Goal: Information Seeking & Learning: Check status

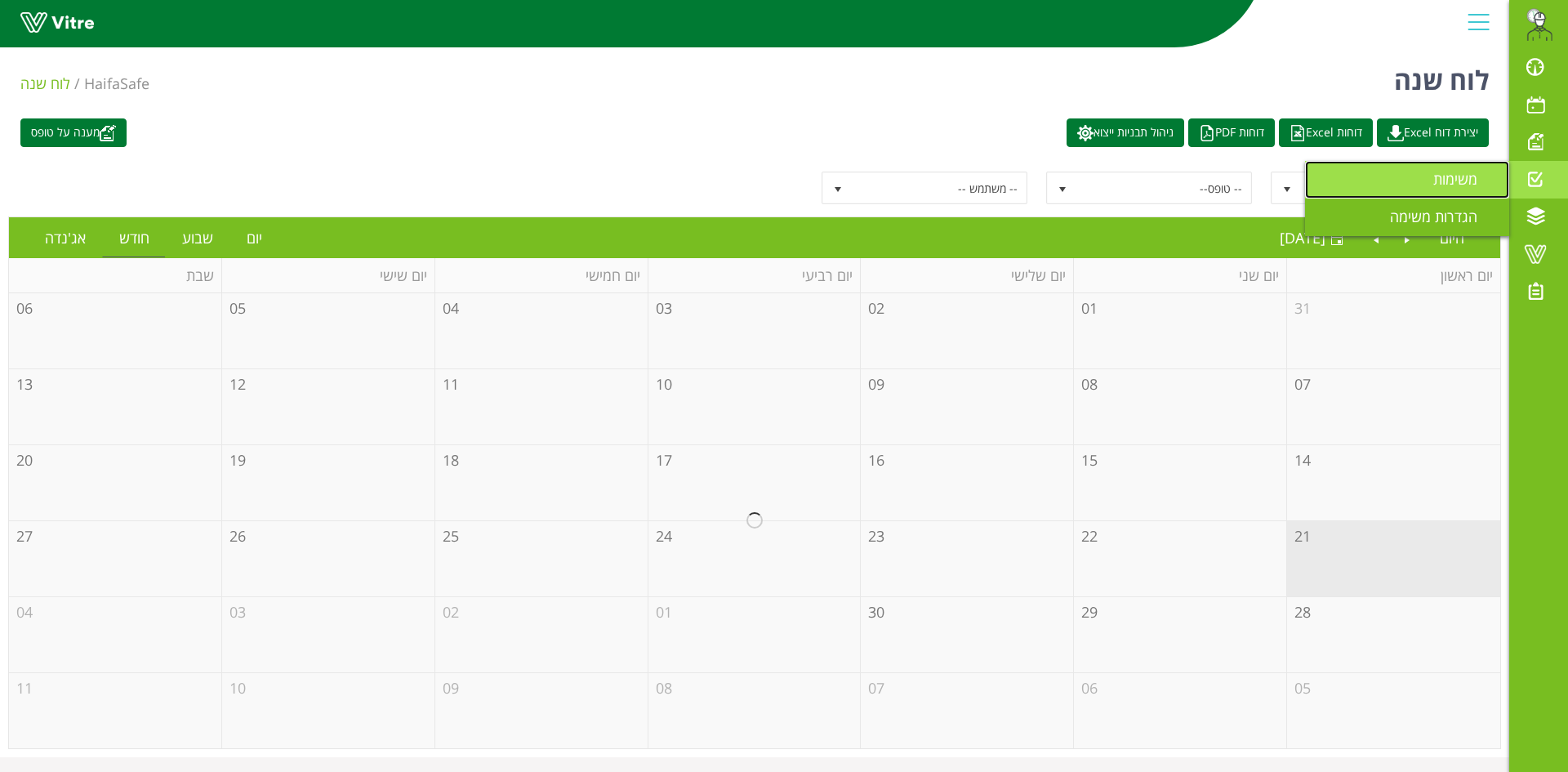
click at [1423, 188] on link "משימות" at bounding box center [1407, 180] width 204 height 37
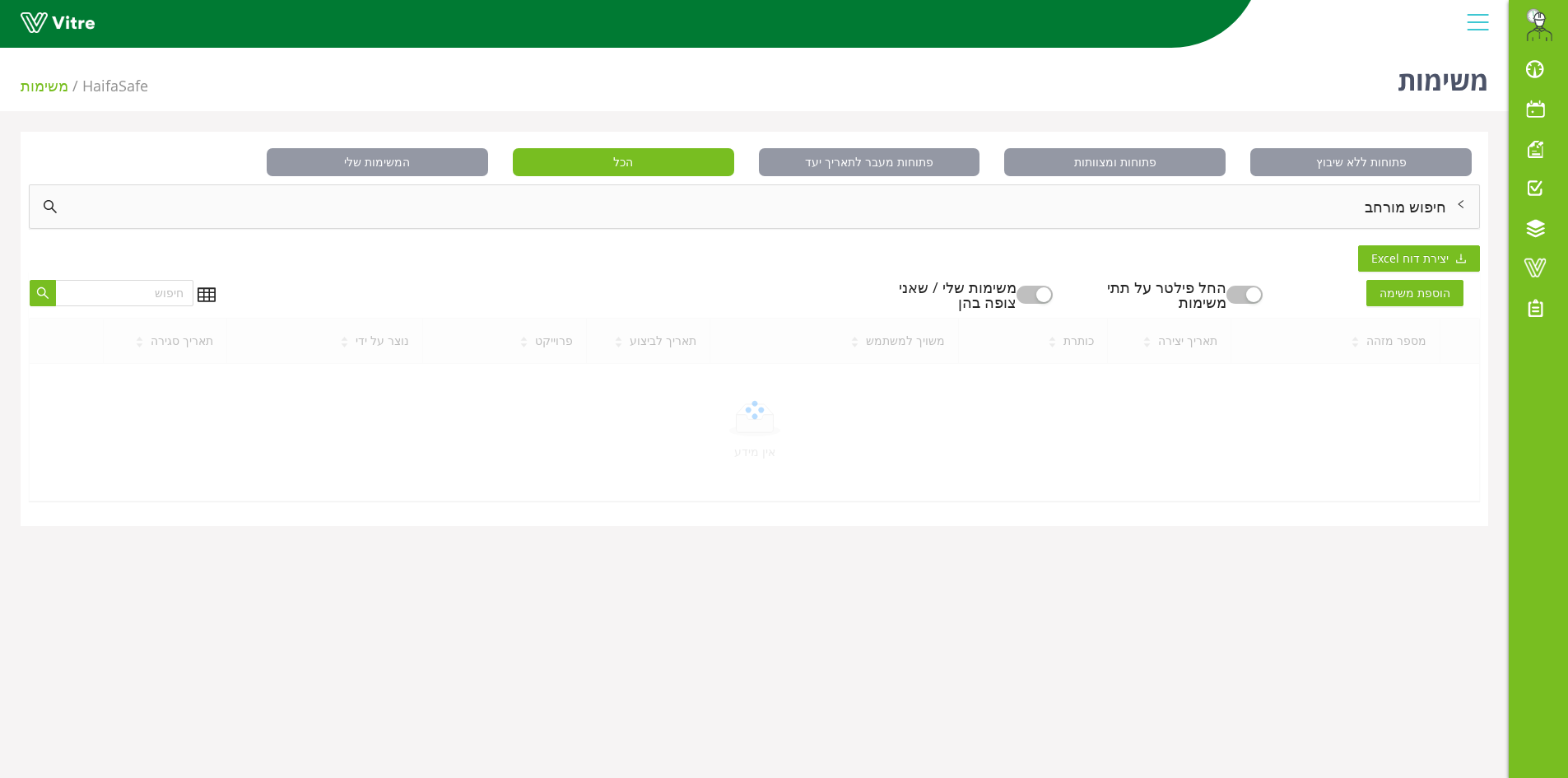
click at [1360, 221] on div "חיפוש מורחב" at bounding box center [755, 207] width 1450 height 43
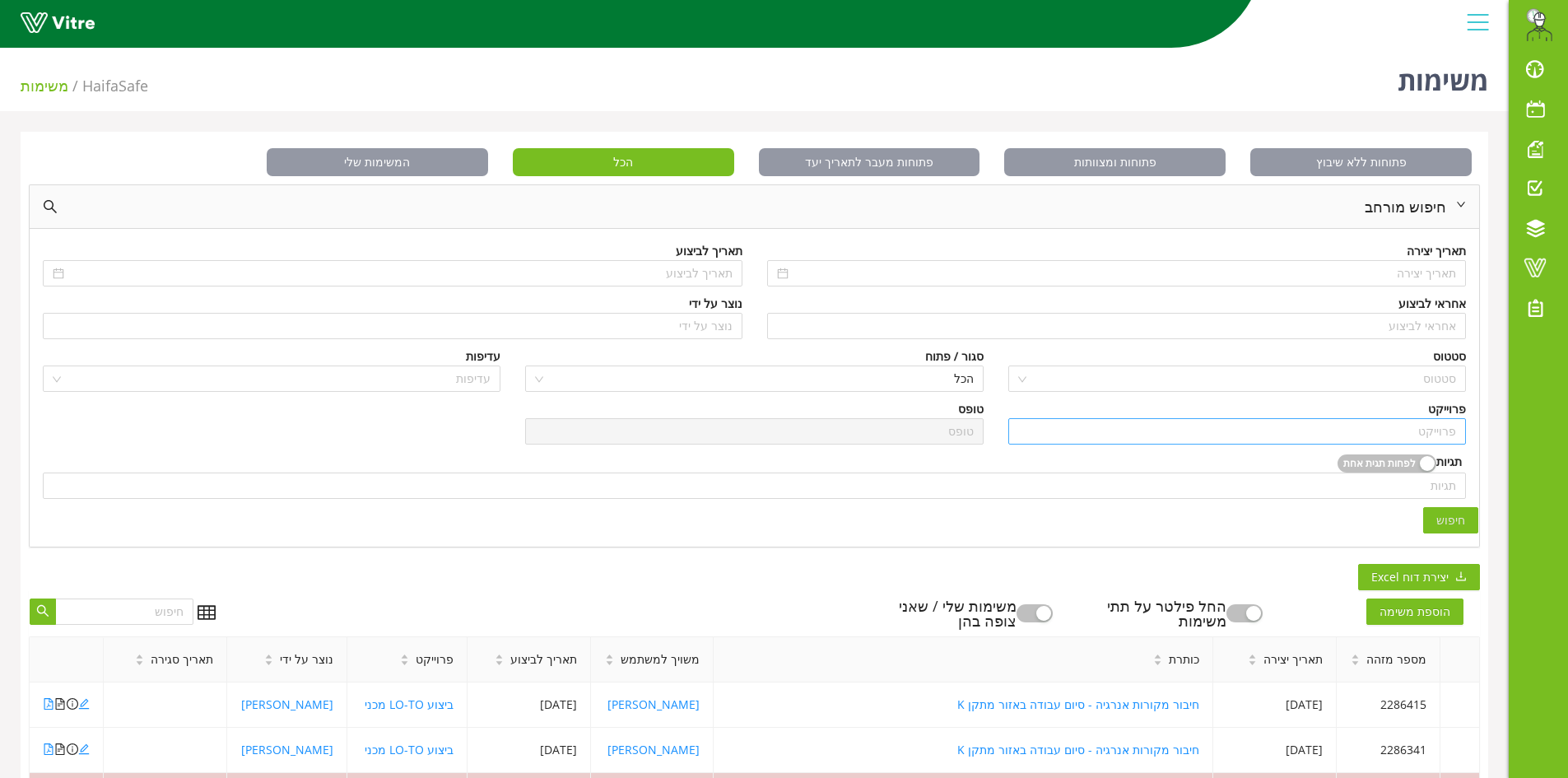
click at [1311, 422] on input "search" at bounding box center [1237, 431] width 438 height 25
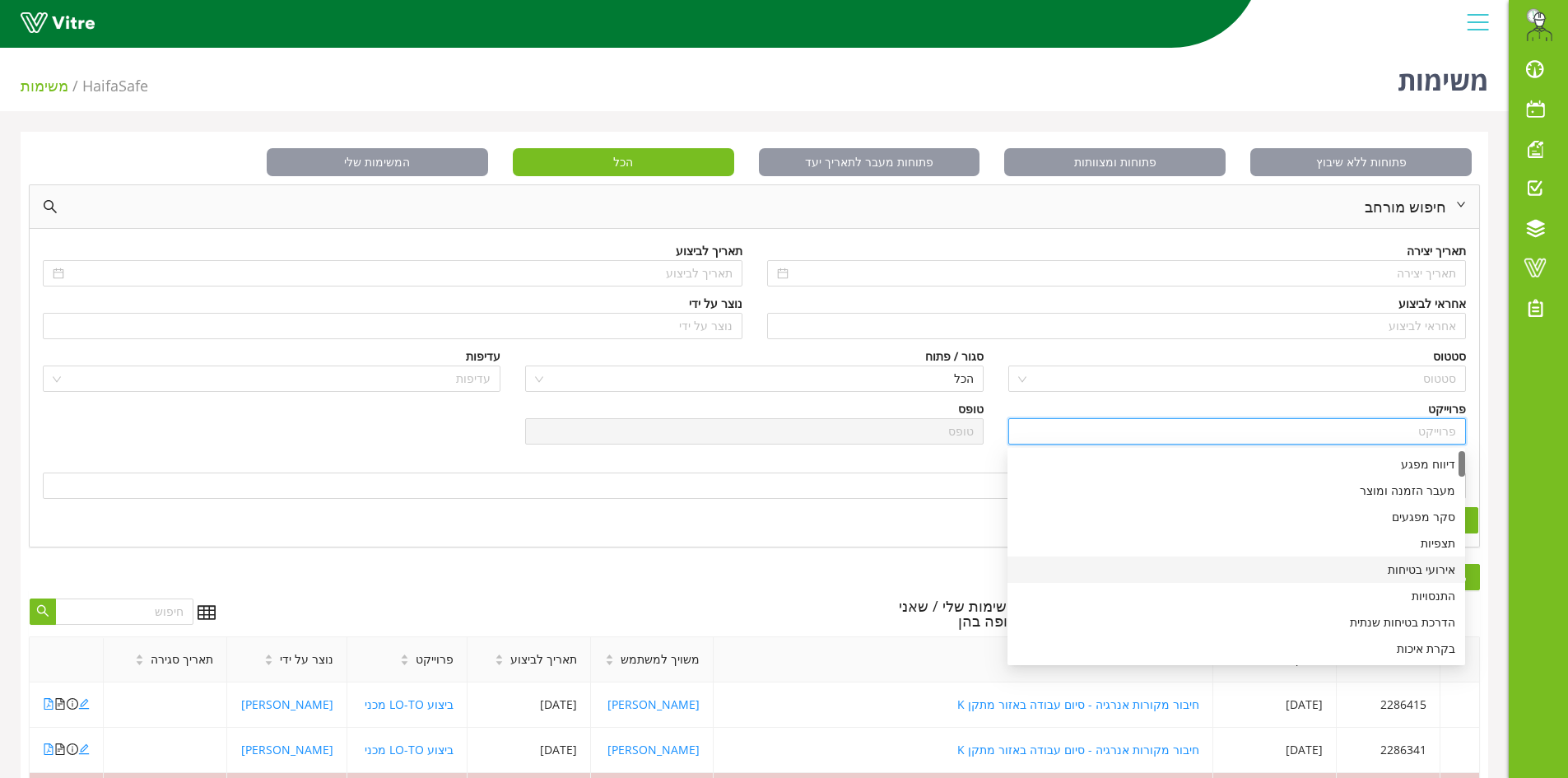
click at [1411, 565] on div "אירועי בטיחות" at bounding box center [1236, 570] width 438 height 18
type input "אירועי בטיחות"
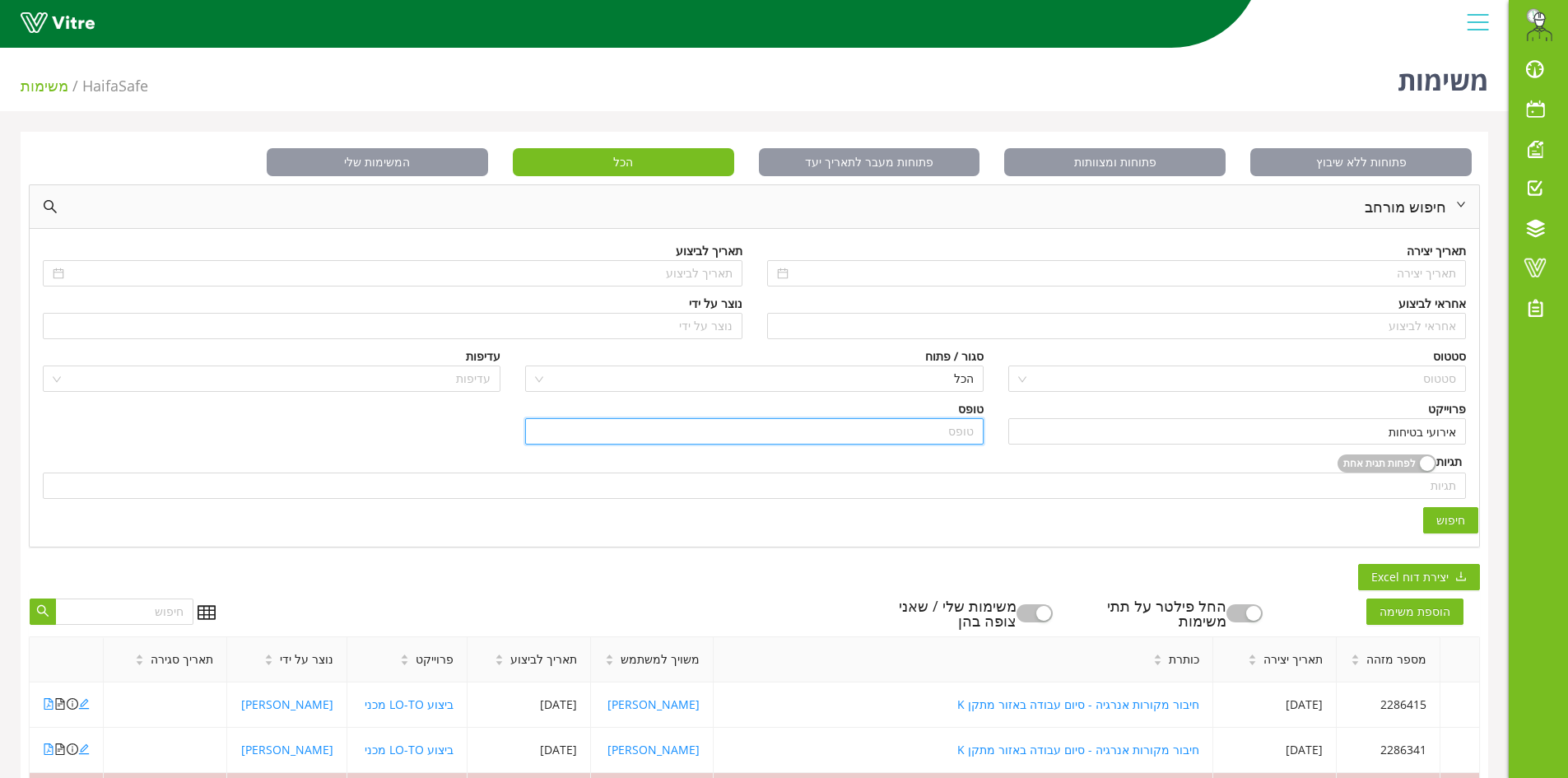
click at [898, 431] on input "search" at bounding box center [754, 431] width 438 height 25
click at [939, 492] on div "דיווח ראשוני" at bounding box center [754, 490] width 438 height 18
type input "דיווח ראשוני"
click at [1470, 522] on button "חיפוש" at bounding box center [1450, 520] width 55 height 27
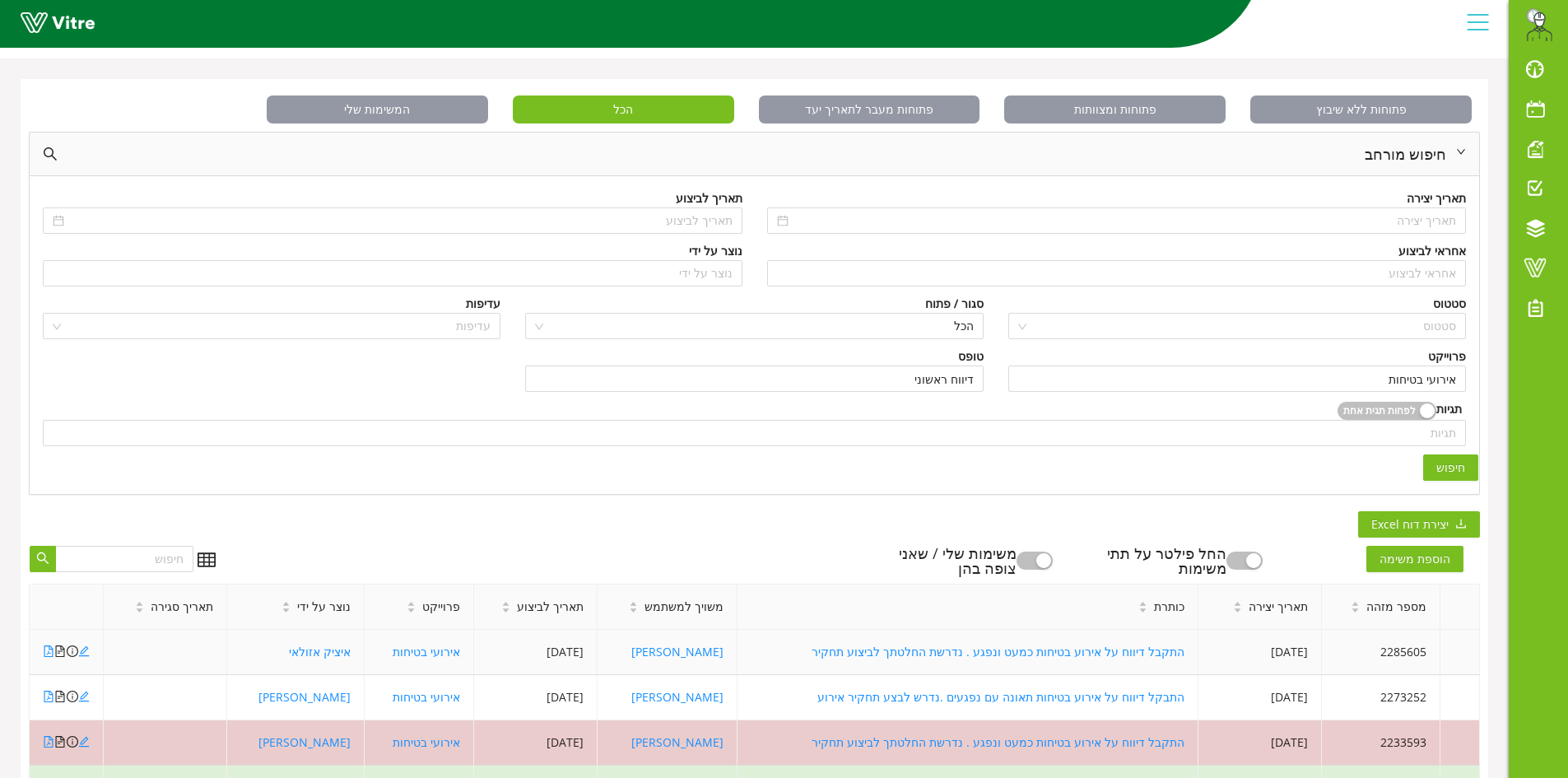
scroll to position [82, 0]
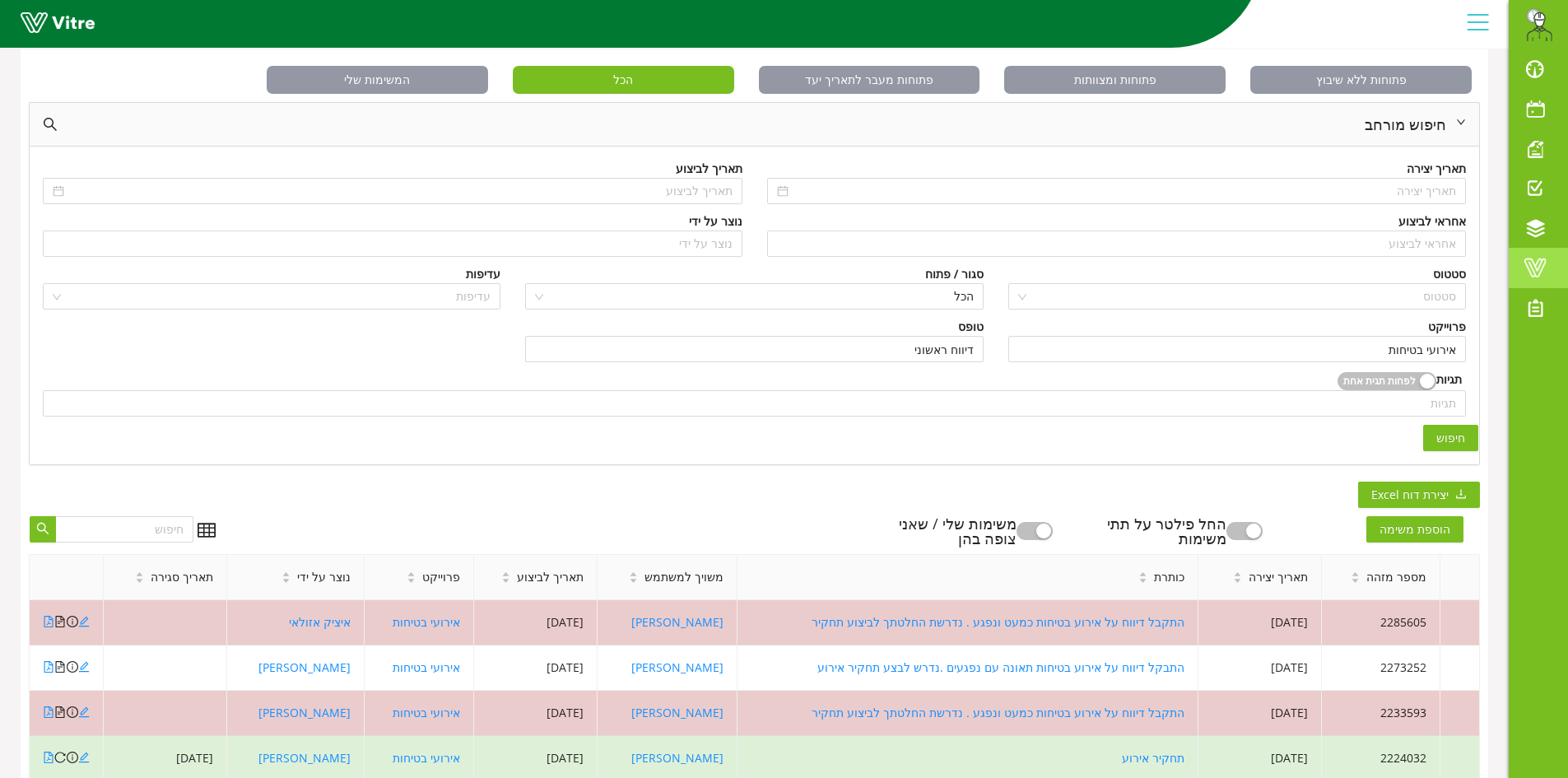
click at [1535, 273] on span at bounding box center [1535, 267] width 41 height 20
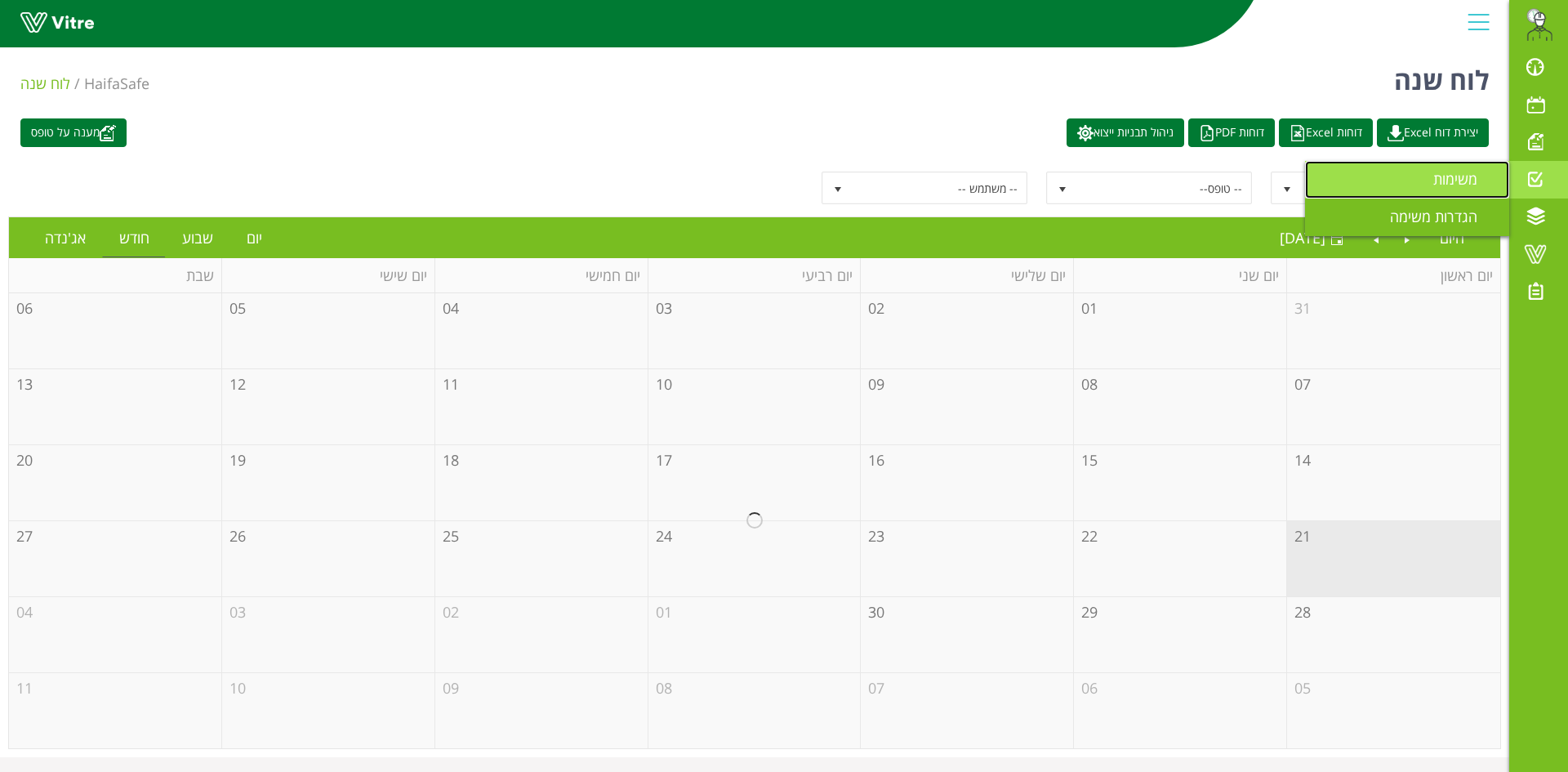
click at [1472, 181] on span "משימות" at bounding box center [1464, 179] width 64 height 20
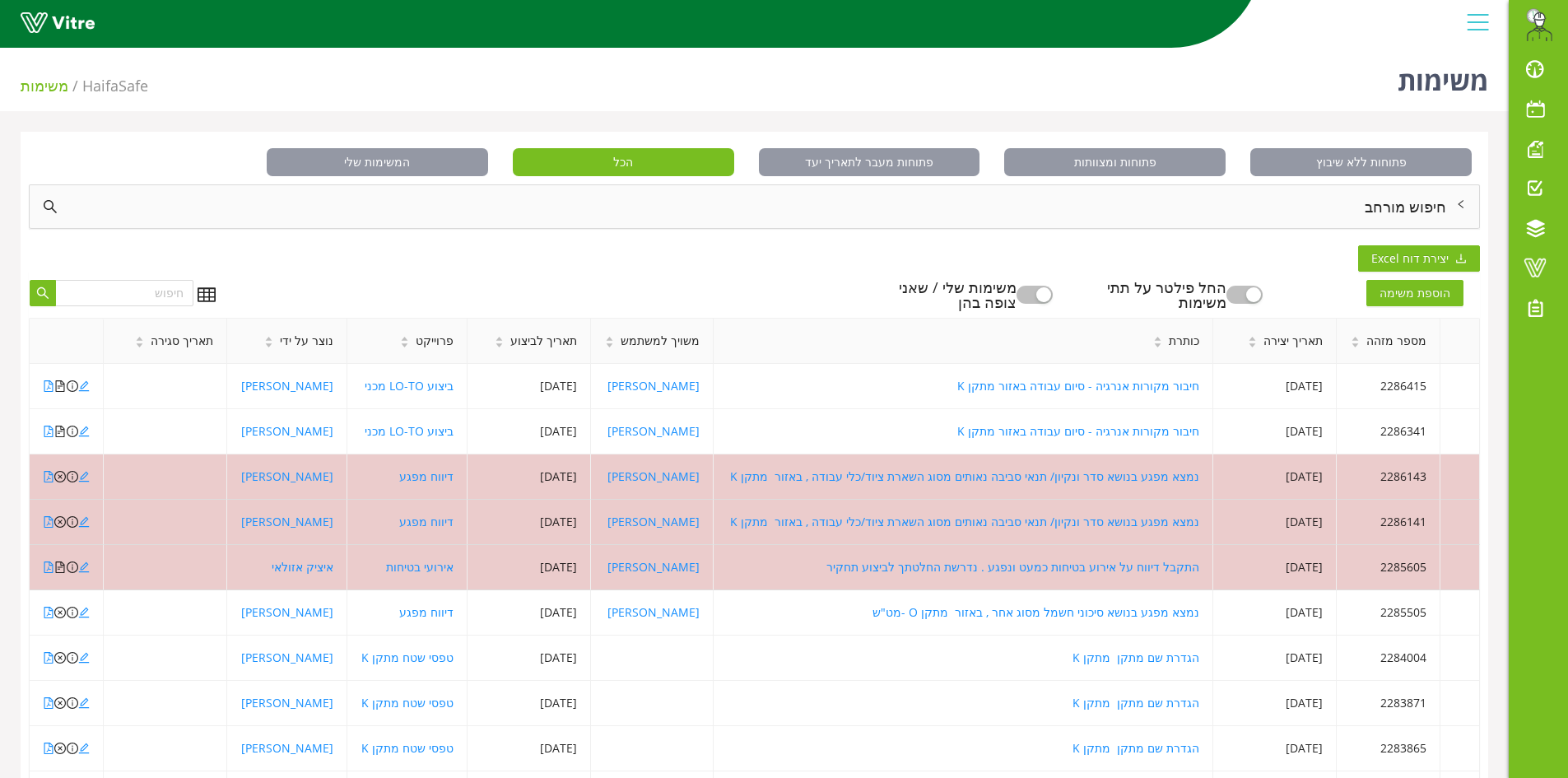
click at [1314, 210] on div "חיפוש מורחב" at bounding box center [755, 207] width 1450 height 43
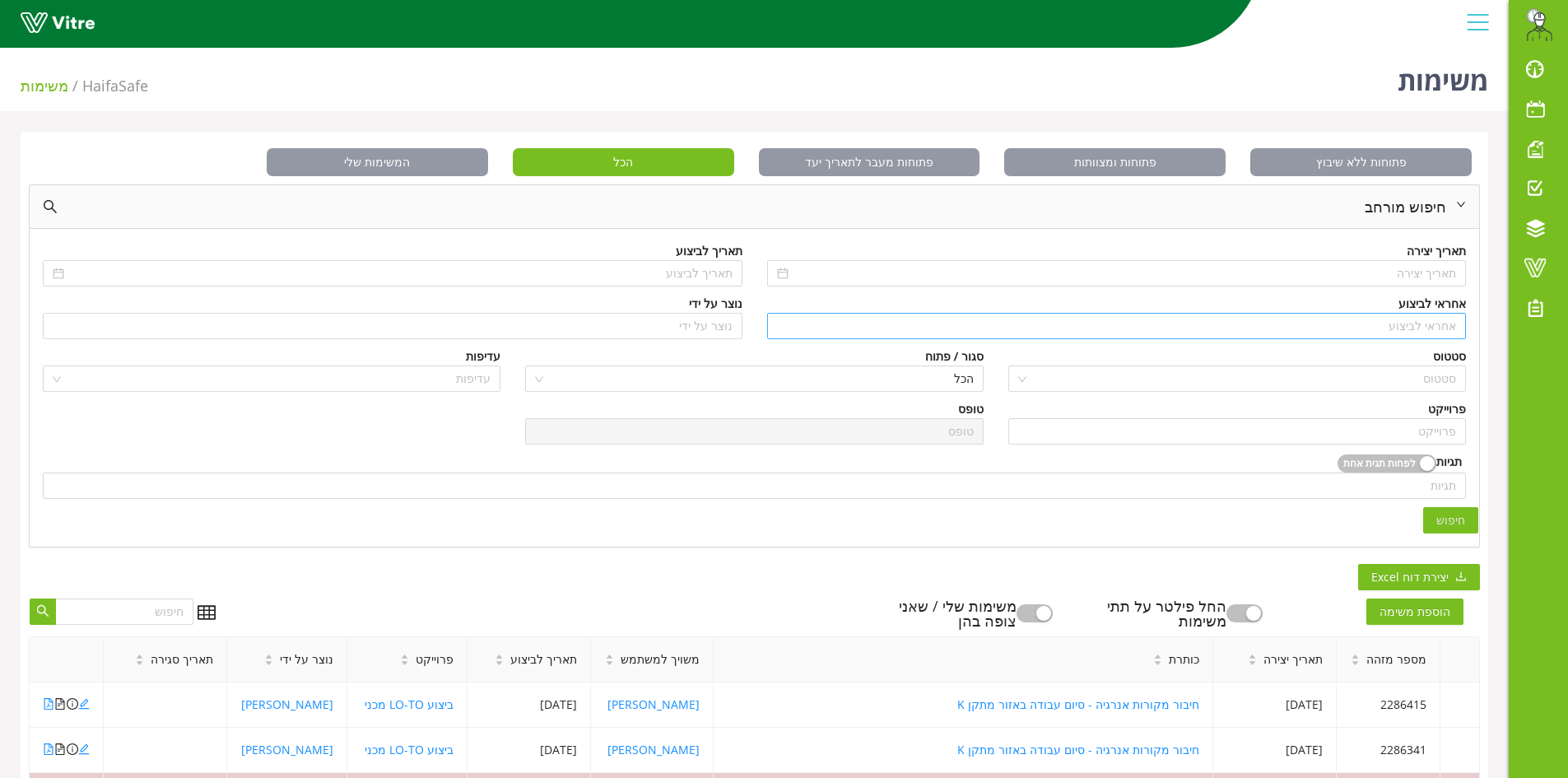
click at [1413, 332] on input "search" at bounding box center [1117, 326] width 680 height 25
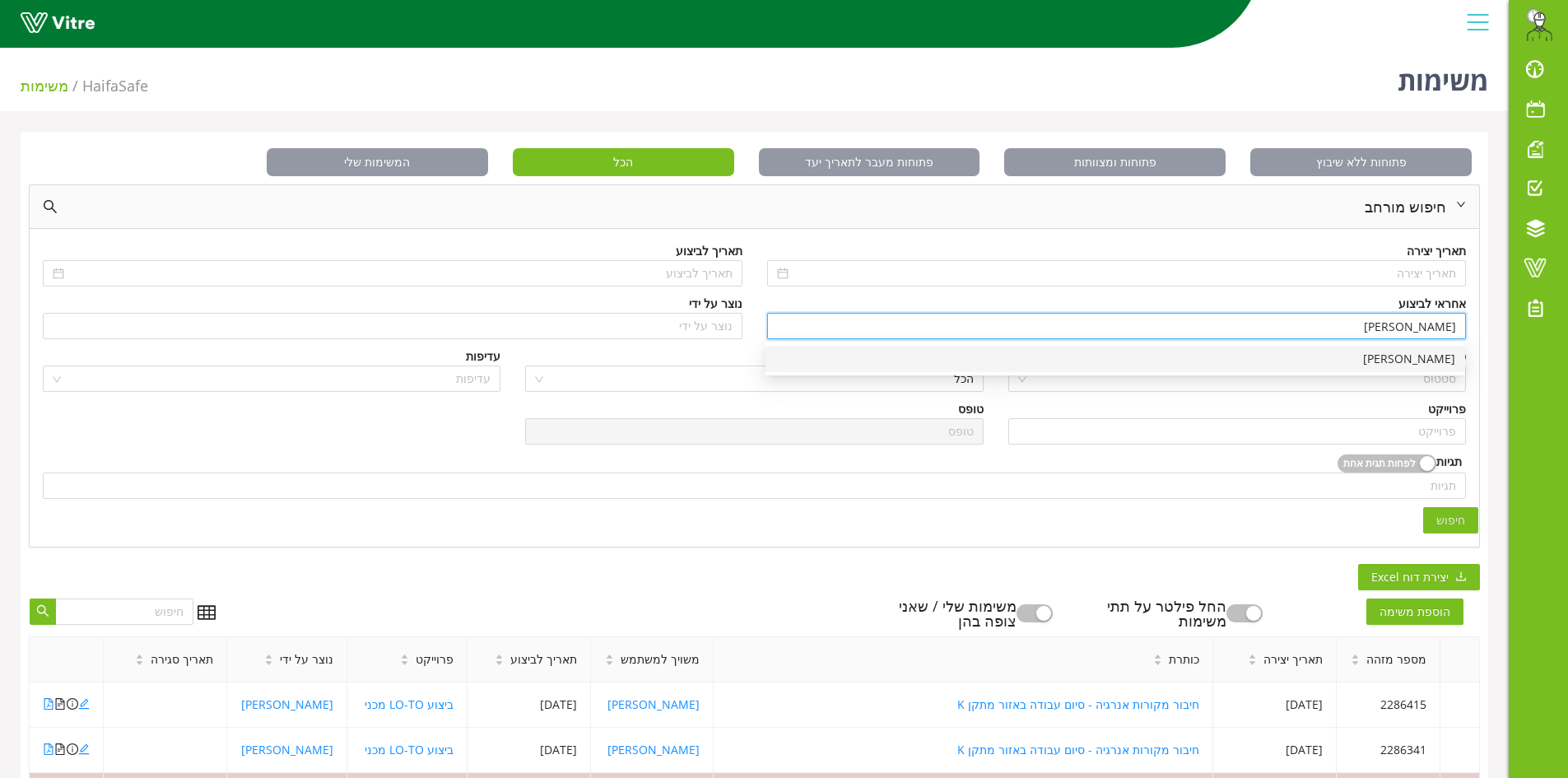
click at [1395, 366] on div "[PERSON_NAME]" at bounding box center [1115, 359] width 680 height 18
type input "[PERSON_NAME]"
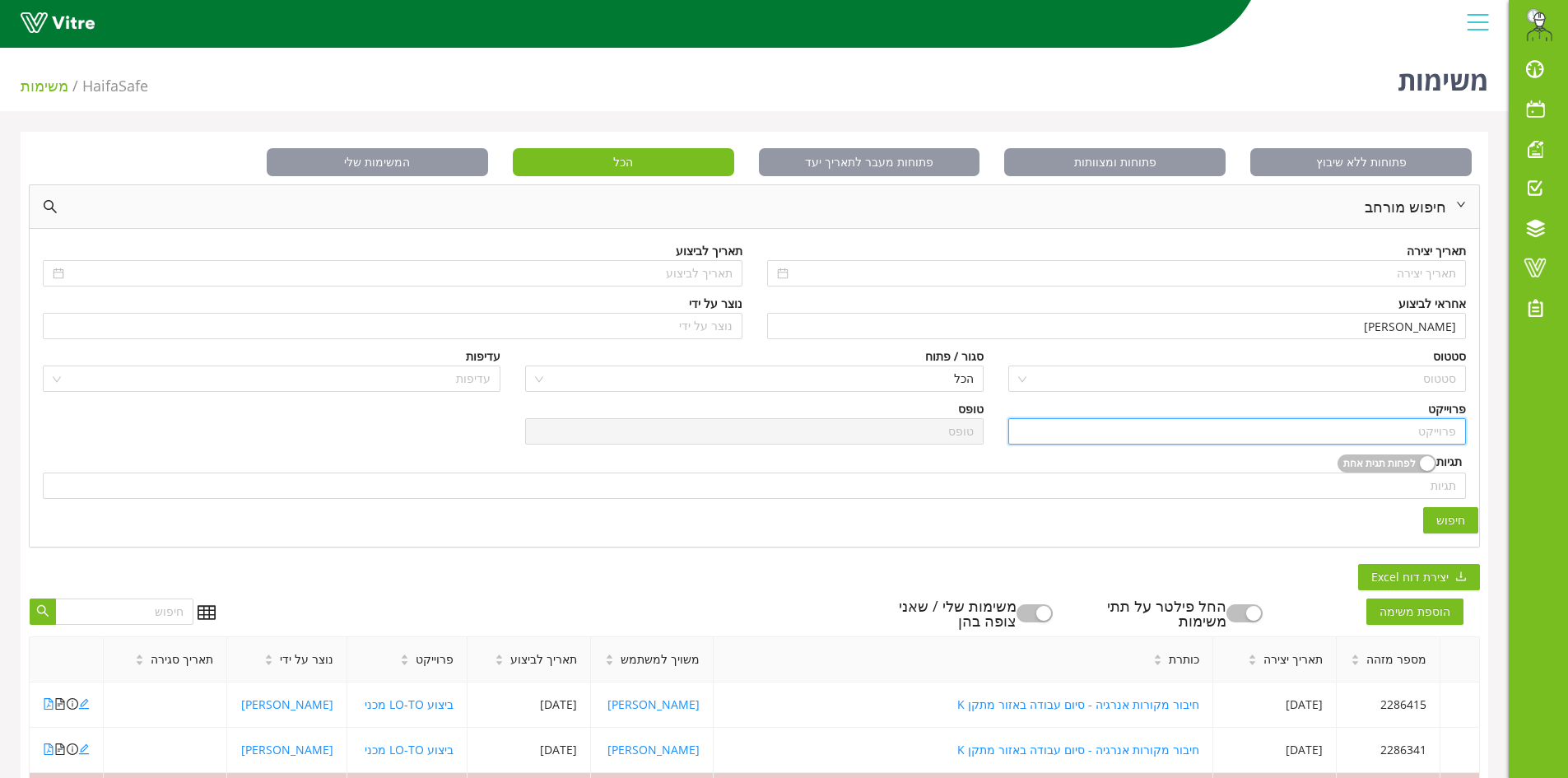
click at [1437, 442] on input "search" at bounding box center [1237, 431] width 438 height 25
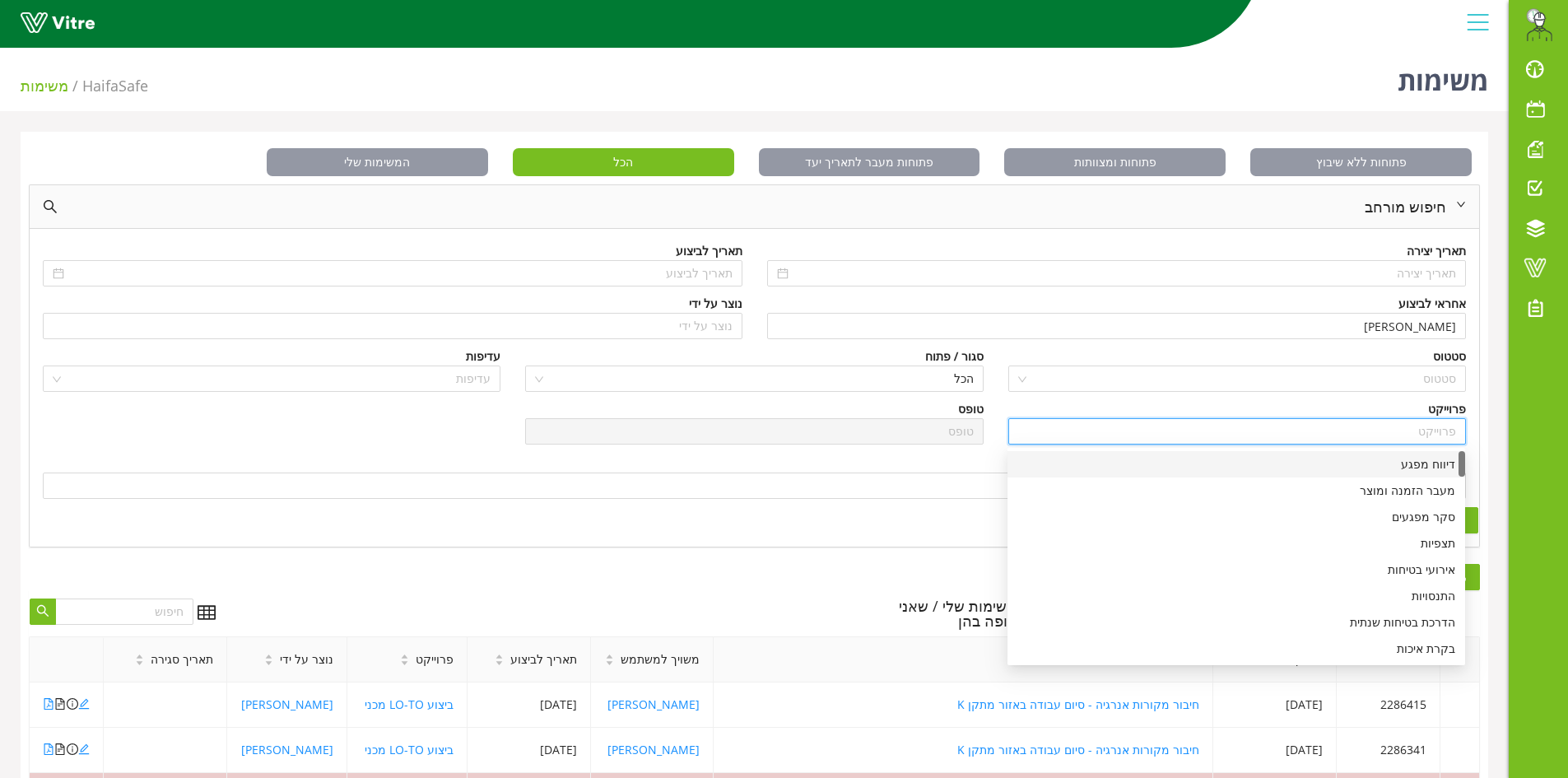
click at [1432, 464] on div "דיווח מפגע" at bounding box center [1236, 464] width 438 height 18
type input "דיווח מפגע"
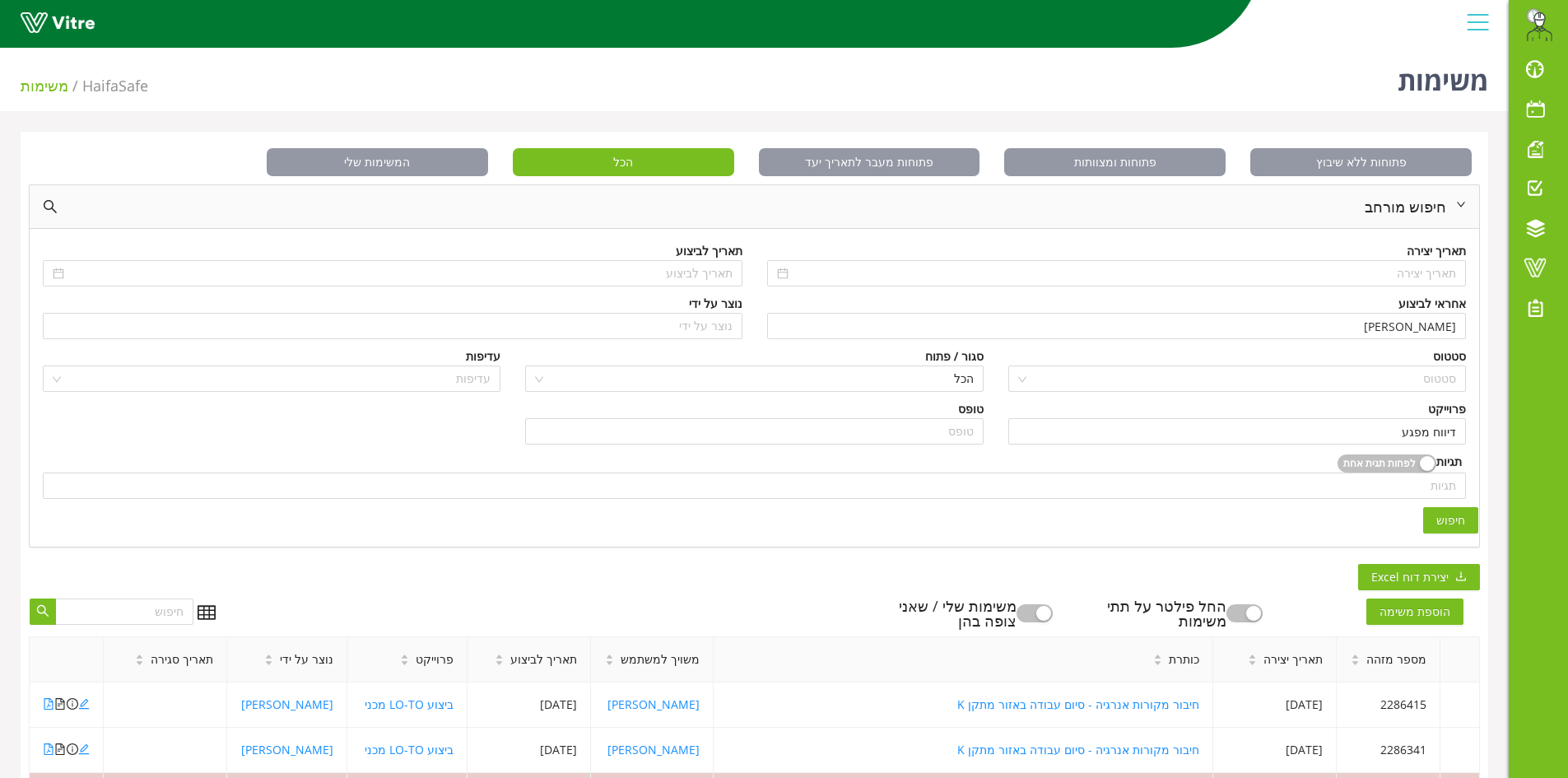
click at [1455, 521] on span "חיפוש" at bounding box center [1451, 520] width 29 height 18
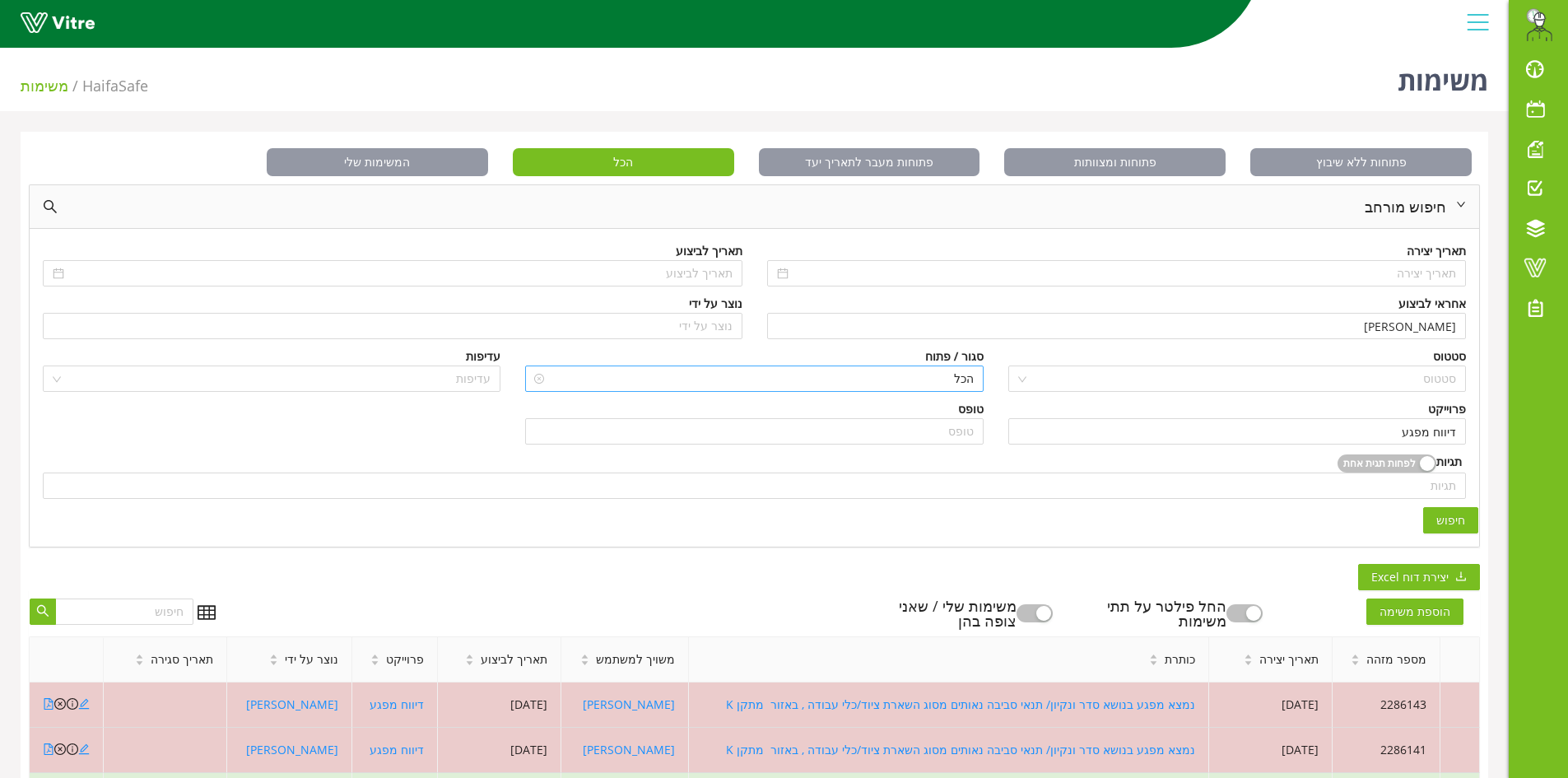
click at [953, 375] on span "הכל" at bounding box center [754, 378] width 438 height 25
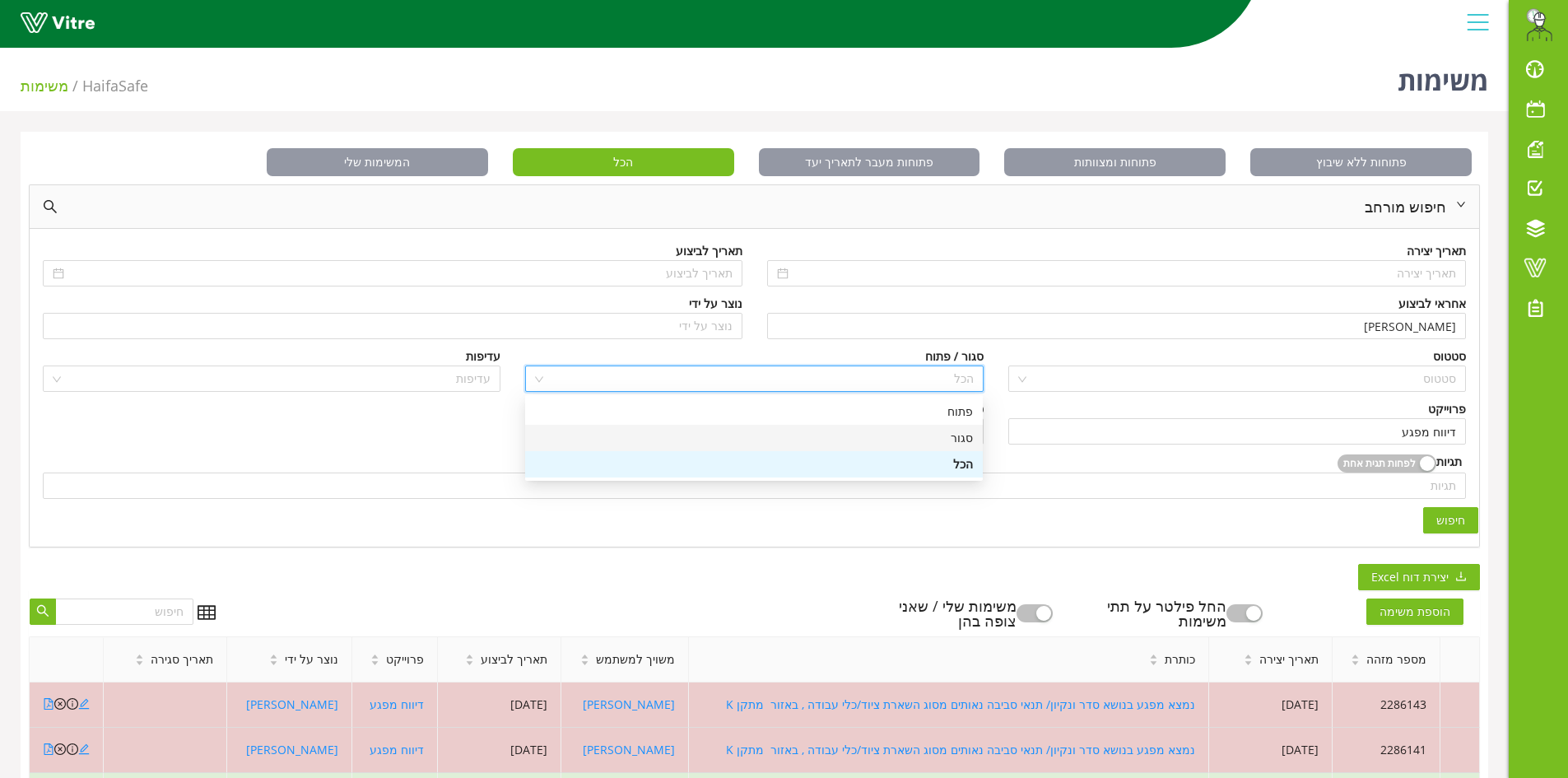
click at [956, 446] on div "סגור" at bounding box center [754, 437] width 438 height 18
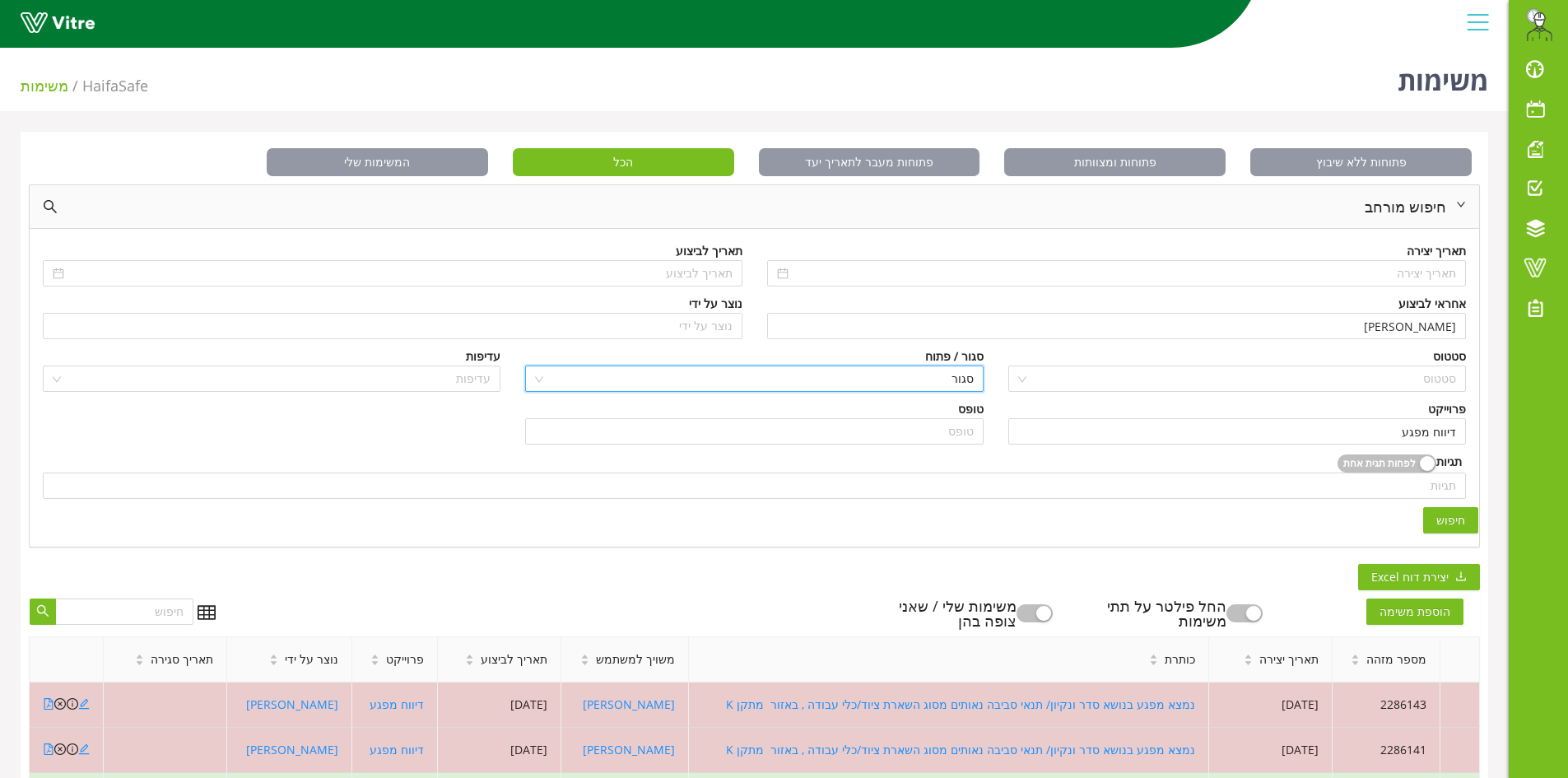
click at [1447, 523] on span "חיפוש" at bounding box center [1451, 520] width 29 height 18
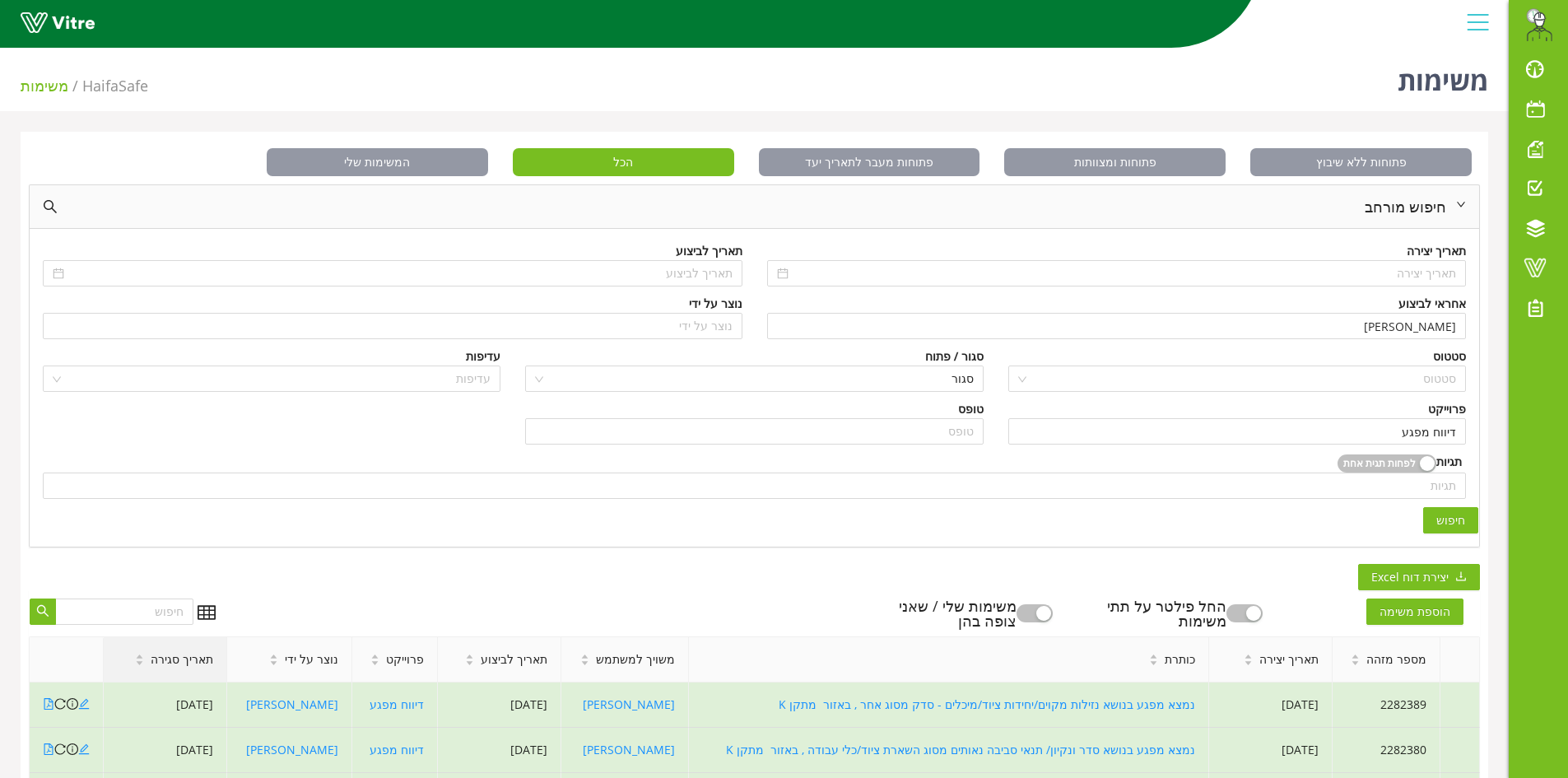
click at [196, 661] on span "תאריך סגירה" at bounding box center [182, 659] width 63 height 18
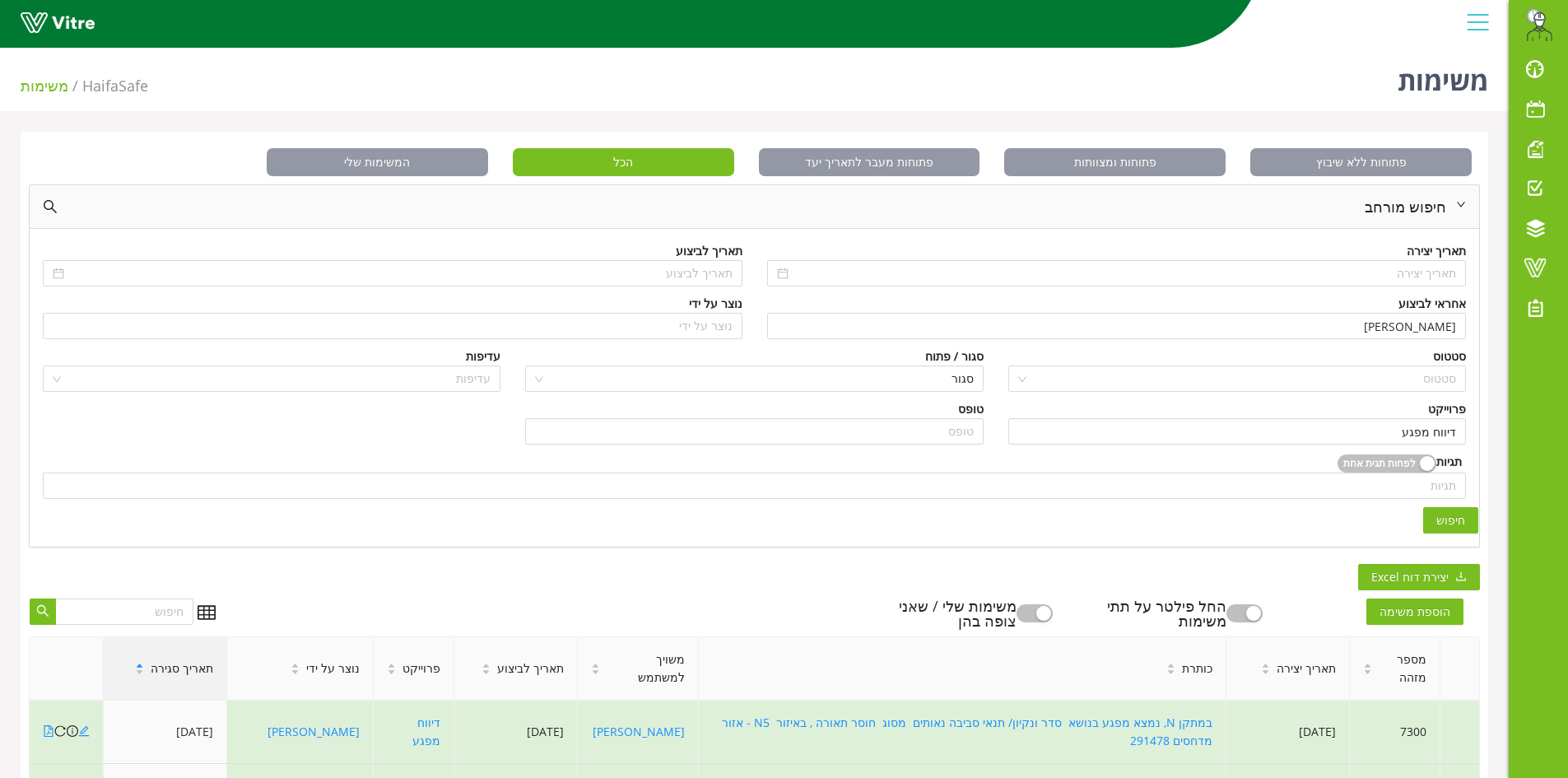
click at [196, 661] on span "תאריך סגירה" at bounding box center [182, 668] width 63 height 18
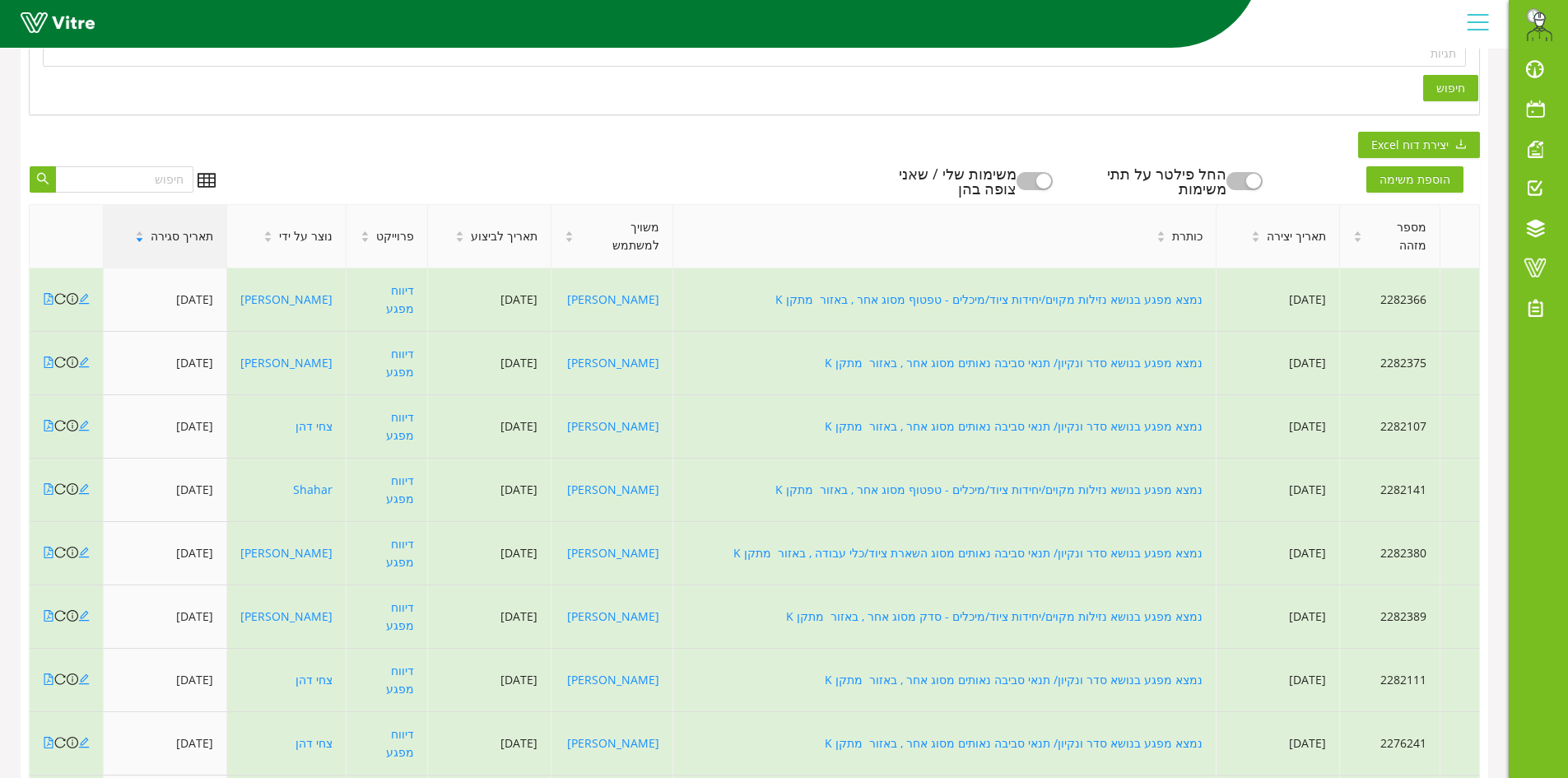
scroll to position [447, 0]
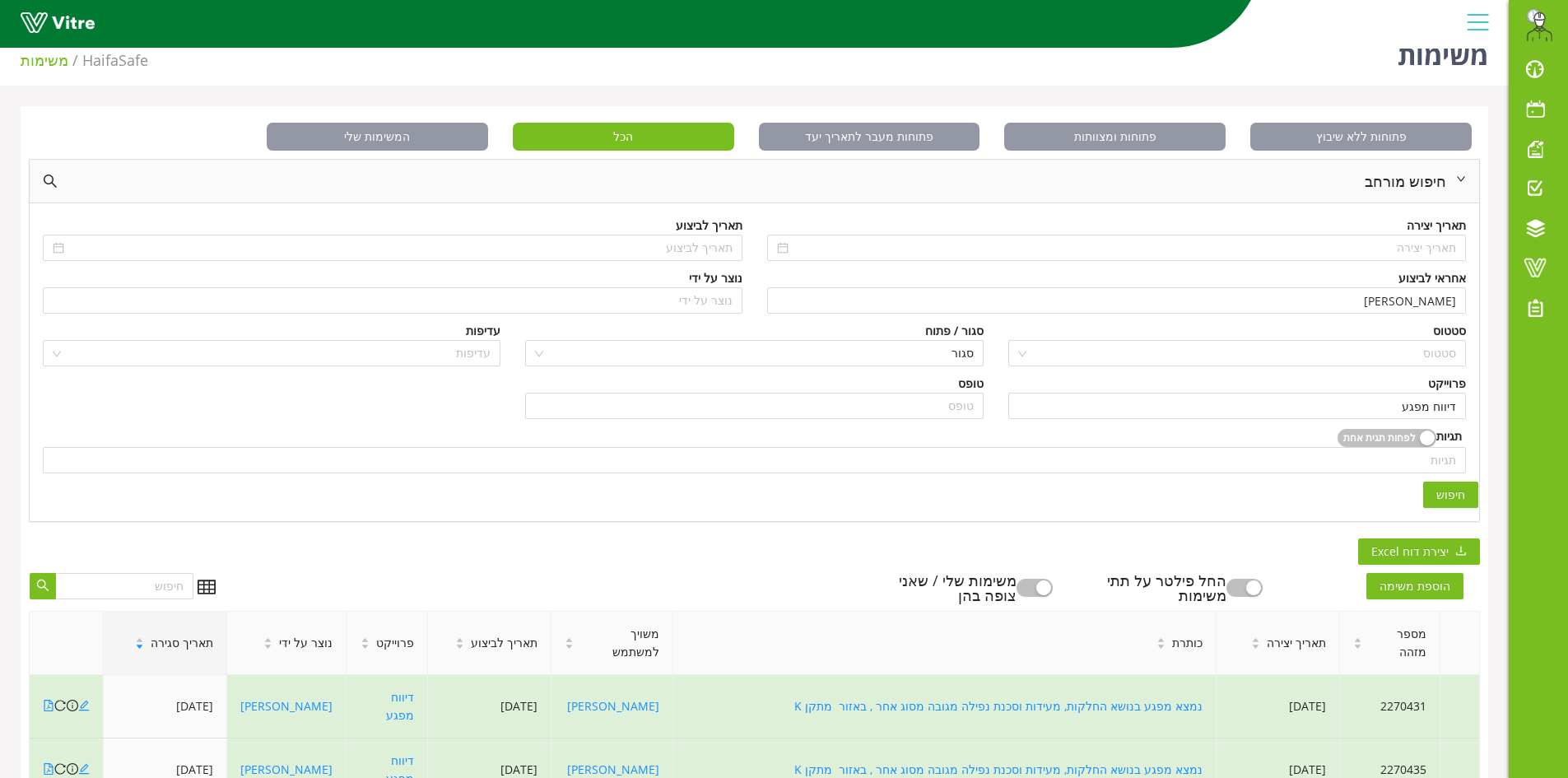
scroll to position [0, 0]
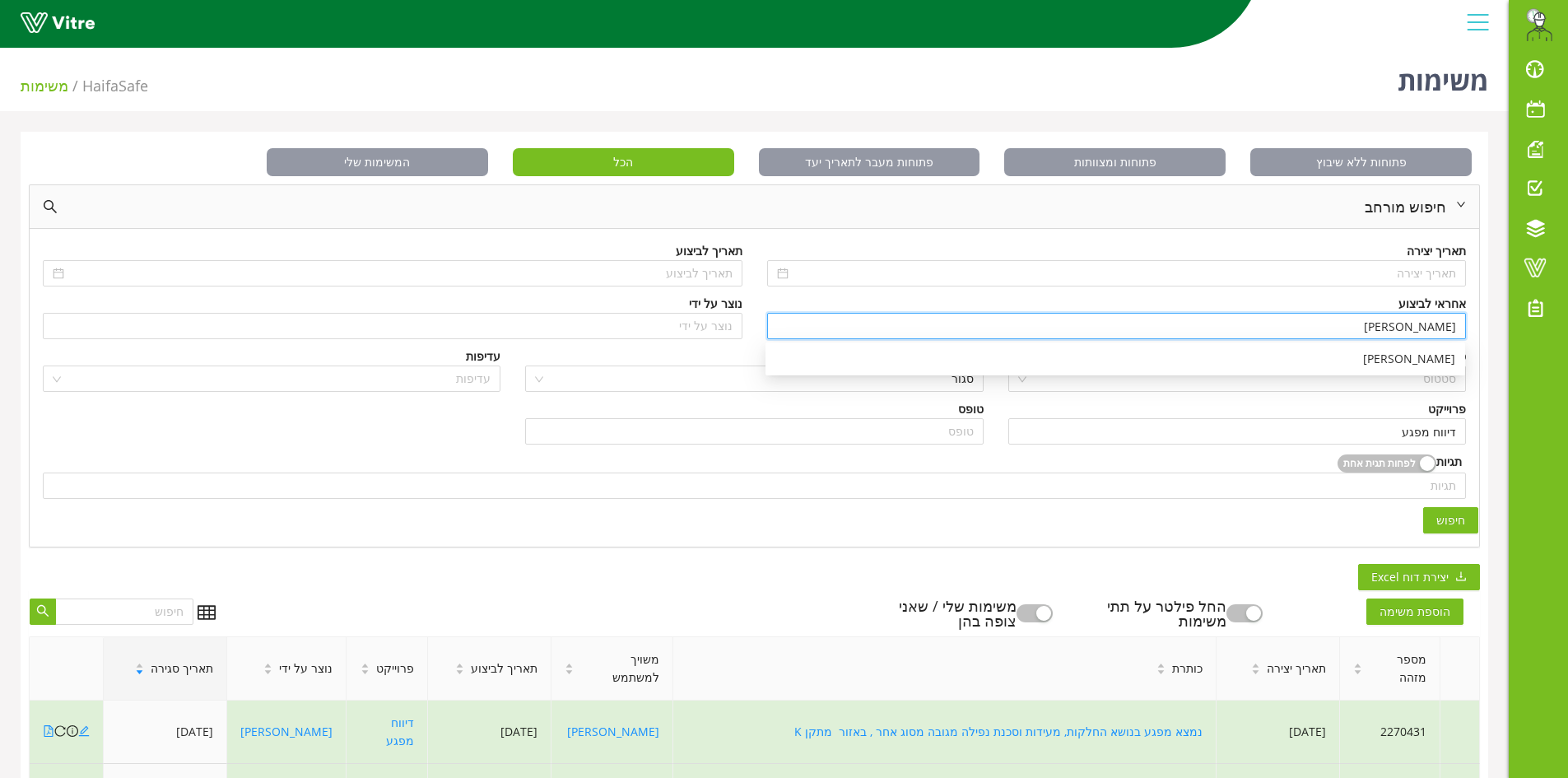
drag, startPoint x: 1411, startPoint y: 329, endPoint x: 1499, endPoint y: 327, distance: 88.0
click at [1499, 327] on div "פתוחות ללא שיבוץ פתוחות ומצוותות פתוחות מעבר לתאריך יעד הכל המשימות שלי חיפוש מ…" at bounding box center [754, 772] width 1509 height 1280
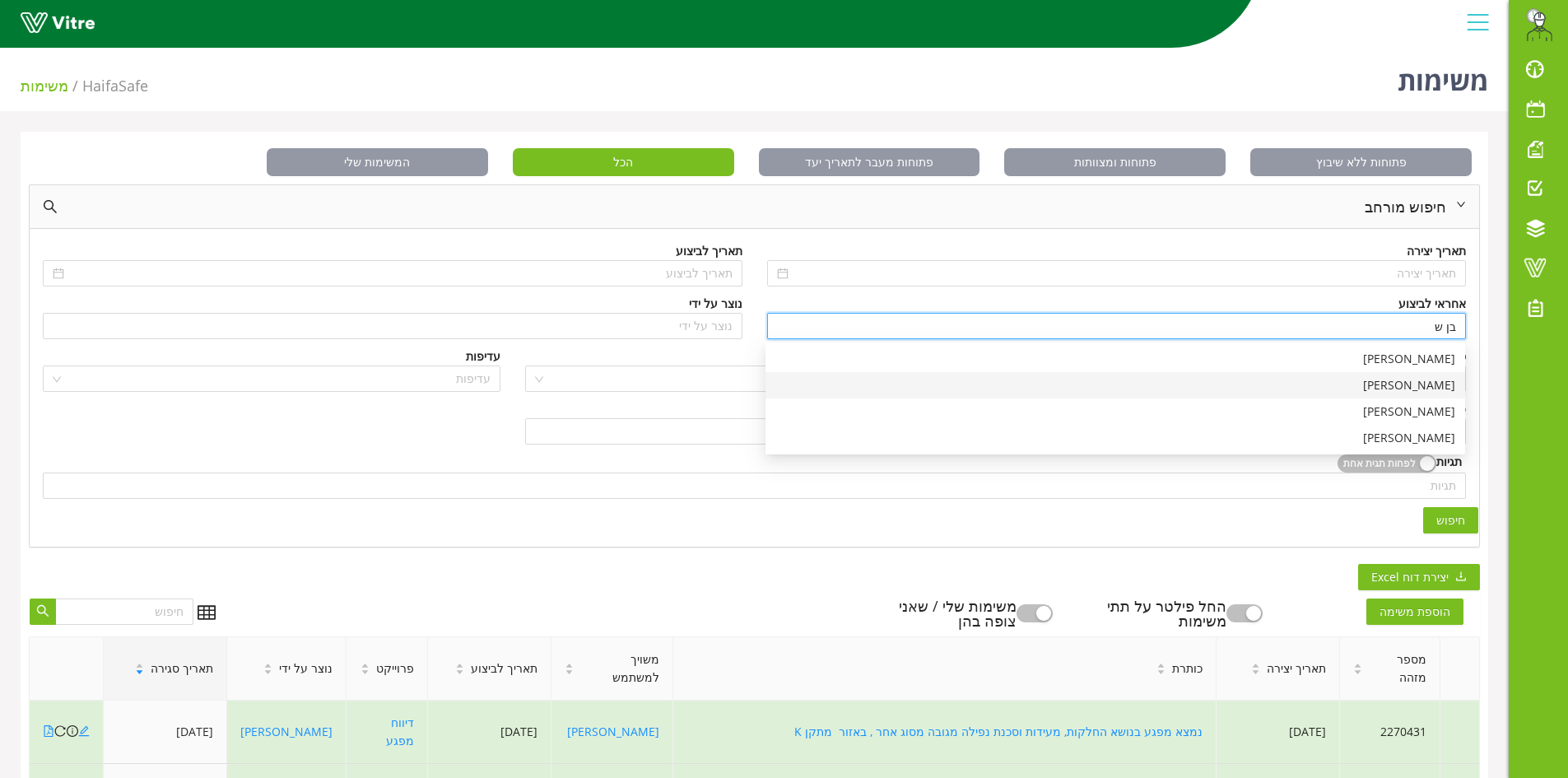
click at [1420, 385] on div "[PERSON_NAME]" at bounding box center [1115, 385] width 680 height 18
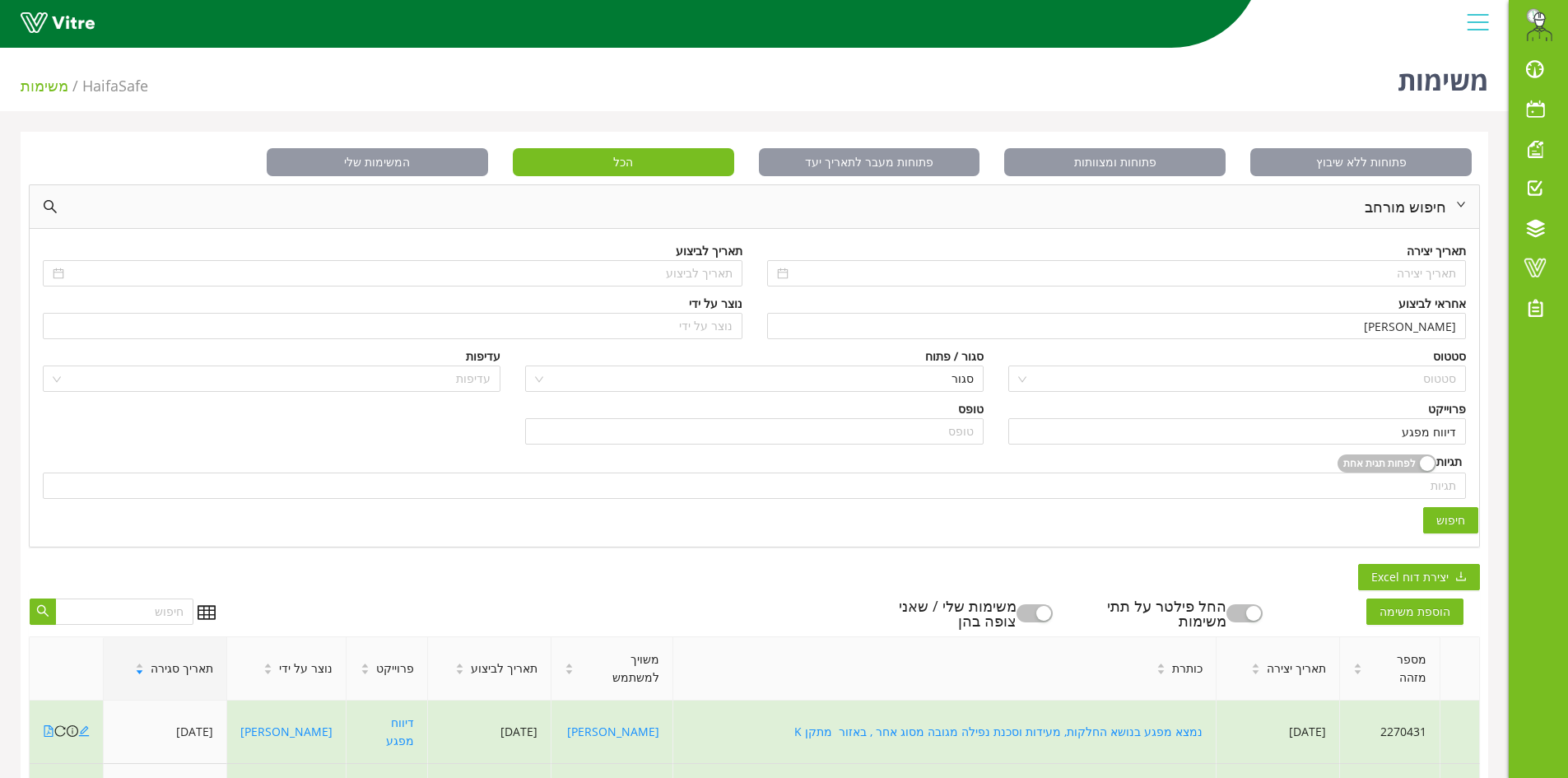
click at [1463, 522] on span "חיפוש" at bounding box center [1451, 520] width 29 height 18
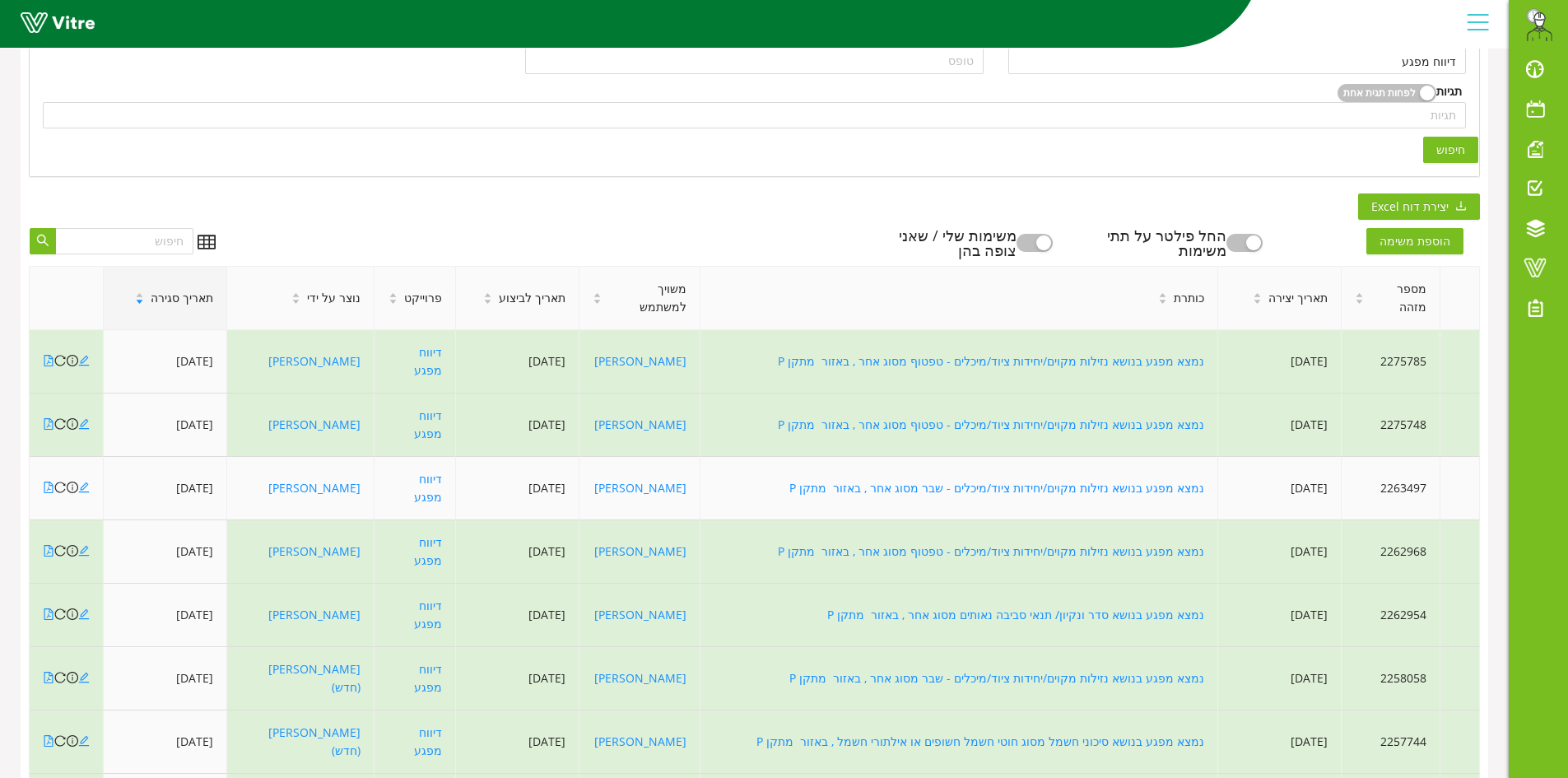
scroll to position [412, 0]
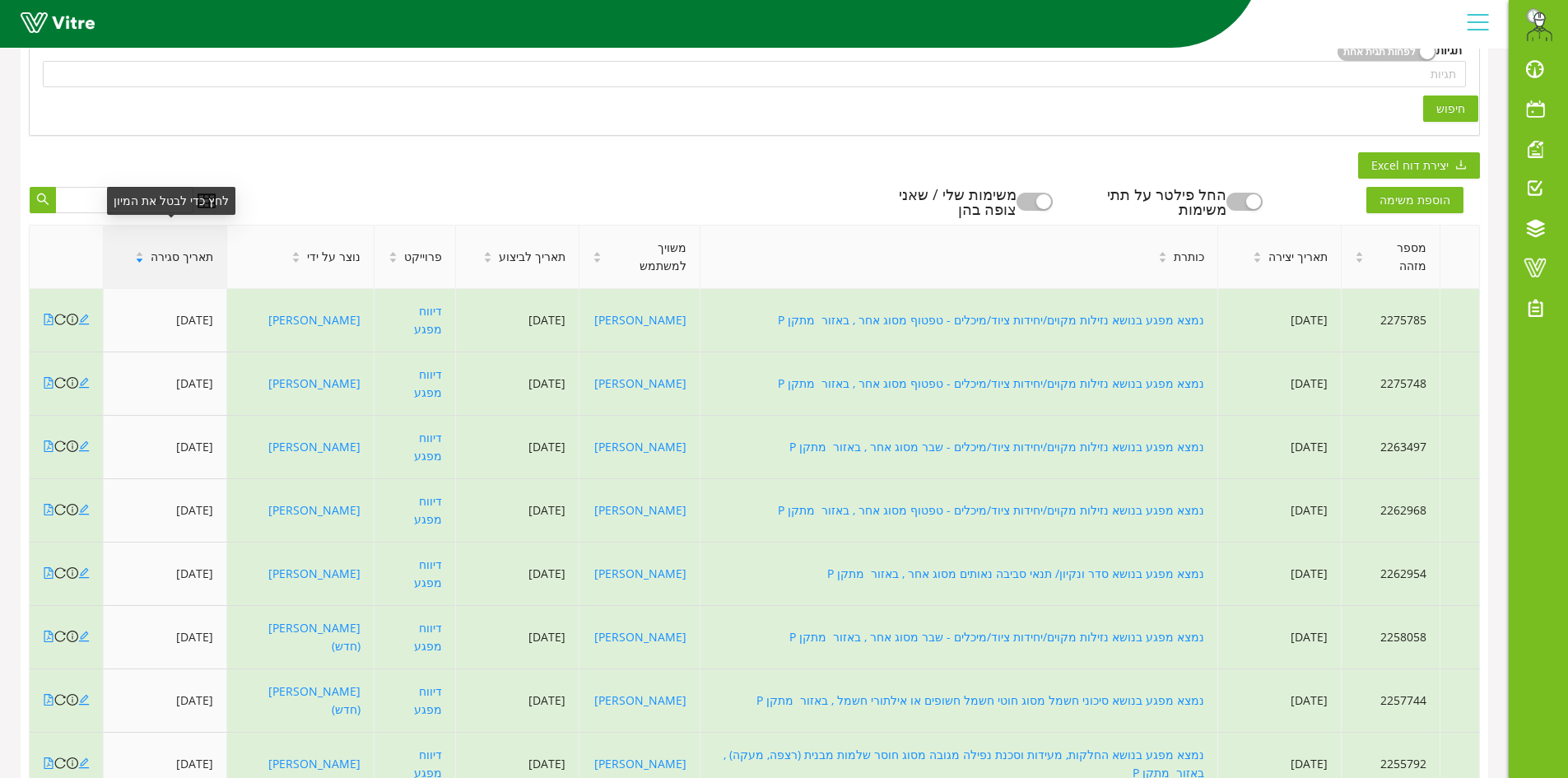
click at [195, 250] on span "תאריך סגירה" at bounding box center [182, 256] width 63 height 18
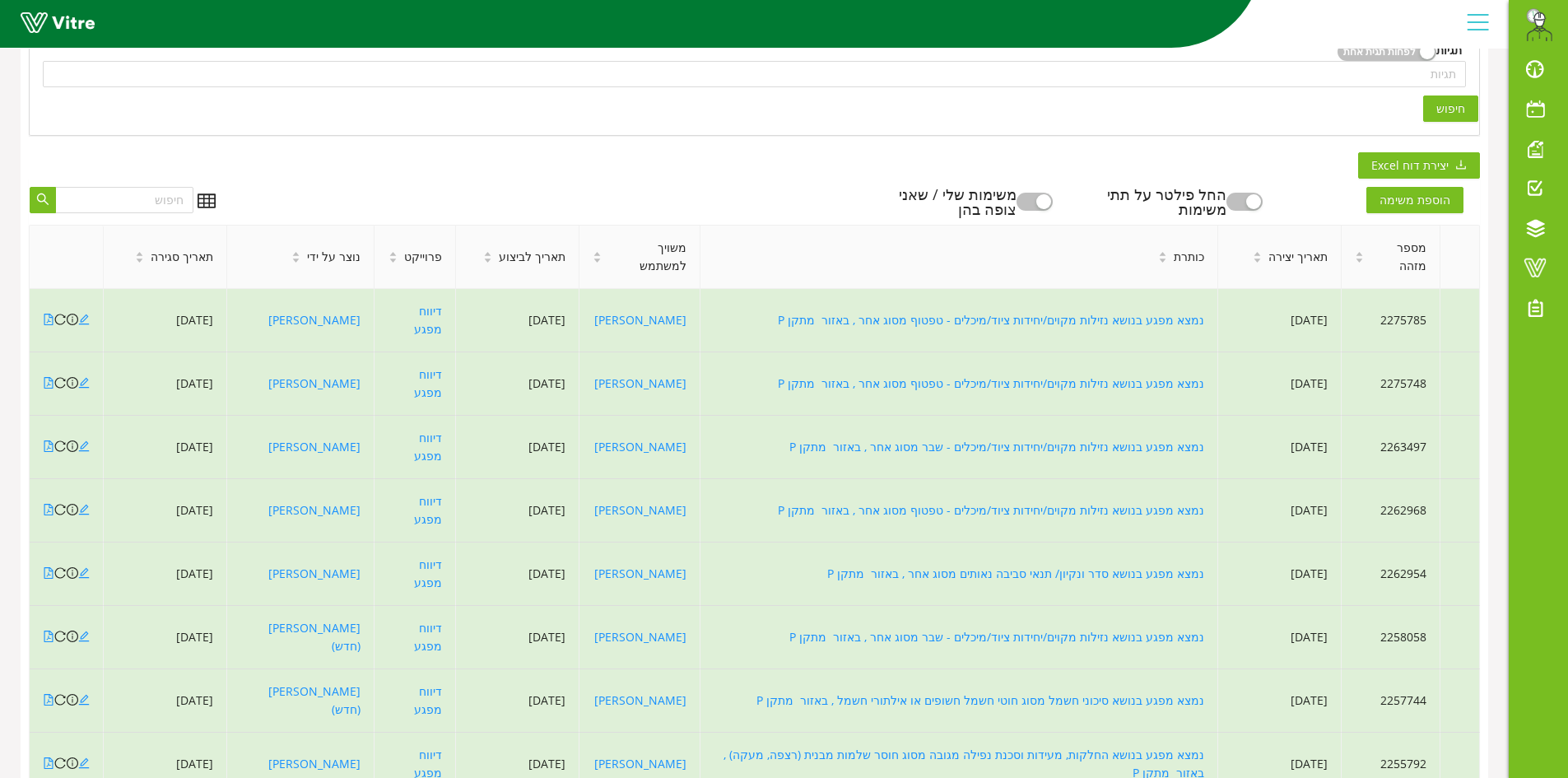
click at [191, 250] on span "תאריך סגירה" at bounding box center [182, 256] width 63 height 18
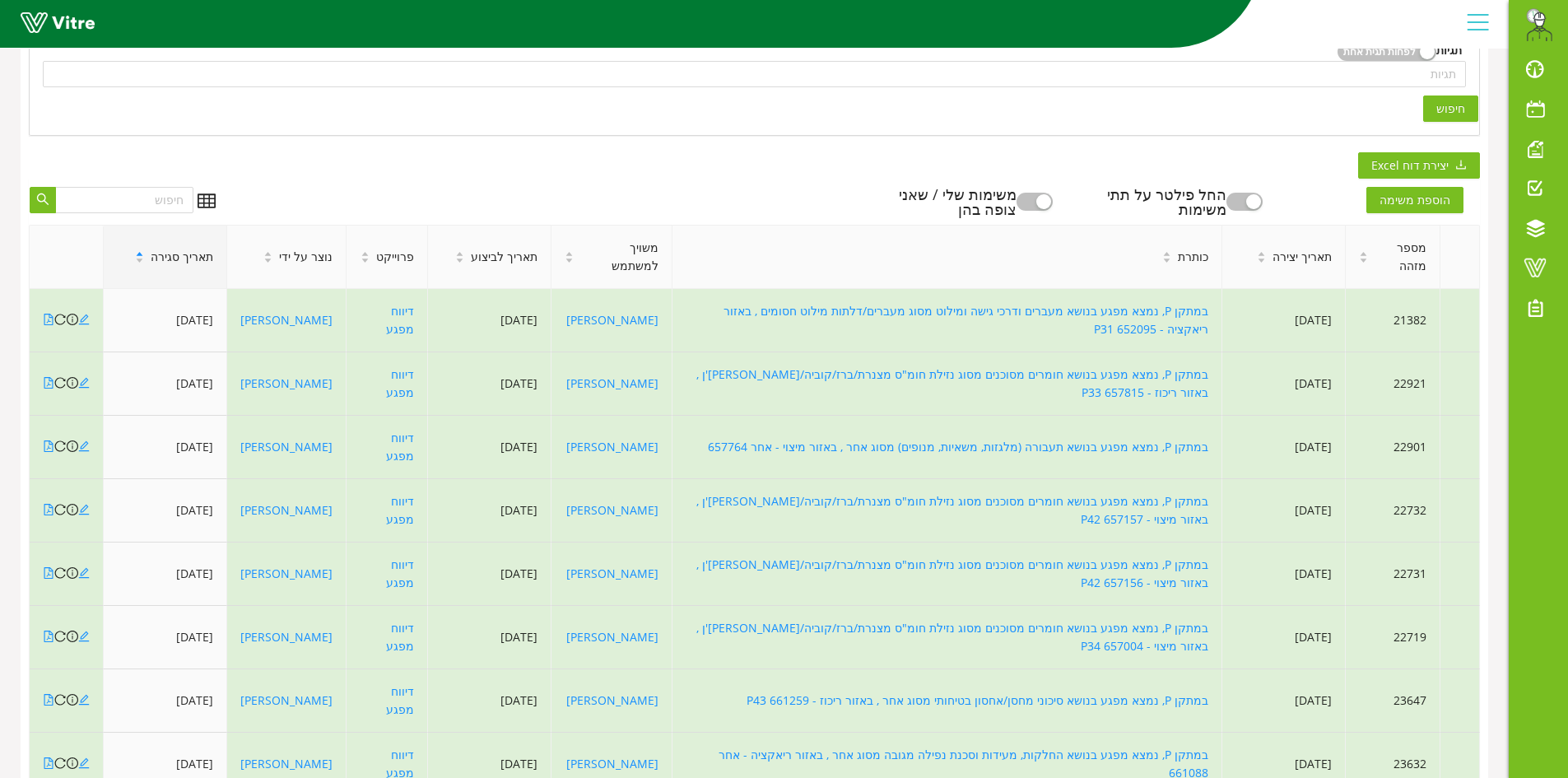
click at [191, 250] on span "תאריך סגירה" at bounding box center [182, 256] width 63 height 18
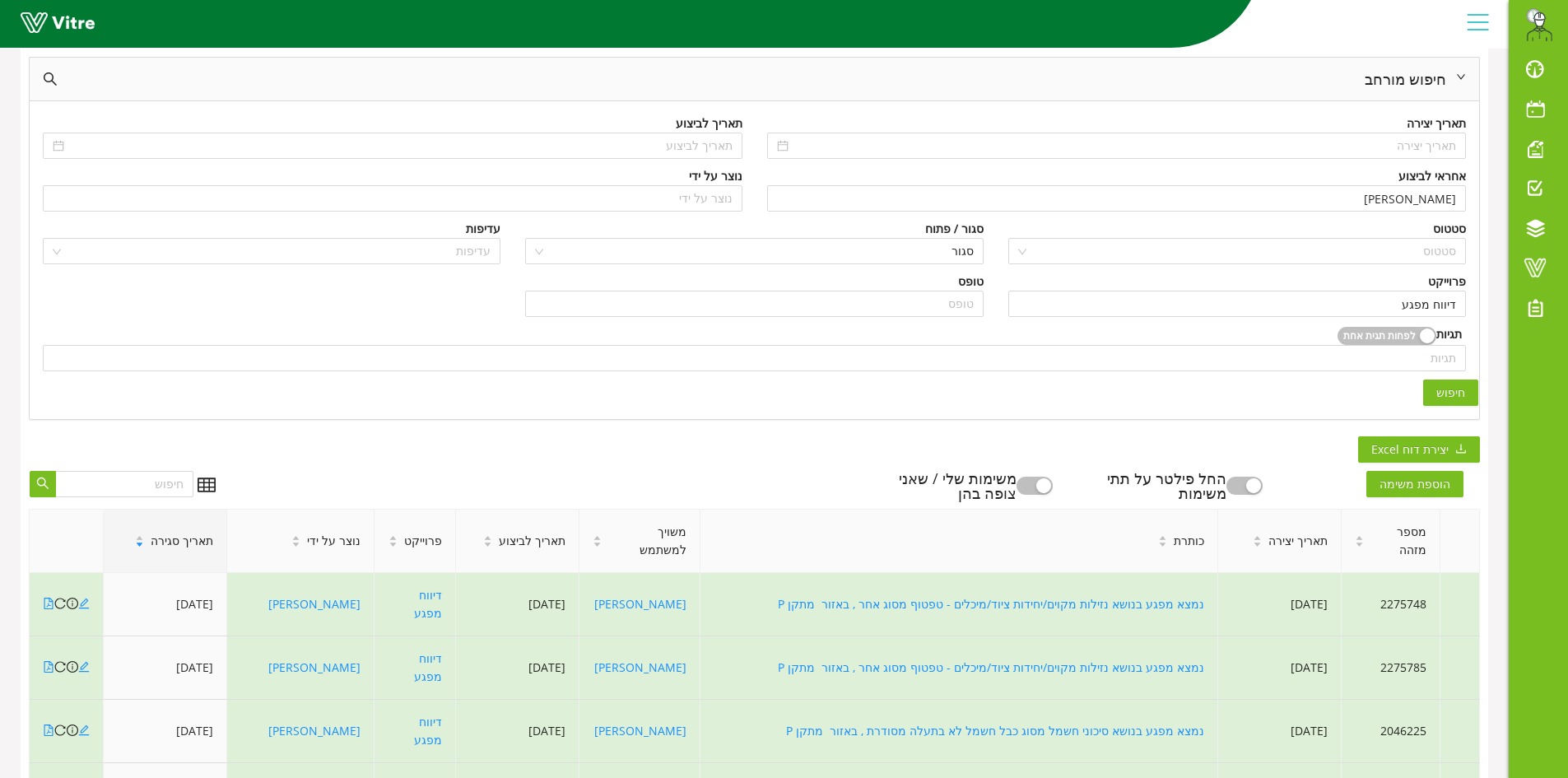
scroll to position [0, 0]
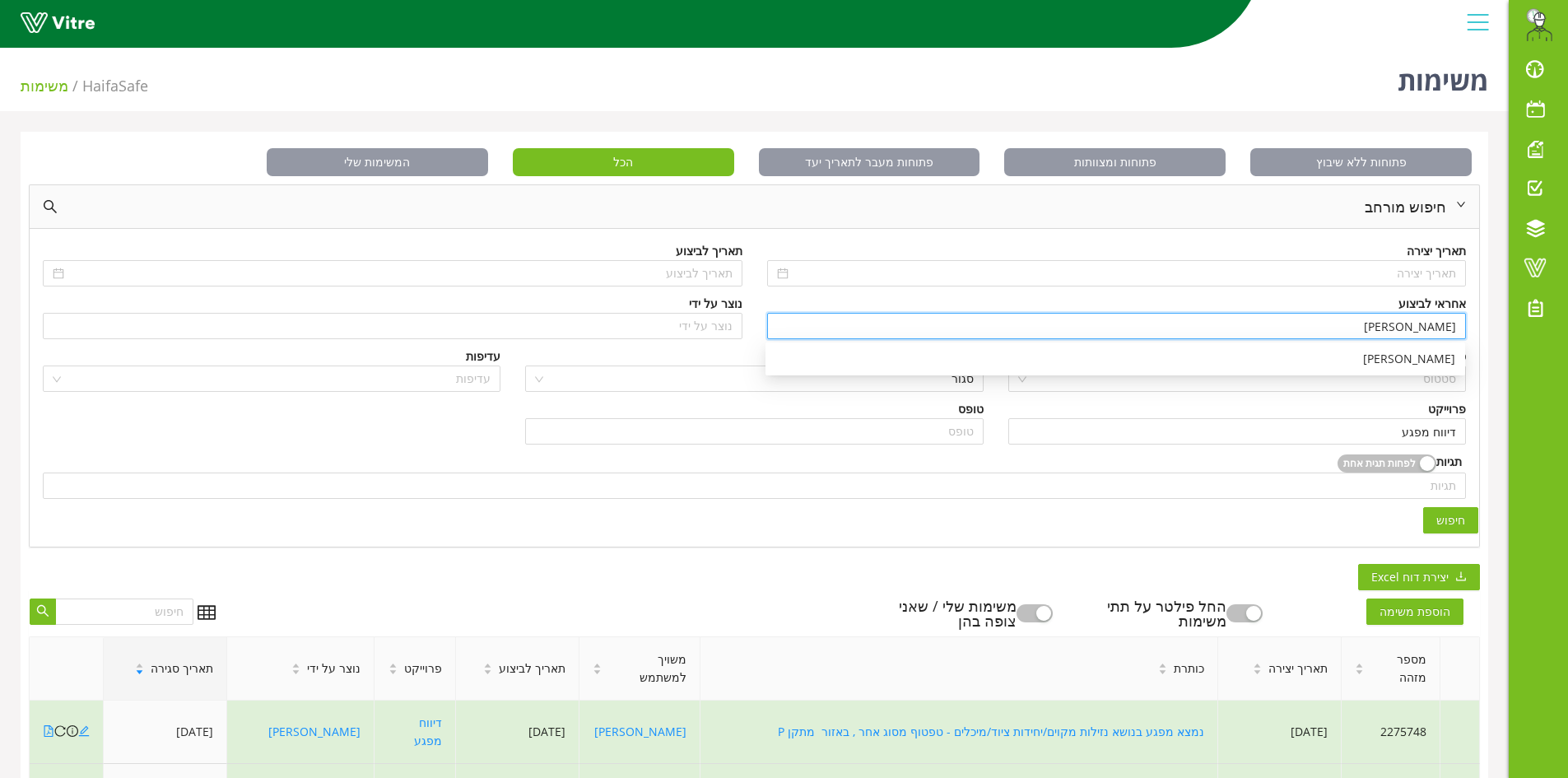
drag, startPoint x: 1412, startPoint y: 329, endPoint x: 1489, endPoint y: 324, distance: 77.2
click at [1490, 324] on div "פתוחות ללא שיבוץ פתוחות ומצוותות פתוחות מעבר לתאריך יעד הכל המשימות שלי חיפוש מ…" at bounding box center [754, 772] width 1509 height 1280
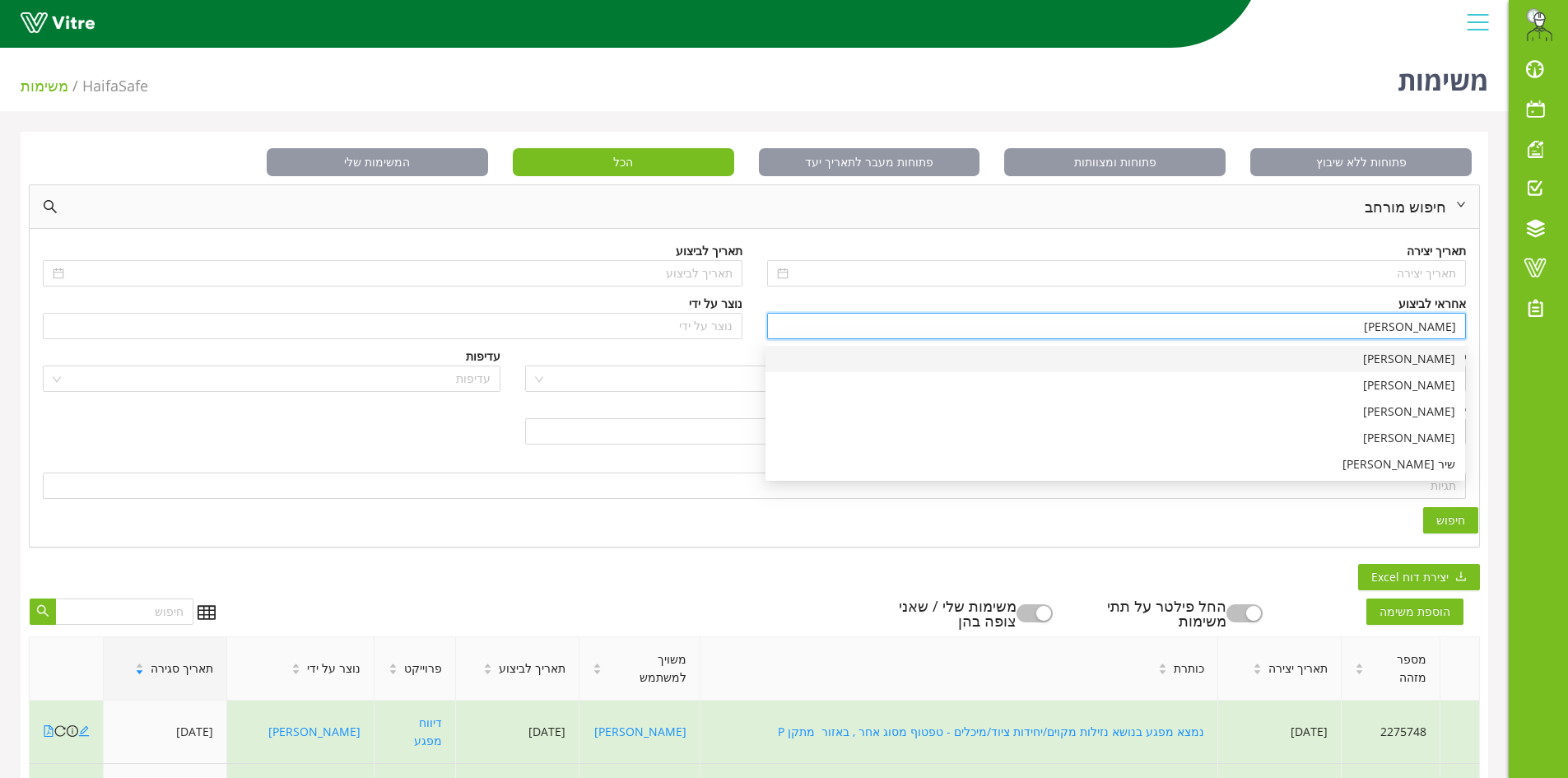
click at [1440, 365] on div "[PERSON_NAME]" at bounding box center [1115, 359] width 680 height 18
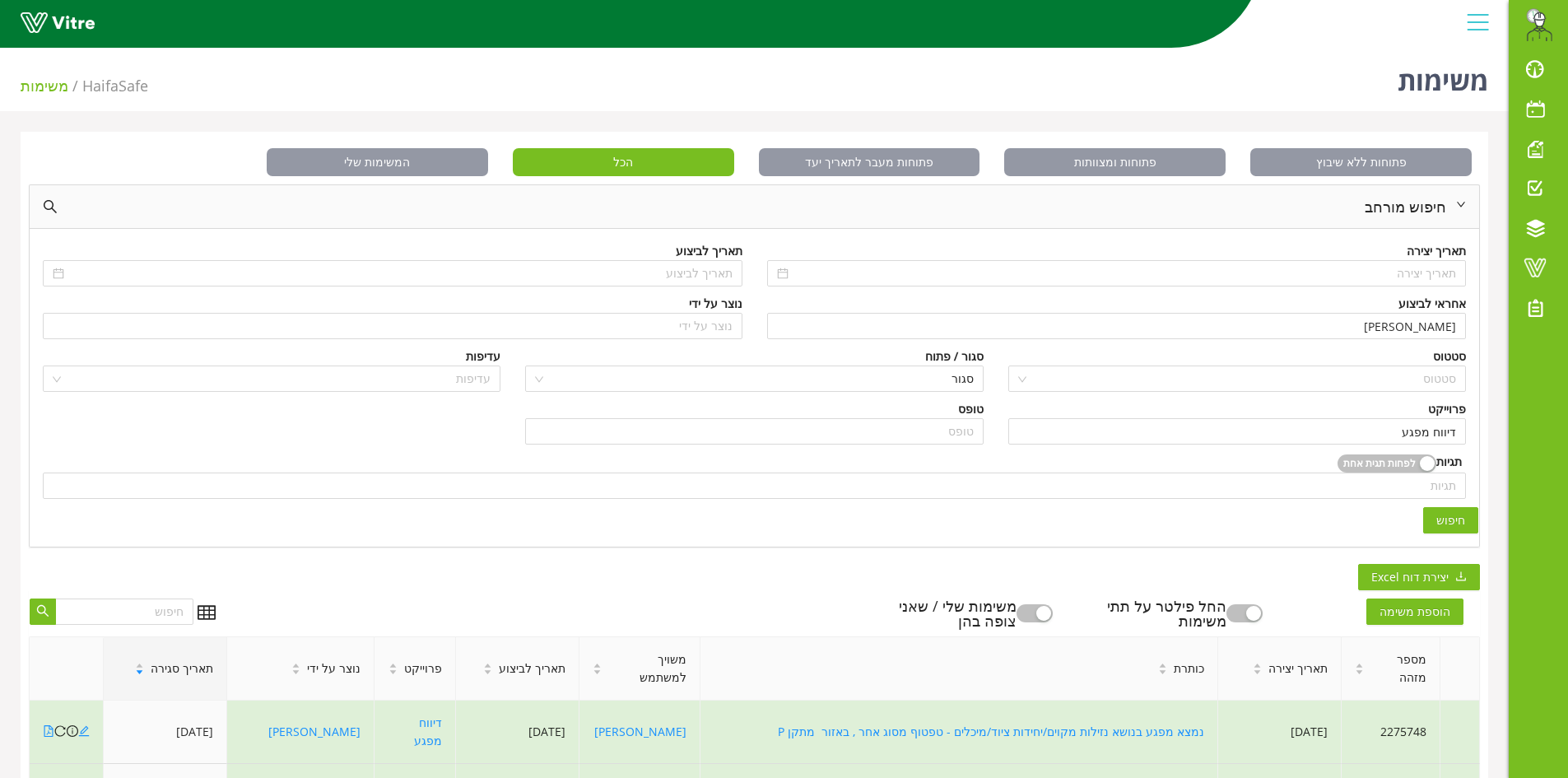
click at [1449, 523] on span "חיפוש" at bounding box center [1451, 520] width 29 height 18
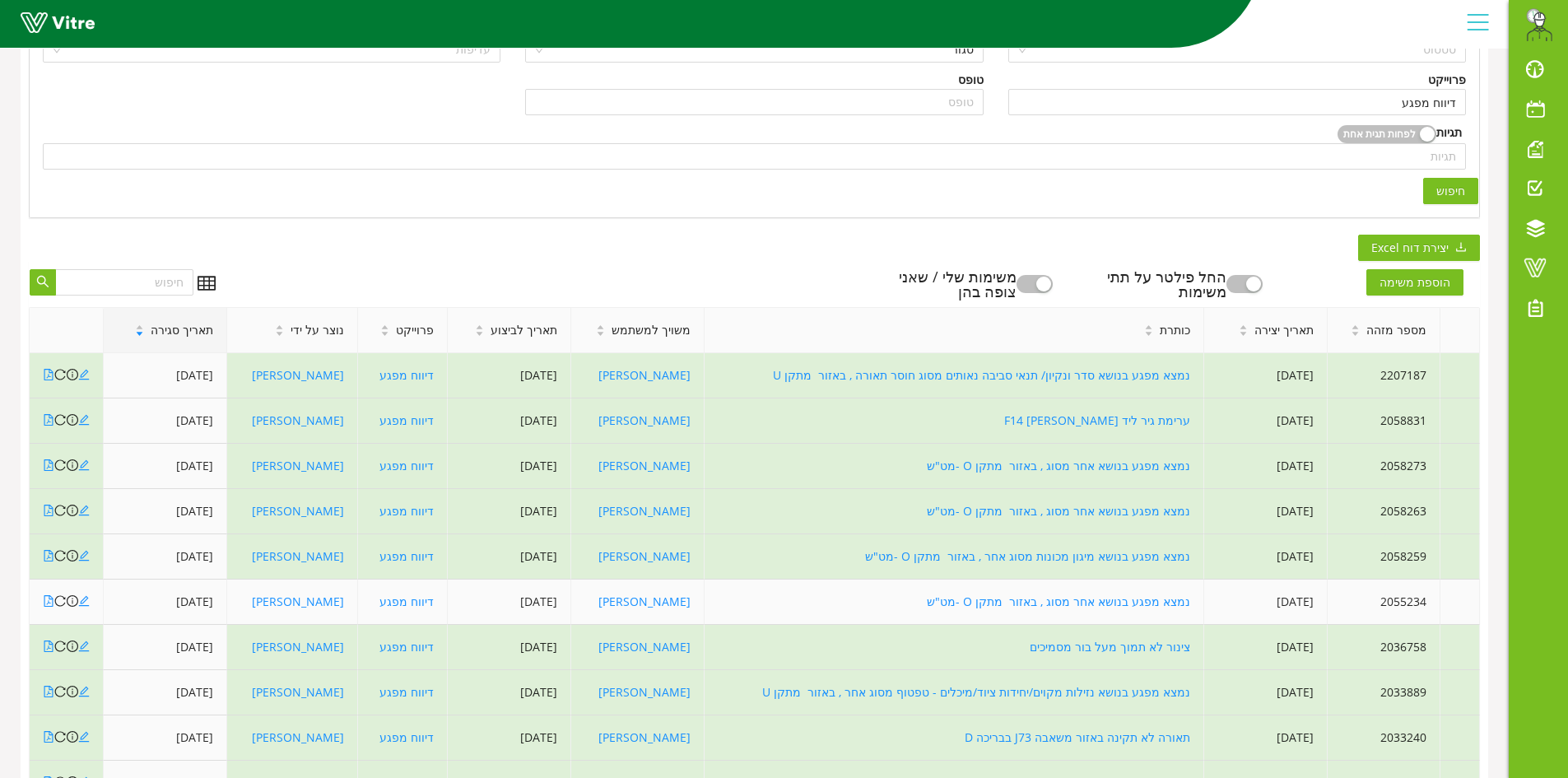
scroll to position [412, 0]
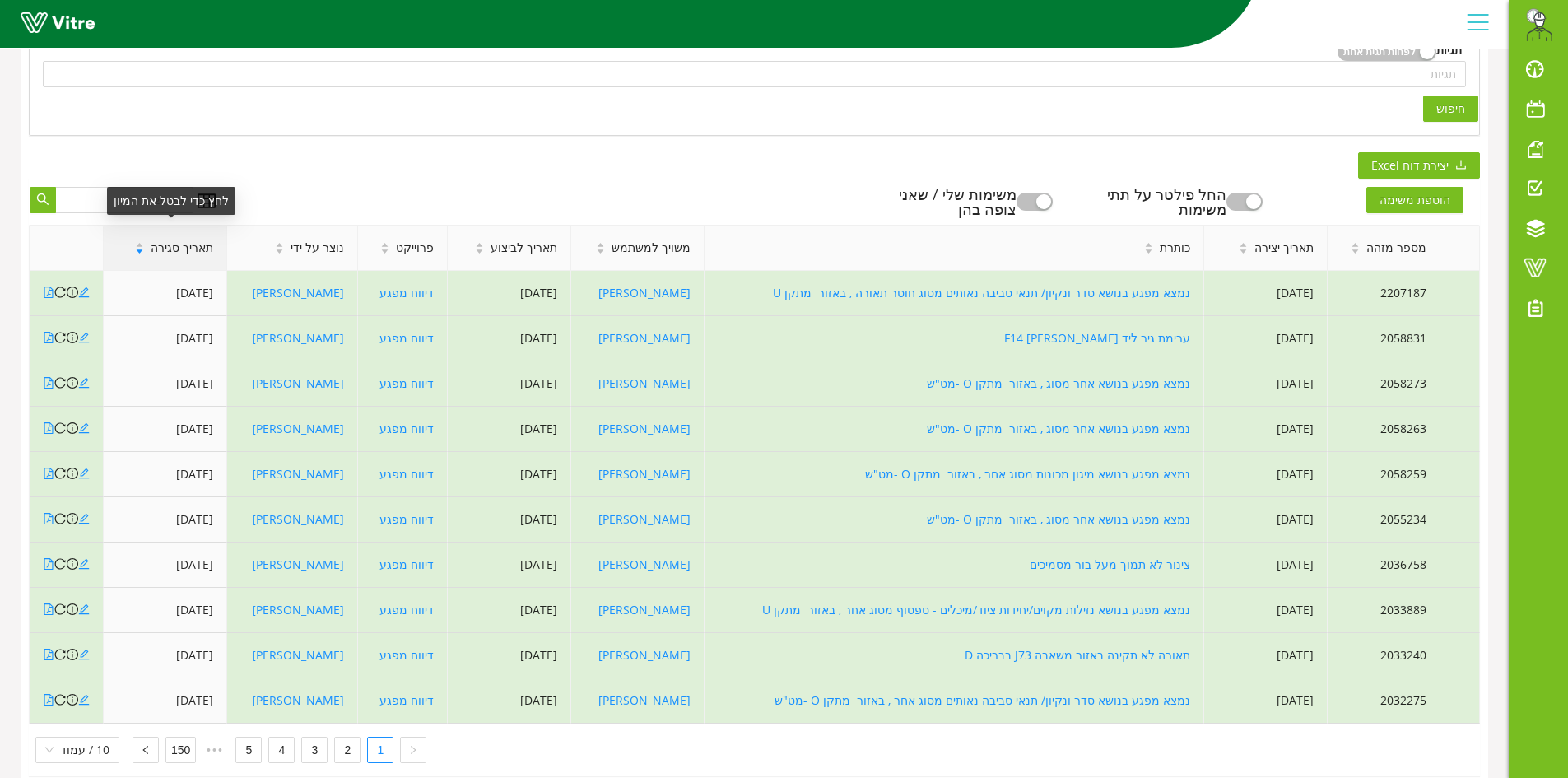
click at [172, 251] on span "תאריך סגירה" at bounding box center [182, 247] width 63 height 18
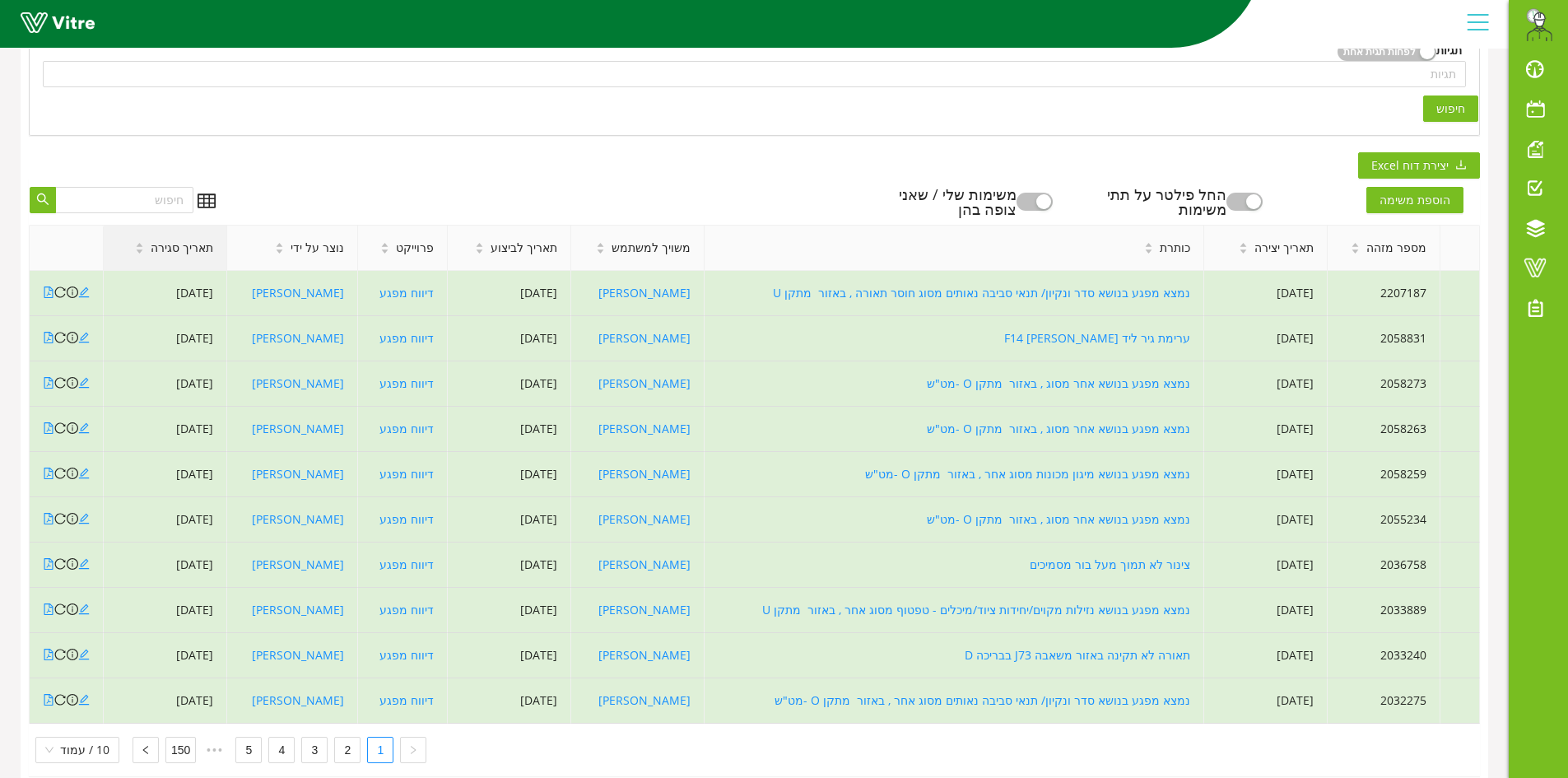
click at [172, 251] on span "תאריך סגירה" at bounding box center [182, 247] width 63 height 18
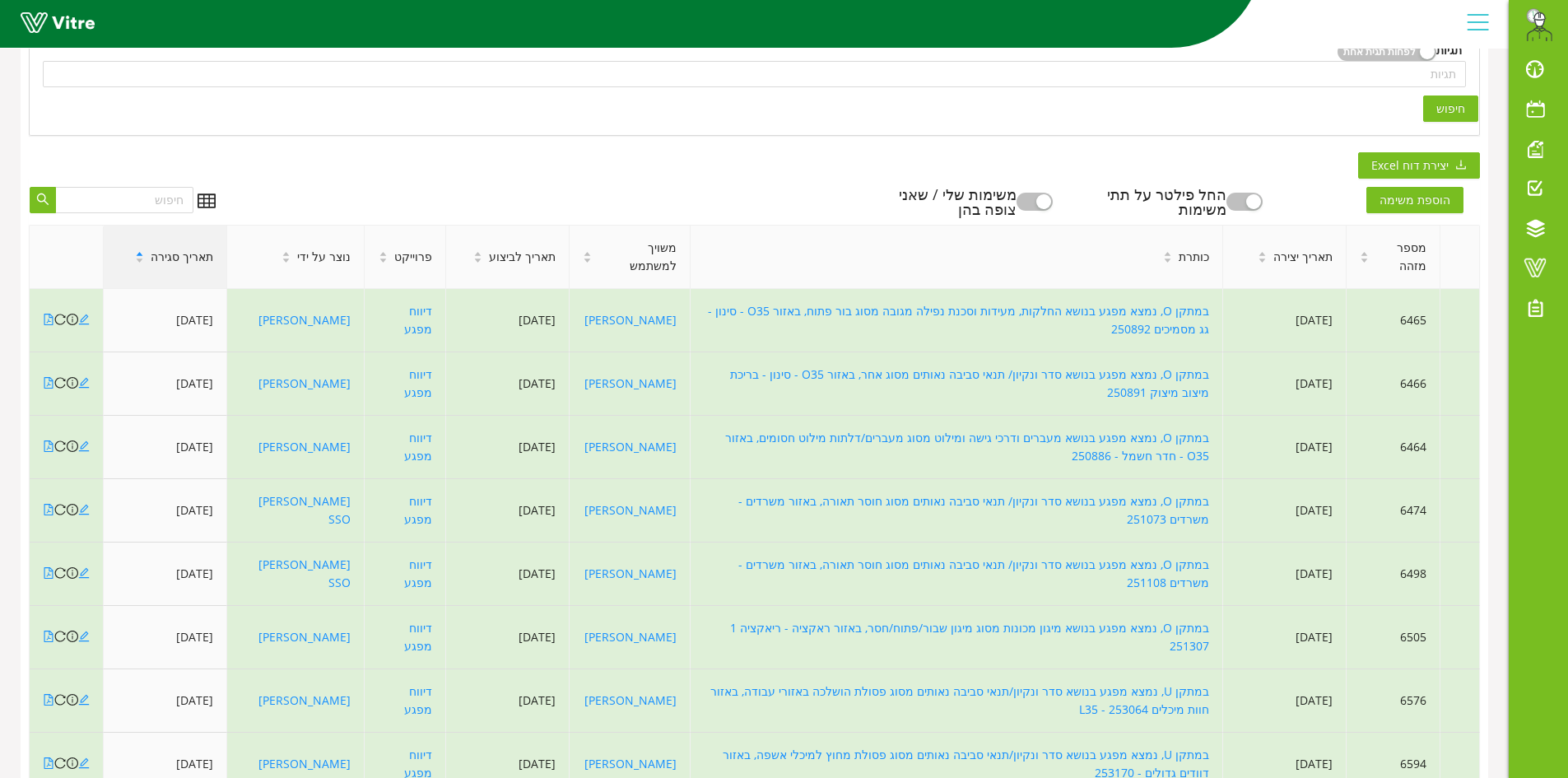
click at [172, 251] on span "תאריך סגירה" at bounding box center [182, 256] width 63 height 18
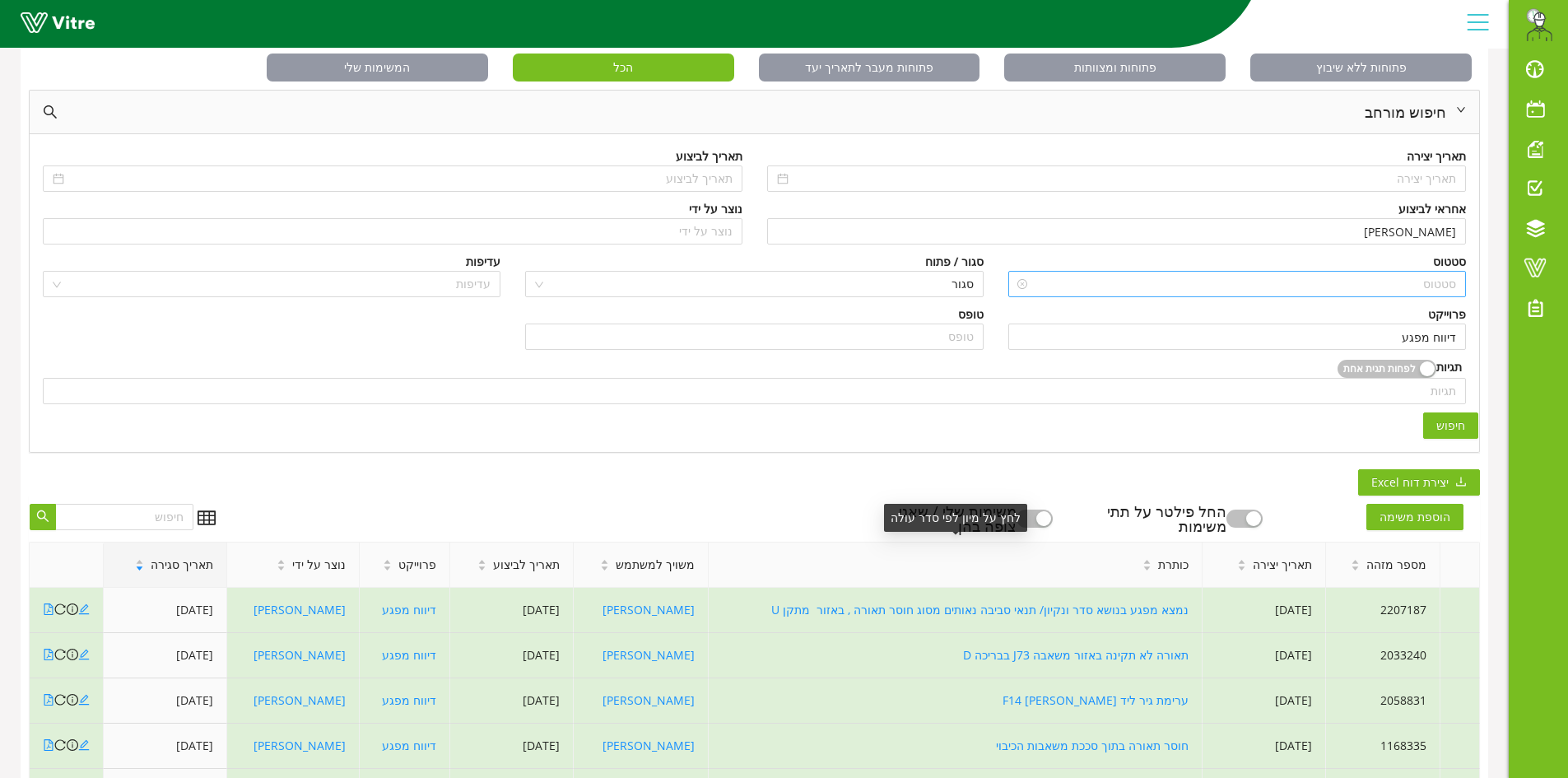
scroll to position [82, 0]
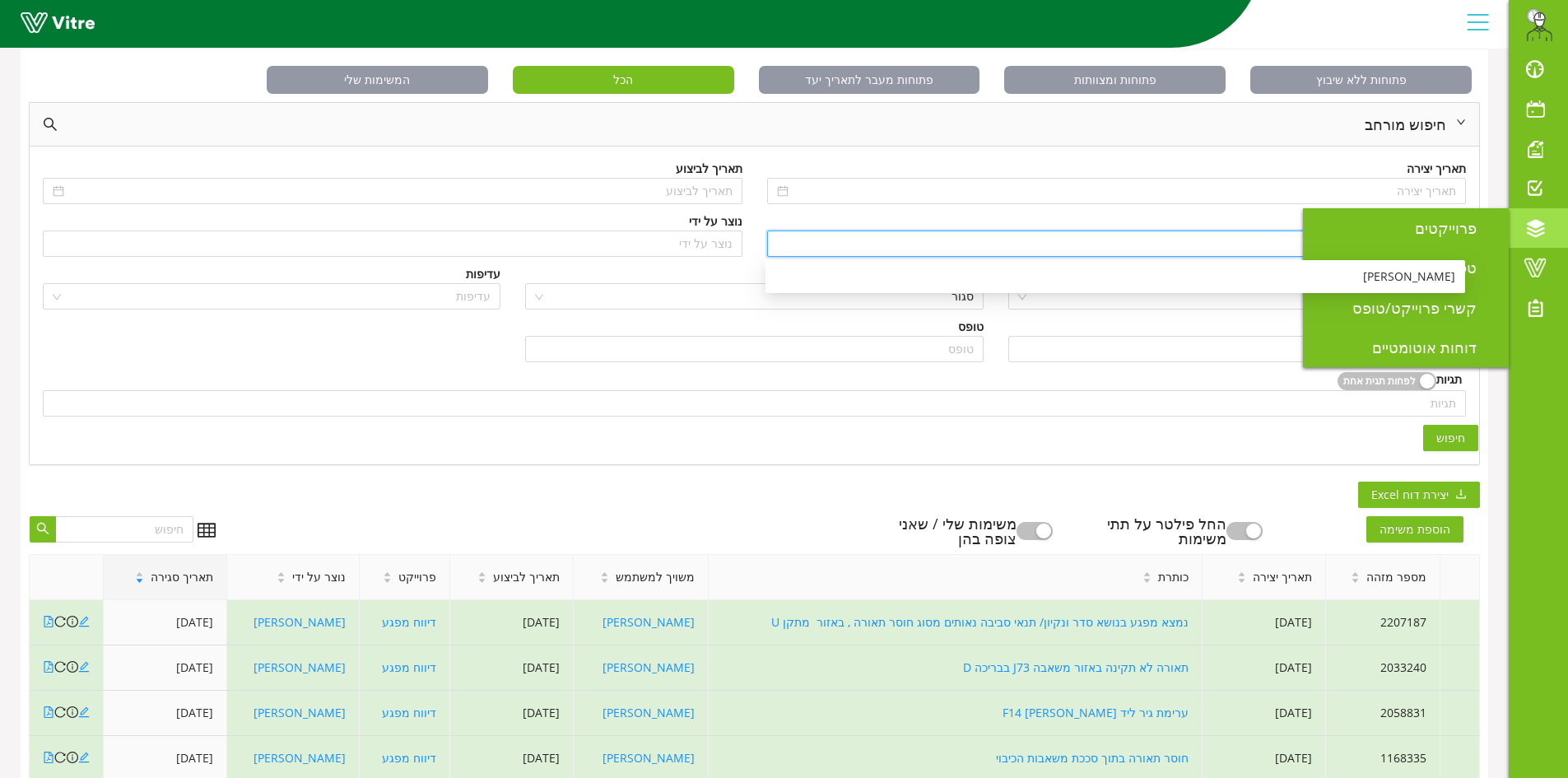
drag, startPoint x: 1402, startPoint y: 241, endPoint x: 1540, endPoint y: 238, distance: 138.0
click at [1540, 238] on div "Eran.Azran@haifa-group.com התראות והודעות לוח בקרה לוח שנה מענה על טופס משימות …" at bounding box center [784, 545] width 1568 height 1172
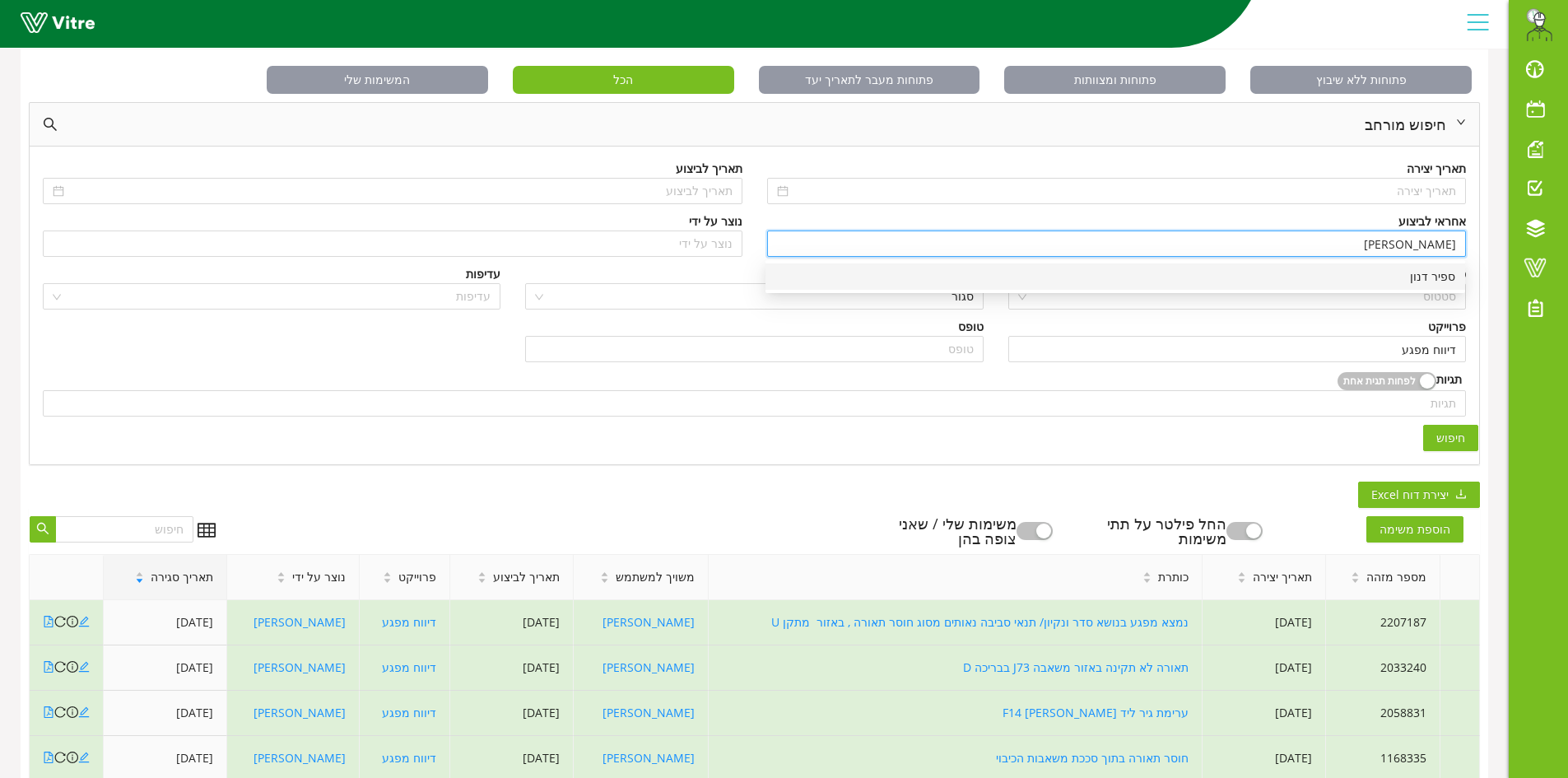
click at [1035, 276] on div "ספיר דנון" at bounding box center [1115, 276] width 680 height 18
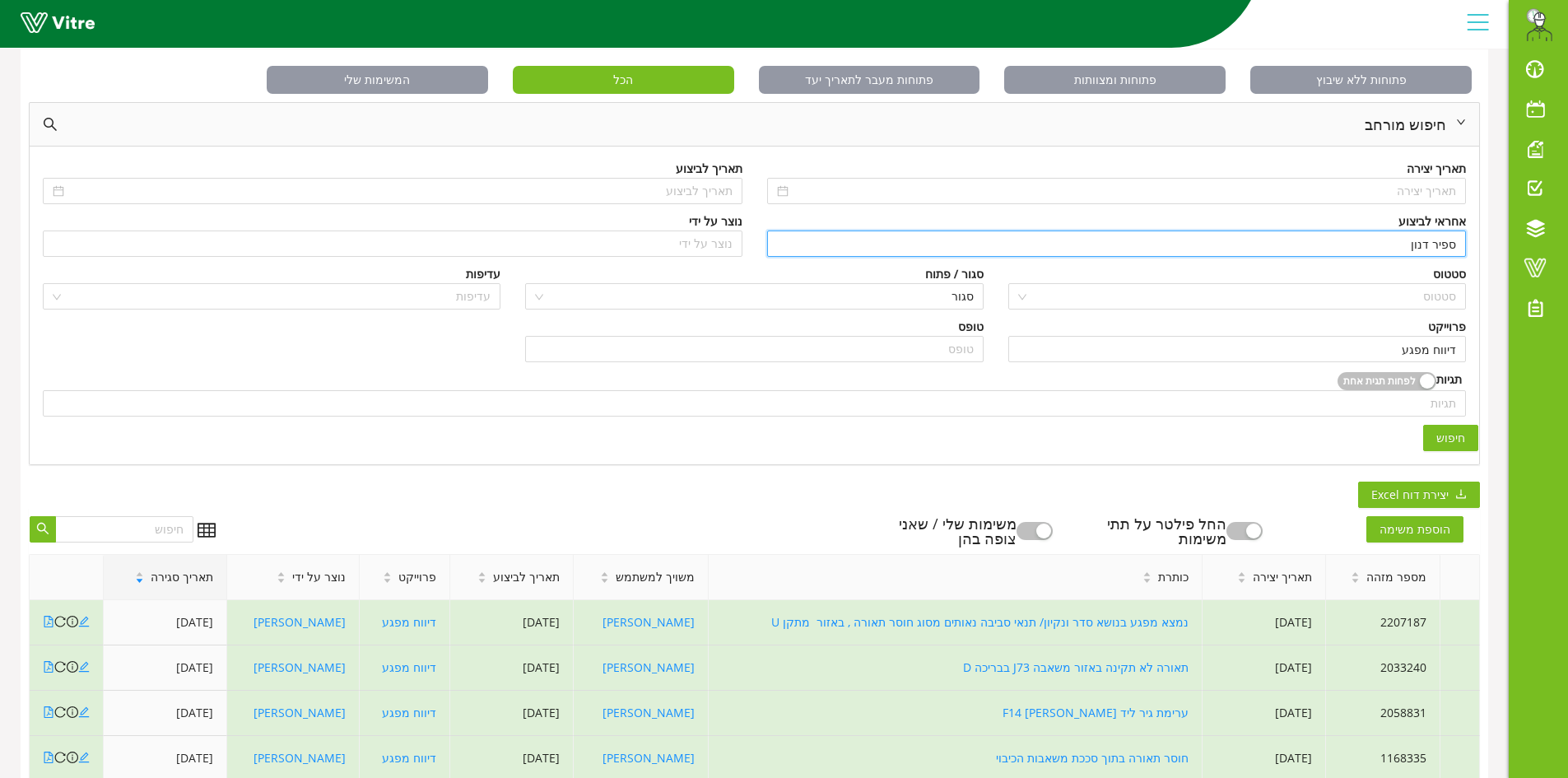
click at [1451, 437] on span "חיפוש" at bounding box center [1451, 437] width 29 height 18
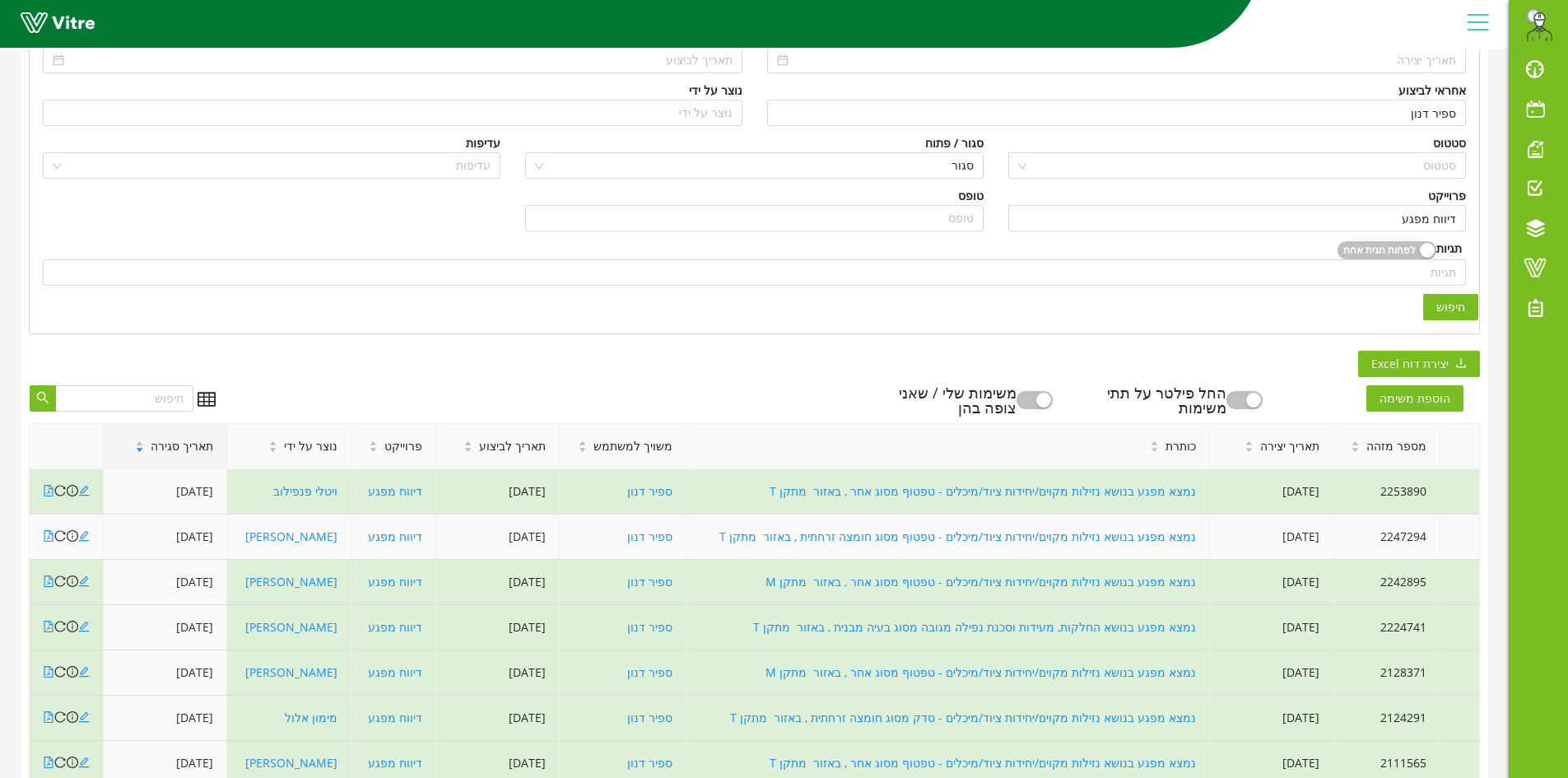
scroll to position [165, 0]
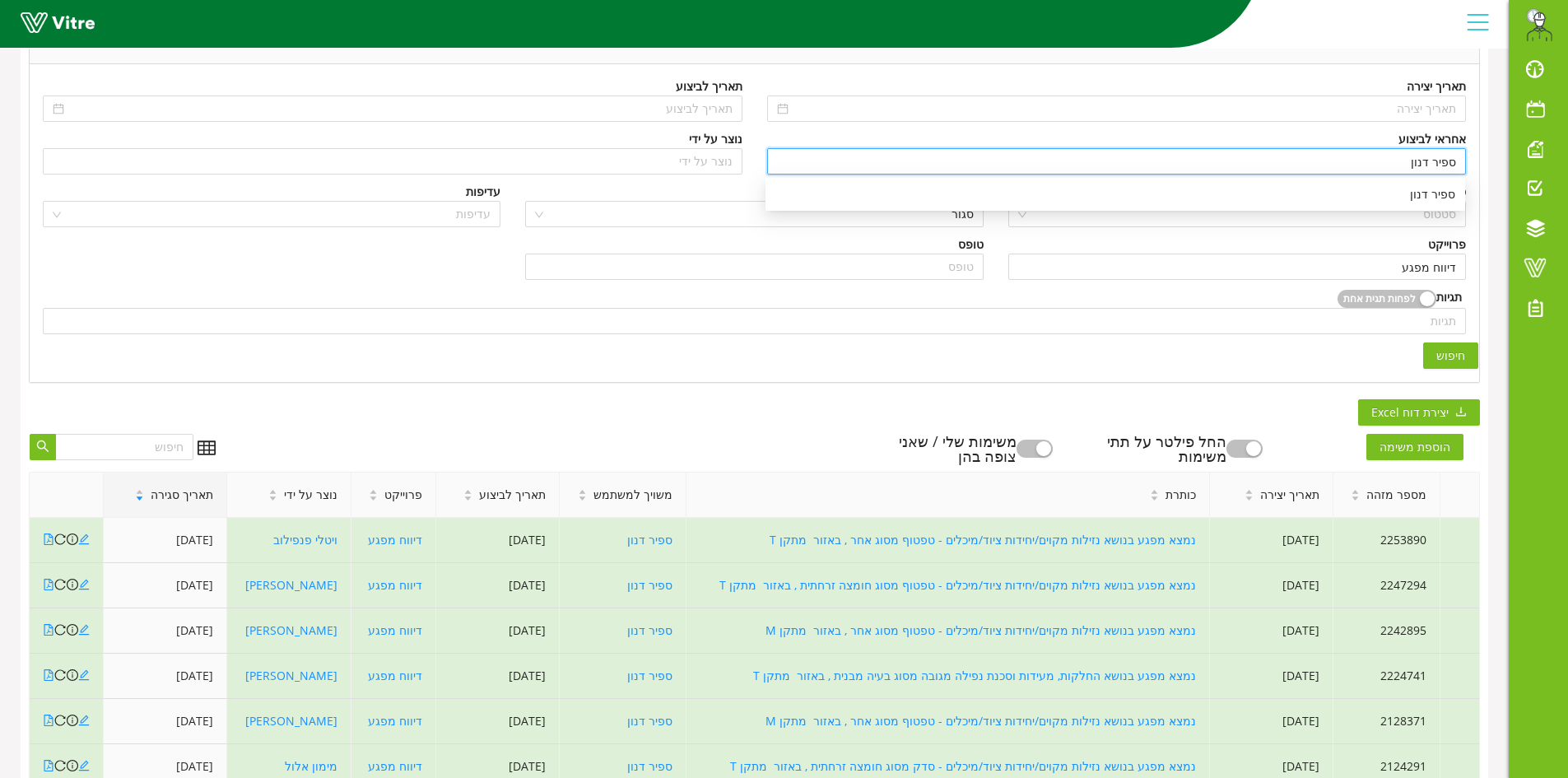
drag, startPoint x: 1402, startPoint y: 161, endPoint x: 1468, endPoint y: 160, distance: 66.0
click at [1468, 160] on div "אחראי לביצוע ספיר דנון" at bounding box center [1117, 156] width 725 height 52
click at [1377, 195] on div "[PERSON_NAME]" at bounding box center [1115, 194] width 680 height 18
type input "[PERSON_NAME]"
click at [1464, 351] on span "חיפוש" at bounding box center [1451, 355] width 29 height 18
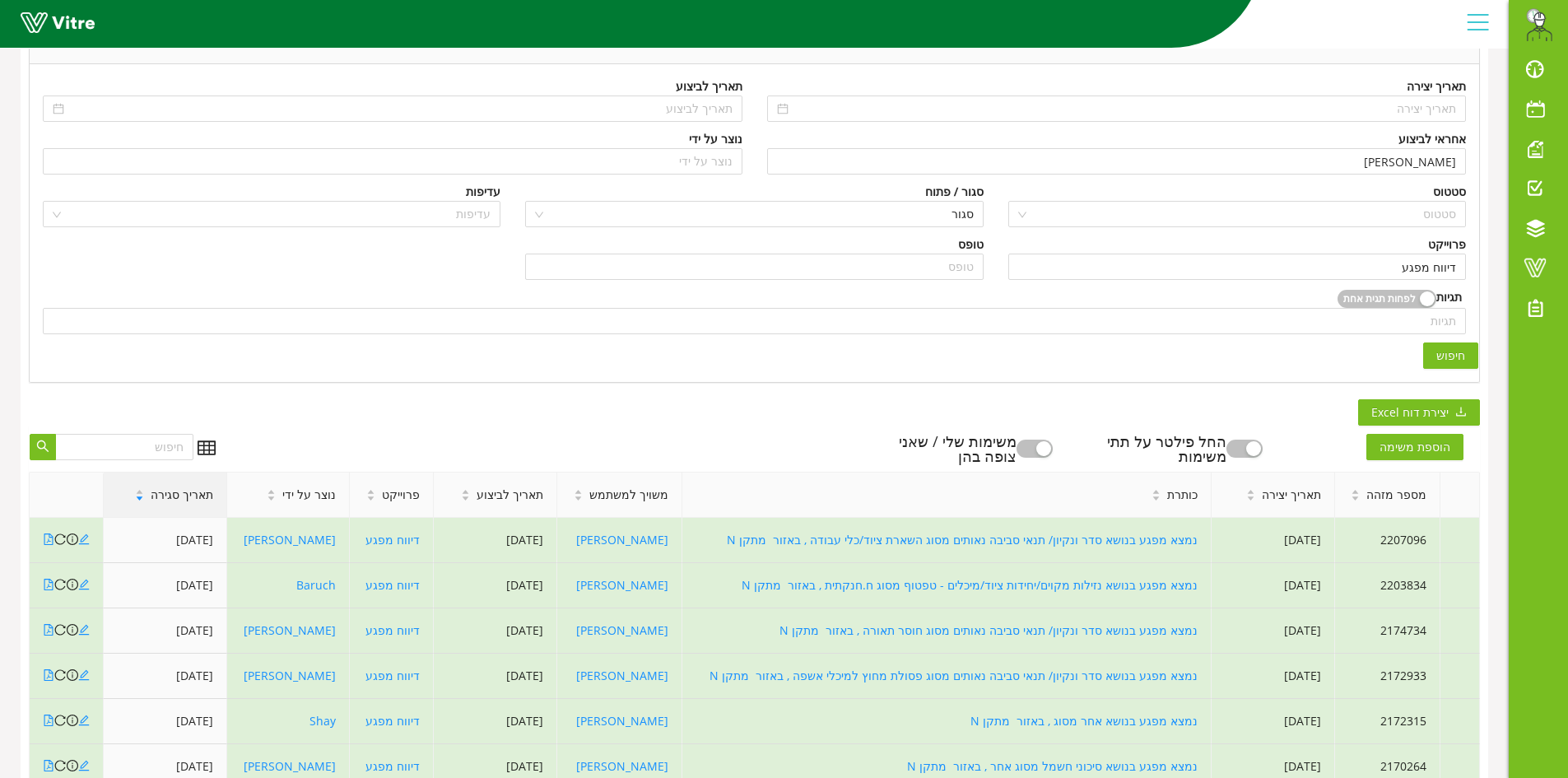
click at [185, 495] on span "תאריך סגירה" at bounding box center [182, 494] width 63 height 18
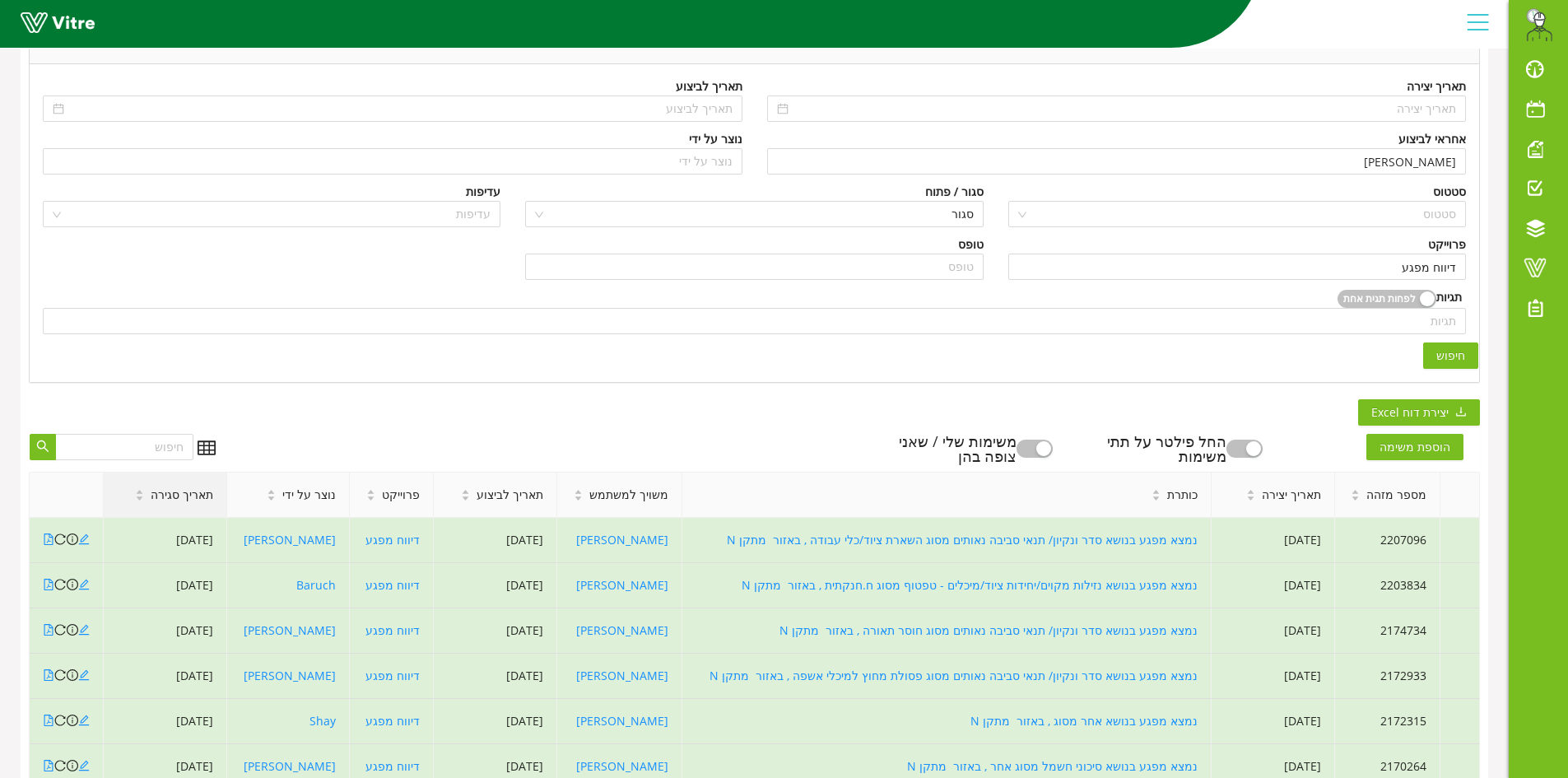
click at [185, 495] on span "תאריך סגירה" at bounding box center [182, 494] width 63 height 18
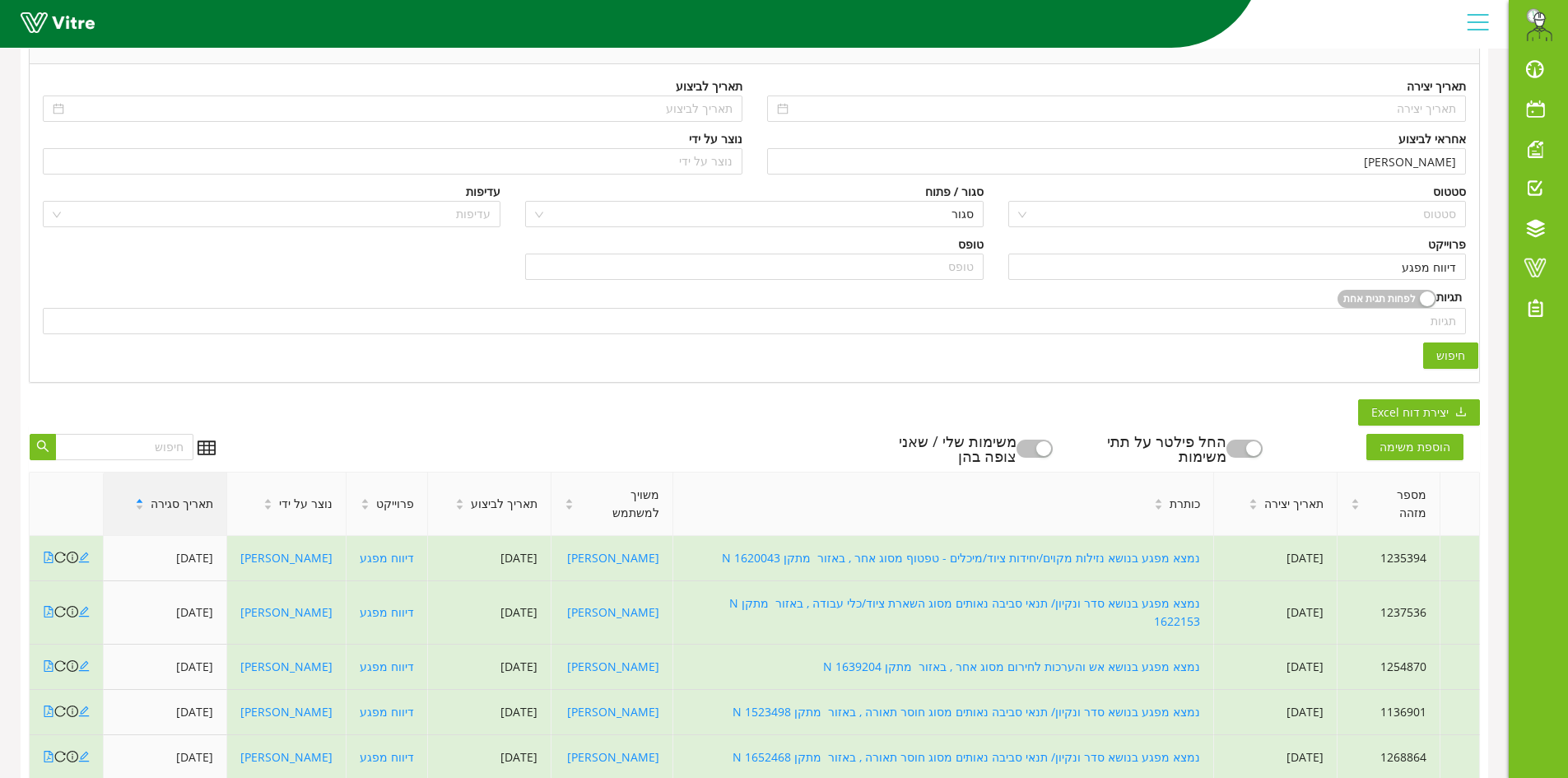
click at [185, 495] on span "תאריך סגירה" at bounding box center [182, 504] width 63 height 18
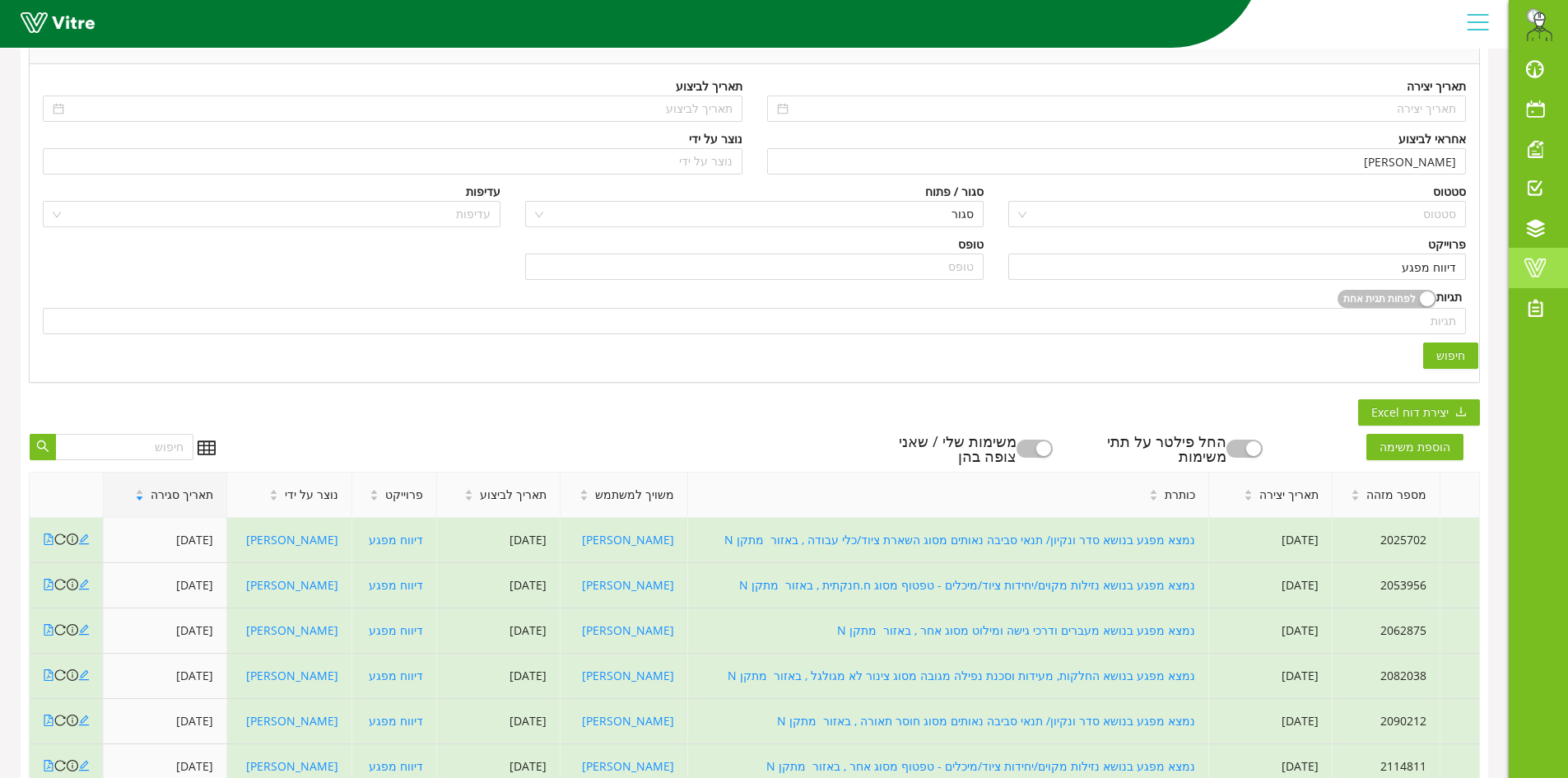
click at [1529, 266] on span at bounding box center [1535, 267] width 41 height 20
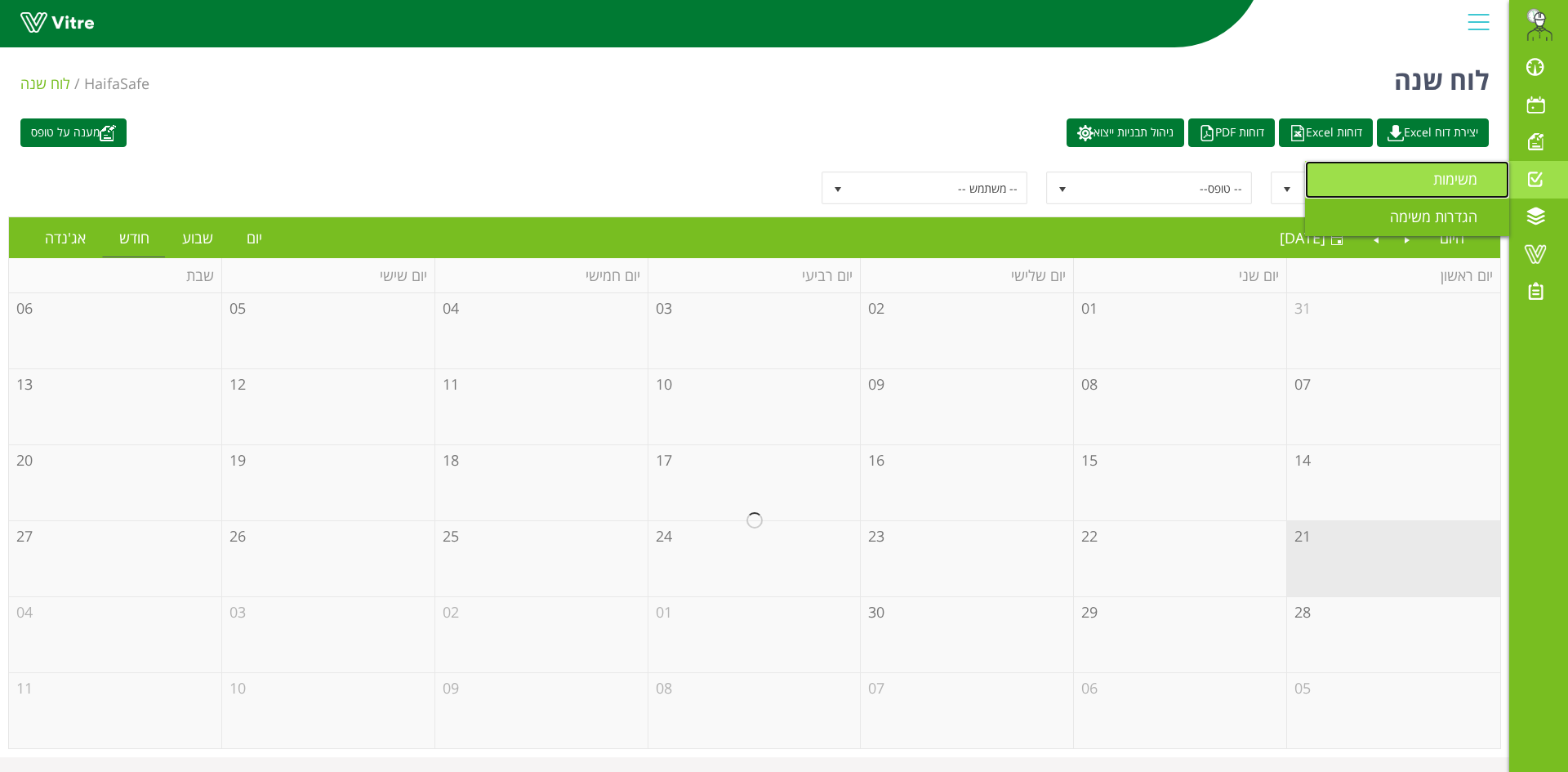
click at [1474, 188] on span "משימות" at bounding box center [1464, 179] width 64 height 20
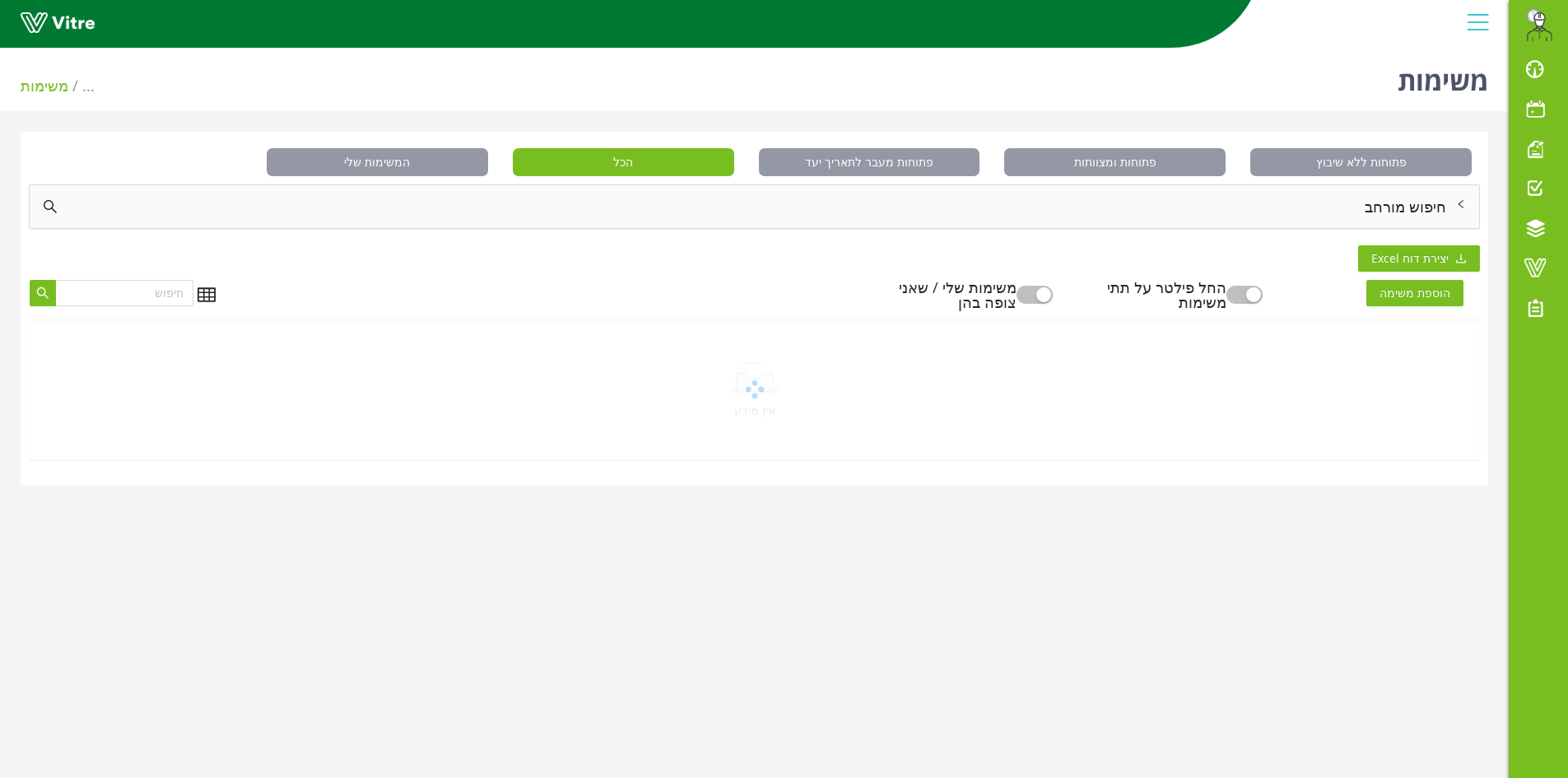
click at [1441, 214] on div "חיפוש מורחב" at bounding box center [755, 207] width 1450 height 43
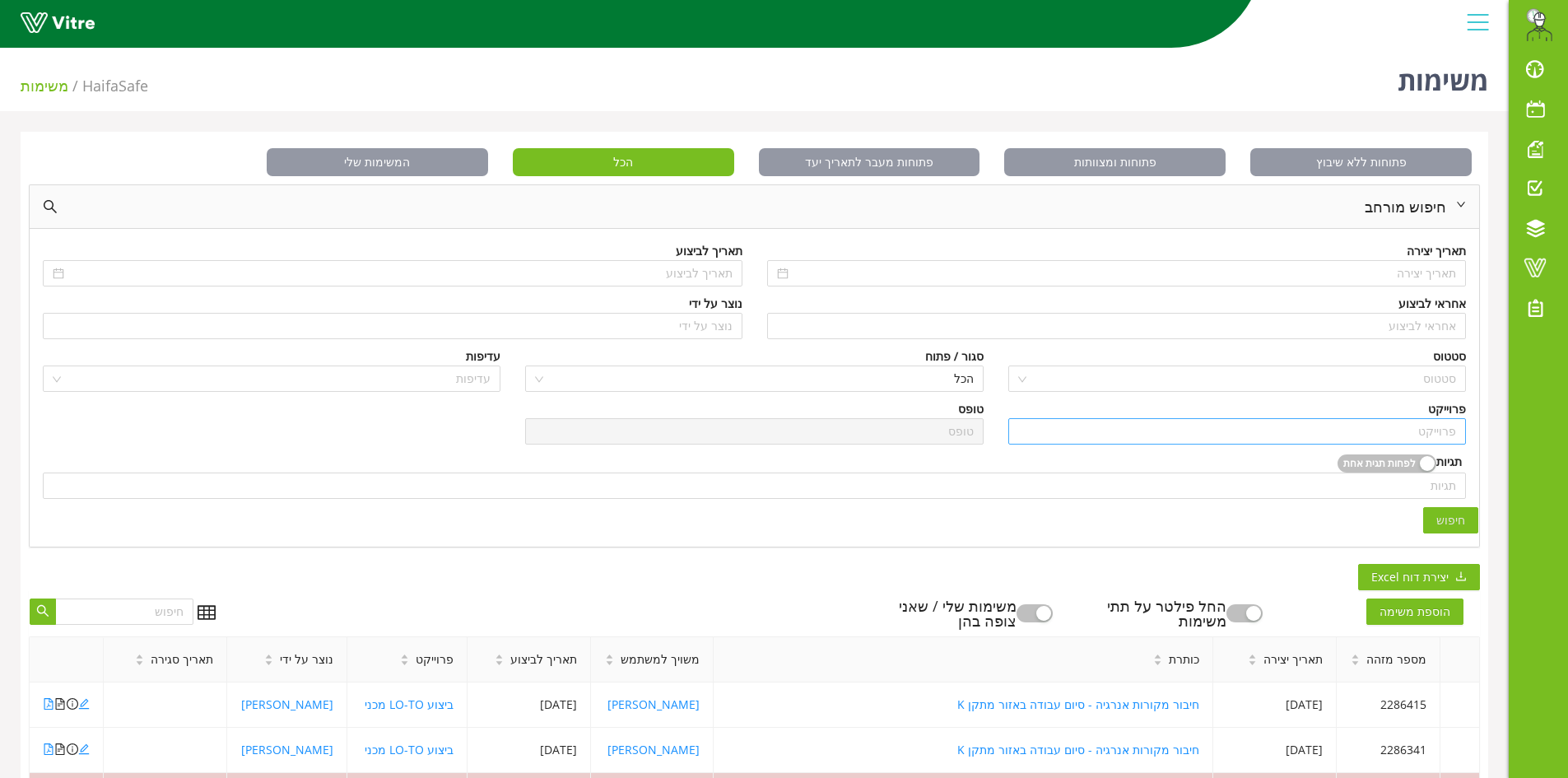
click at [1378, 424] on input "search" at bounding box center [1237, 431] width 438 height 25
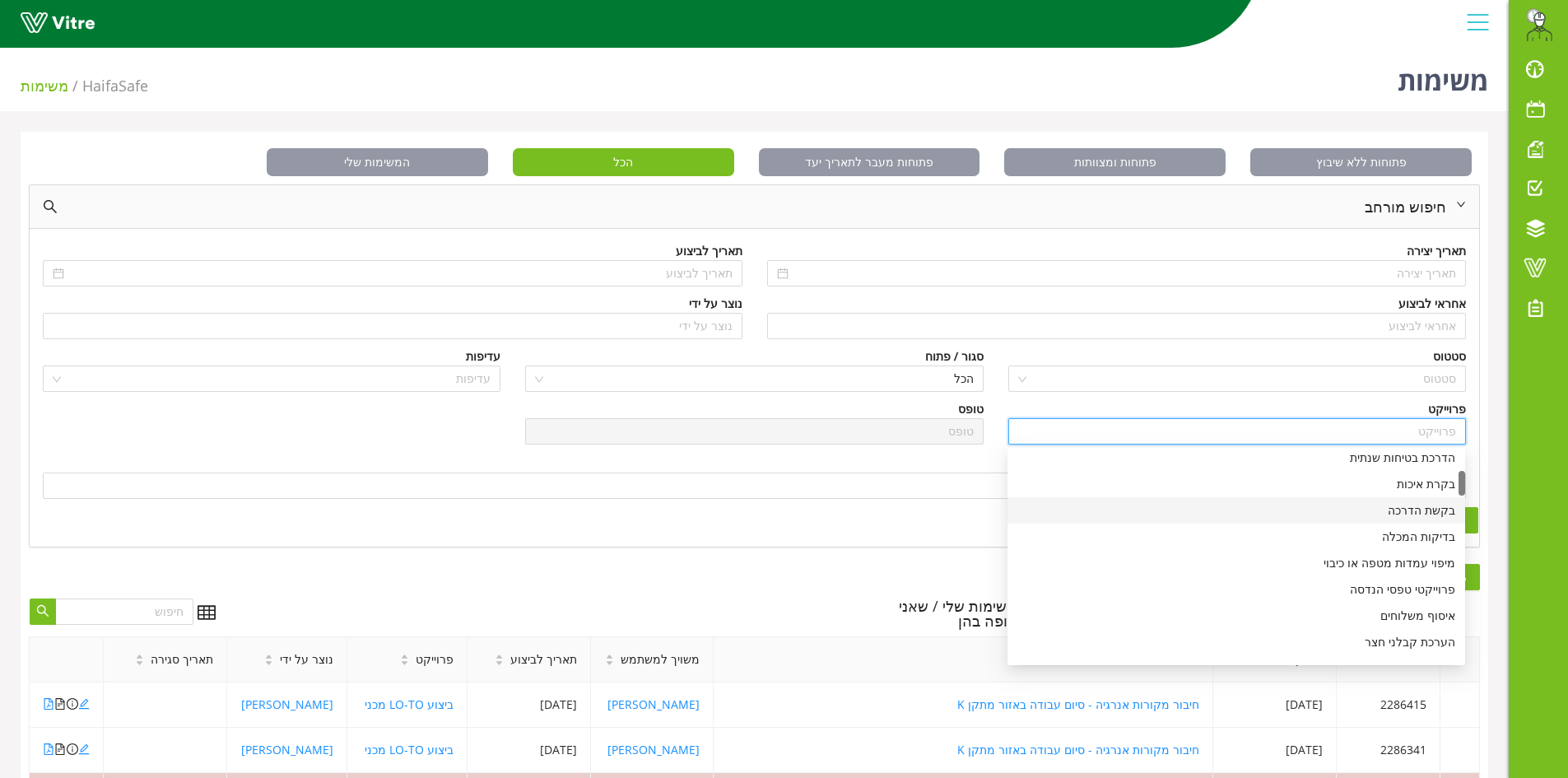
scroll to position [247, 0]
click at [1420, 589] on div "ביצוע LO-TO מכני" at bounding box center [1236, 586] width 438 height 18
type input "ביצוע LO-TO מכני"
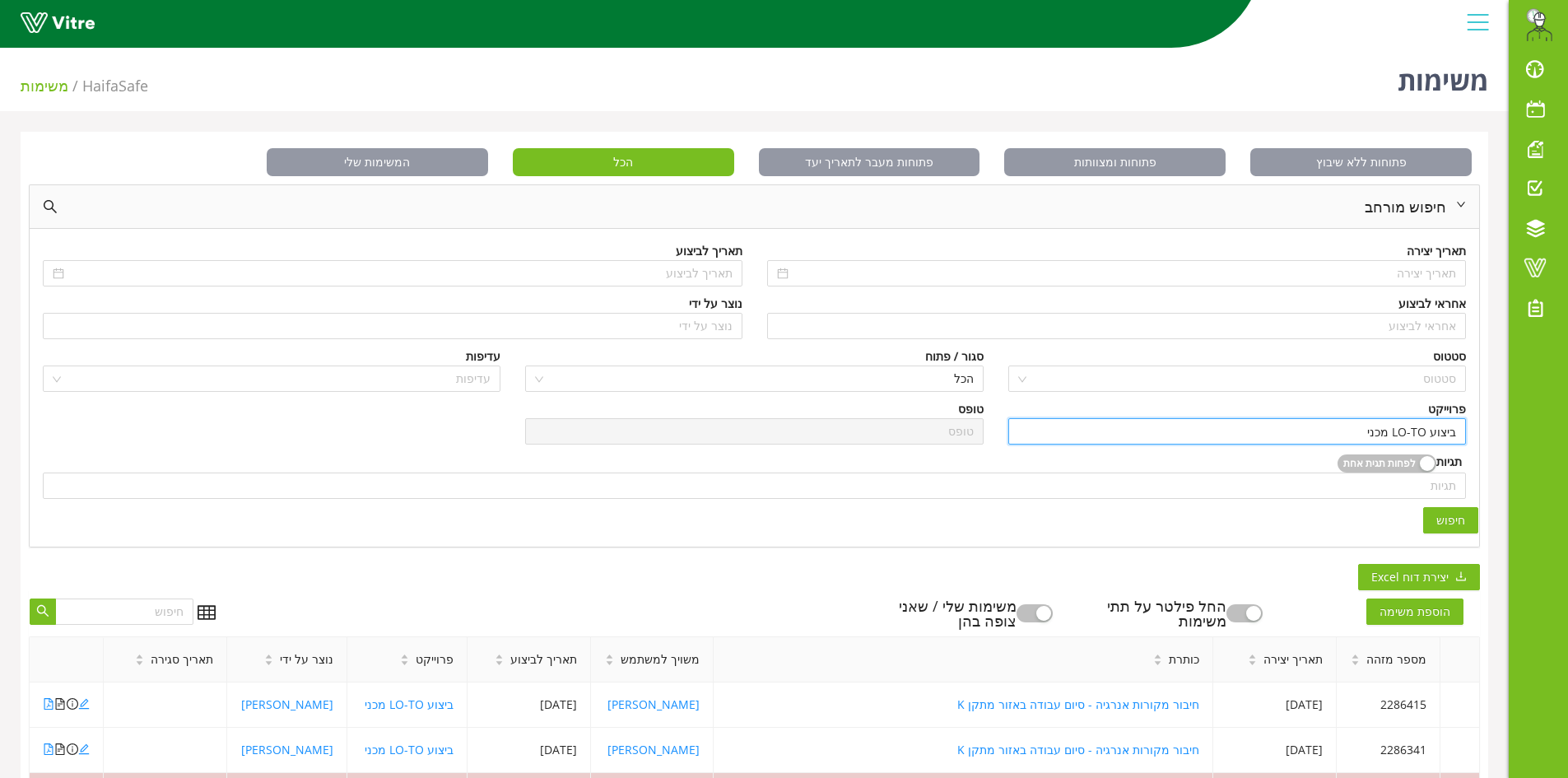
scroll to position [0, 0]
click at [1445, 522] on span "חיפוש" at bounding box center [1451, 520] width 29 height 18
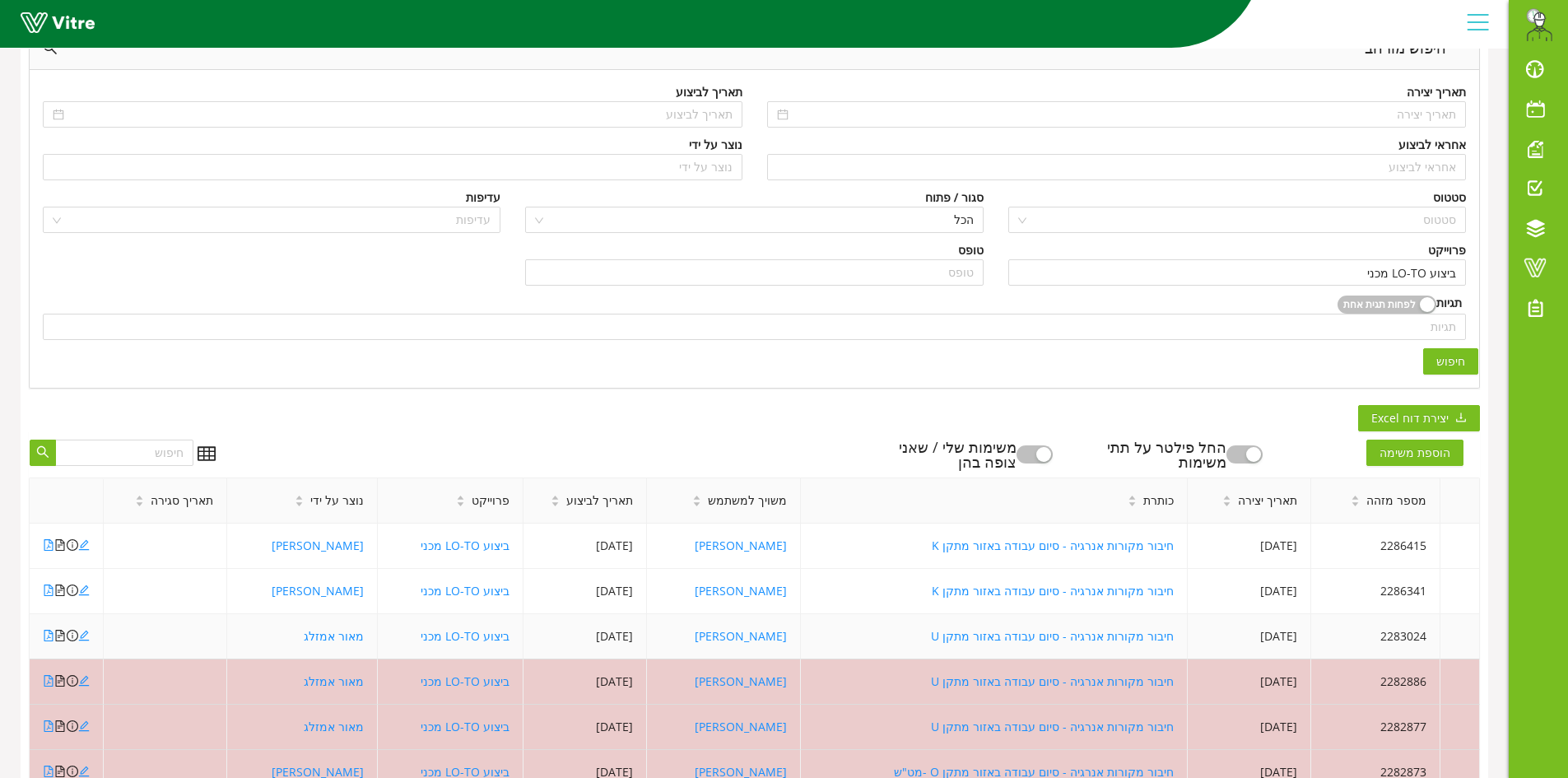
scroll to position [165, 0]
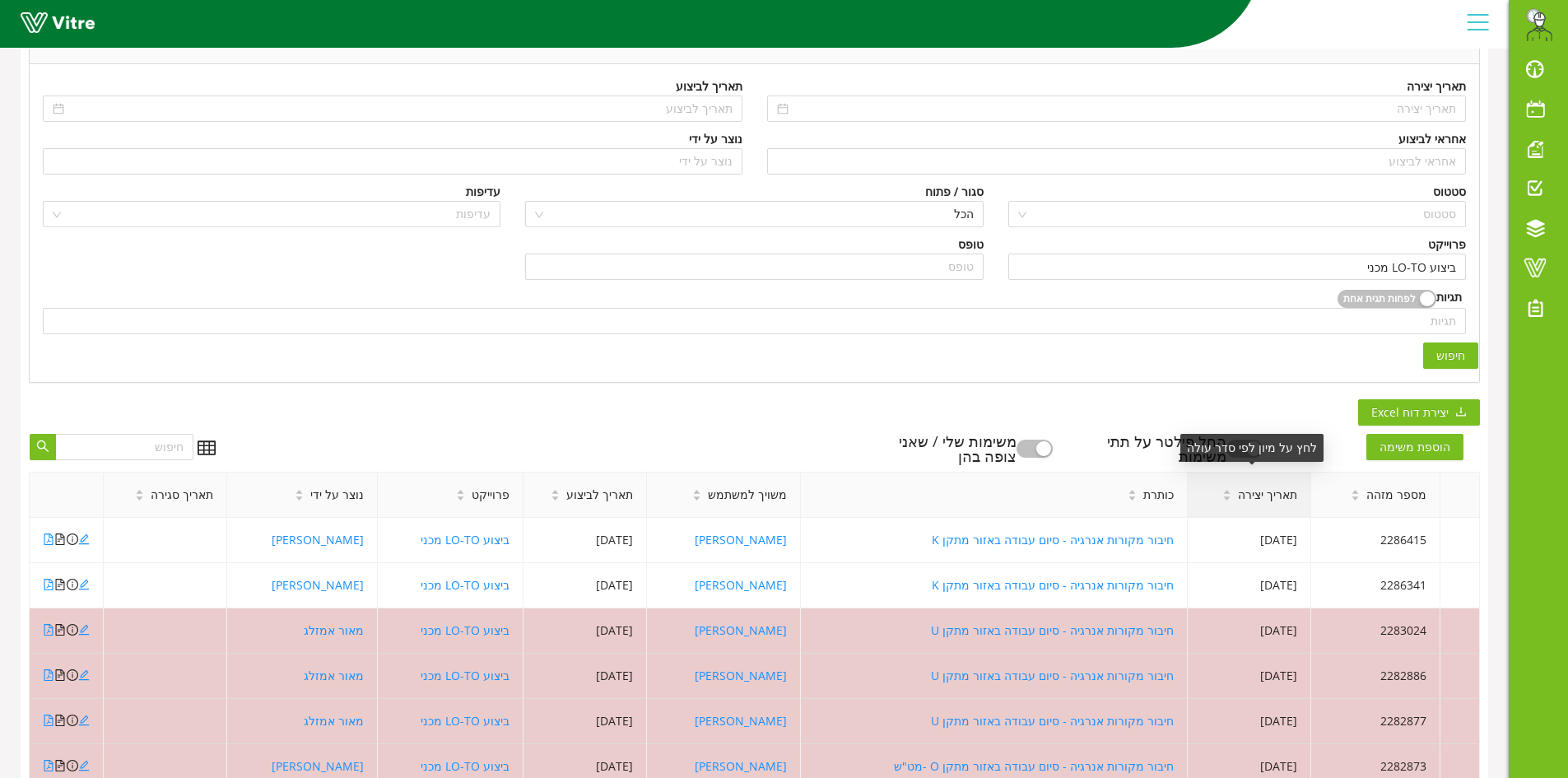
click at [1249, 490] on span "תאריך יצירה" at bounding box center [1268, 494] width 59 height 18
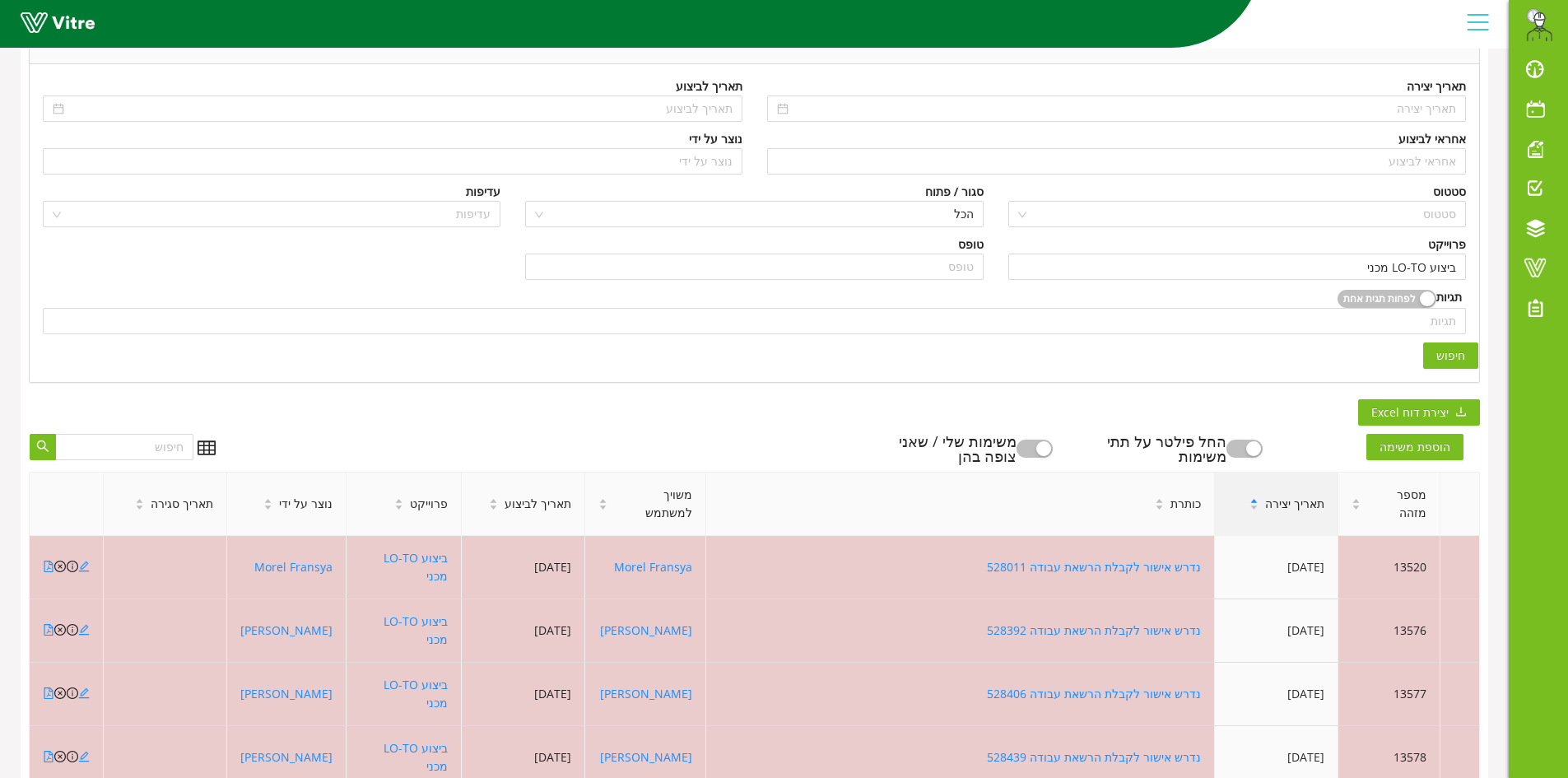
click at [1246, 496] on div "תאריך יצירה" at bounding box center [1288, 504] width 101 height 45
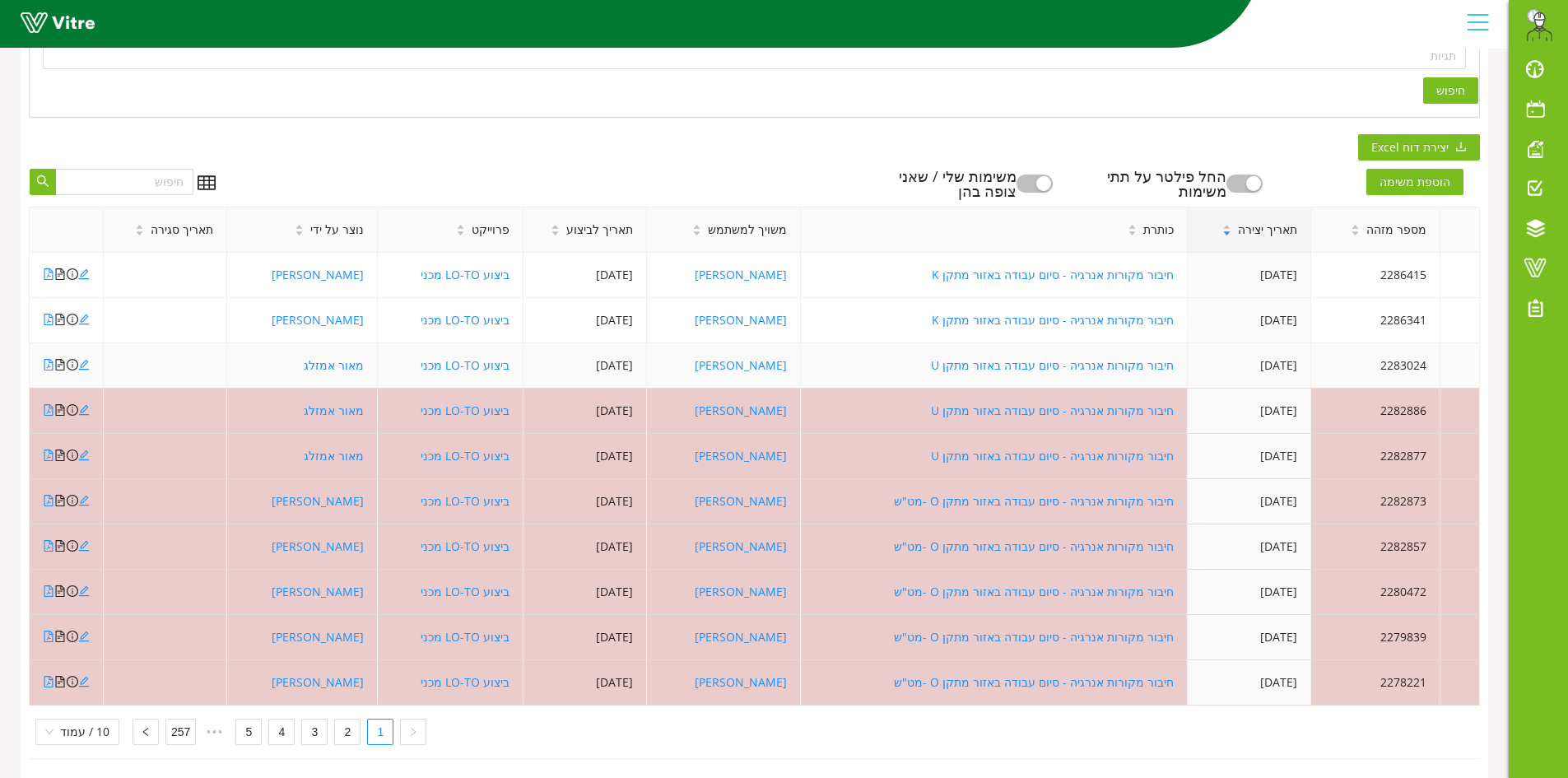
scroll to position [447, 0]
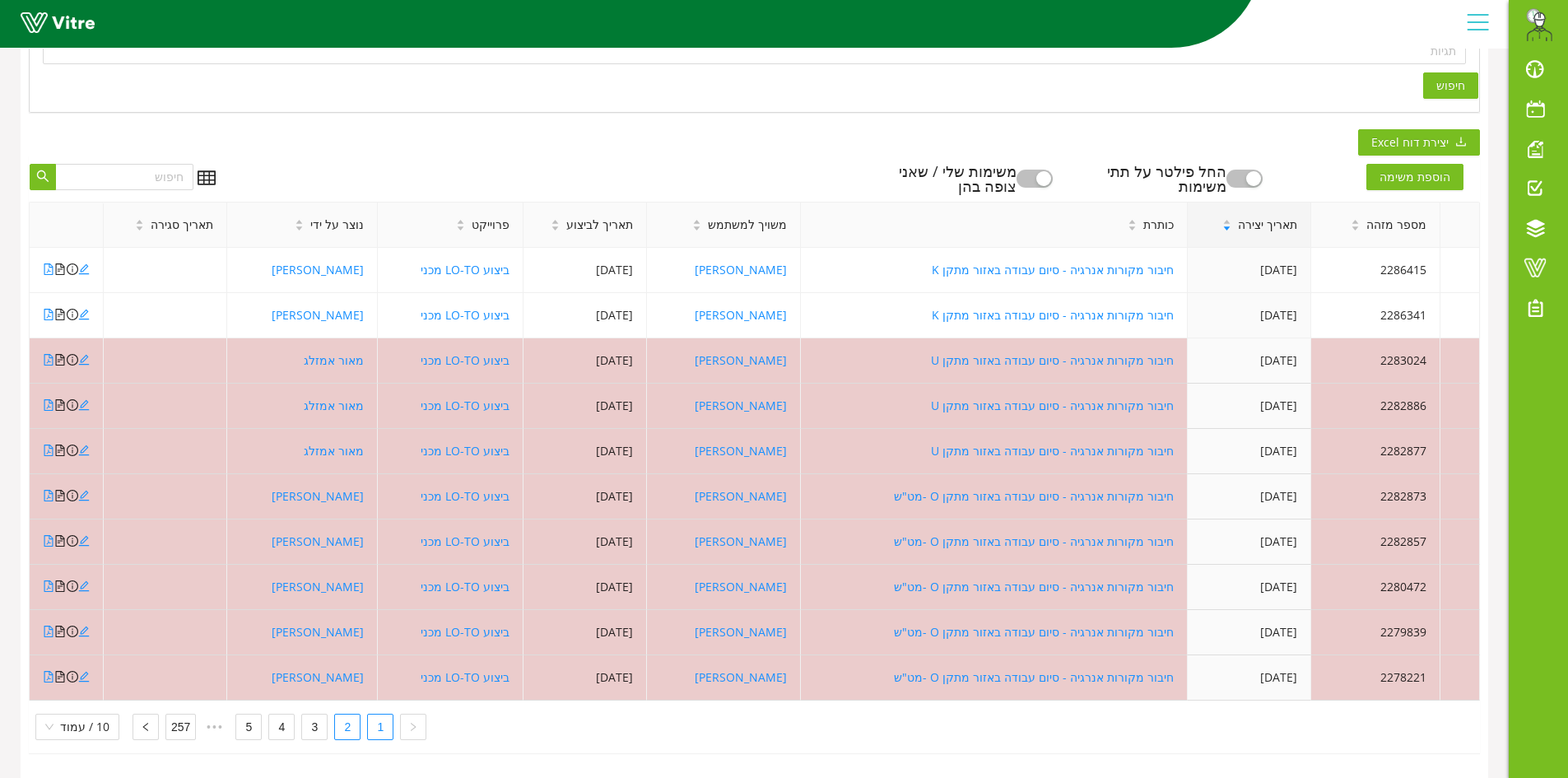
click at [349, 715] on link "2" at bounding box center [347, 727] width 25 height 25
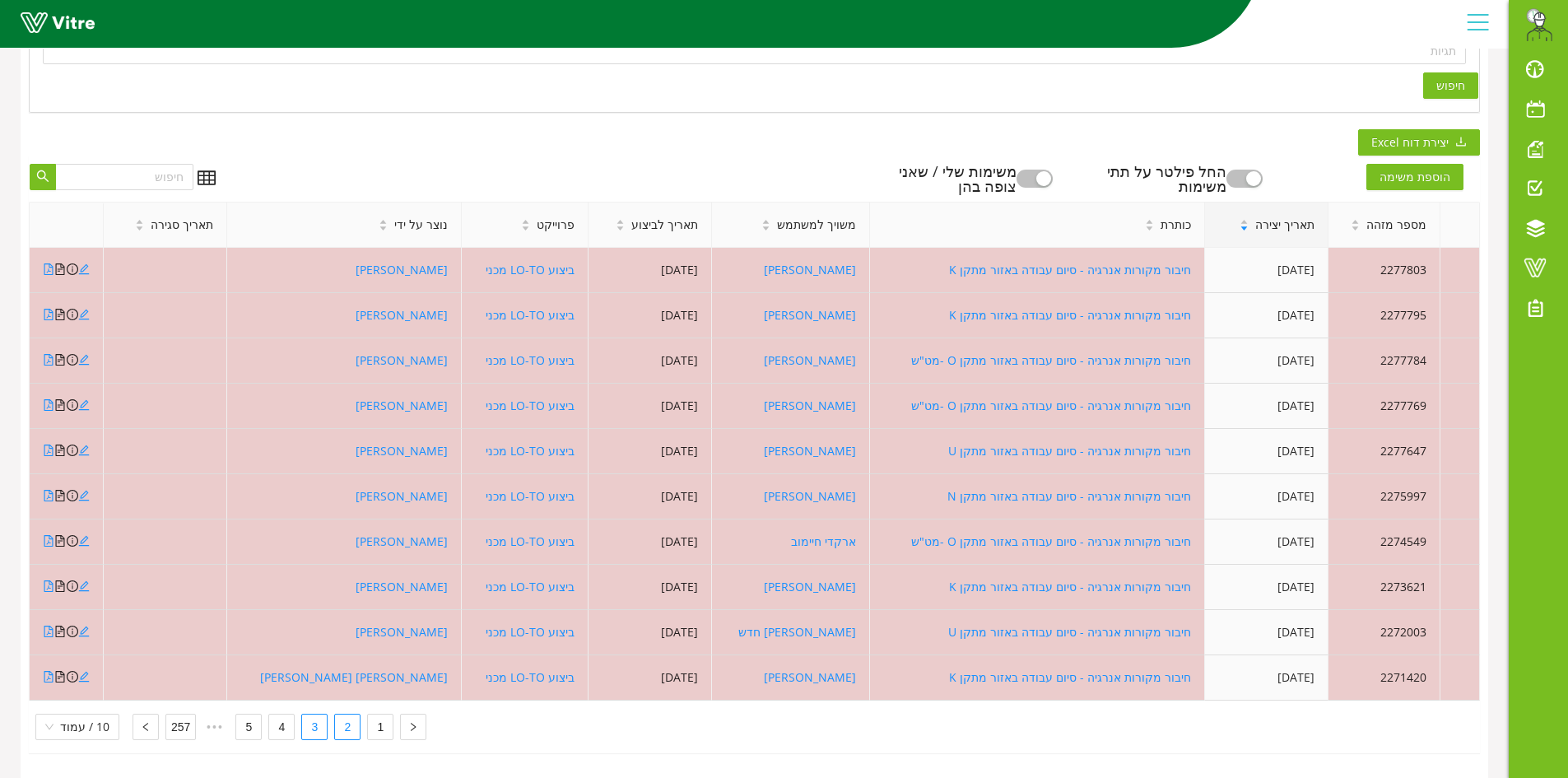
click at [317, 715] on link "3" at bounding box center [314, 727] width 25 height 25
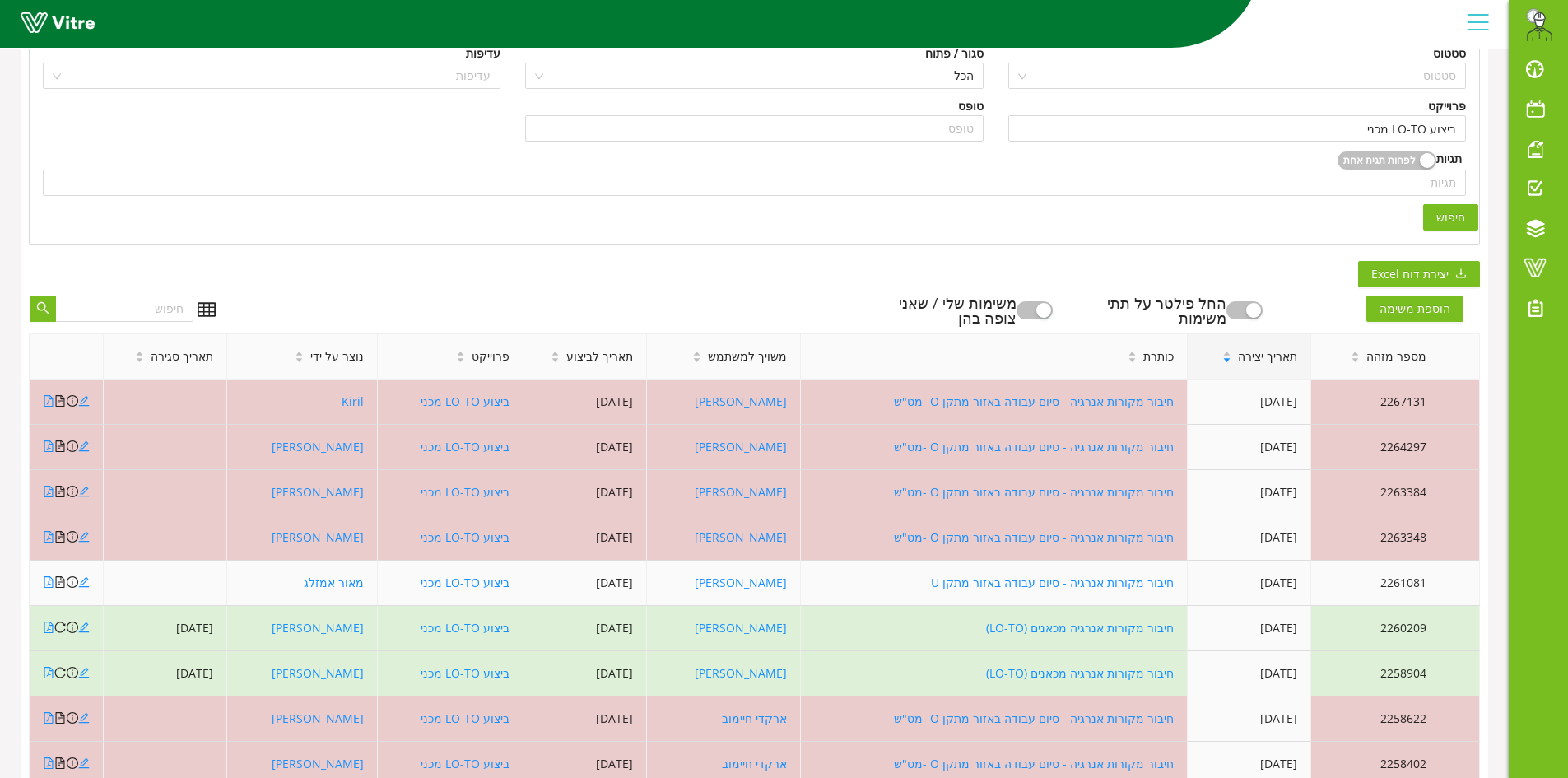
scroll to position [35, 0]
